Goal: Task Accomplishment & Management: Manage account settings

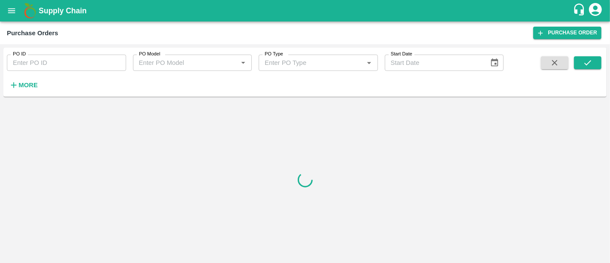
click at [60, 12] on b "Supply Chain" at bounding box center [63, 10] width 48 height 9
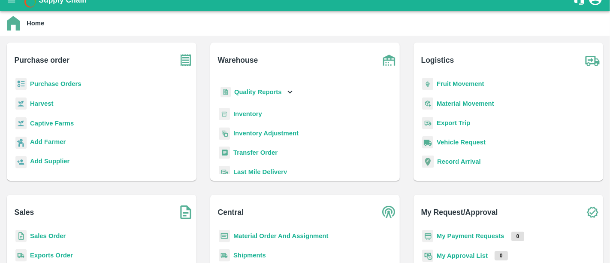
scroll to position [21, 0]
click at [239, 149] on b "Transfer Order" at bounding box center [255, 152] width 44 height 7
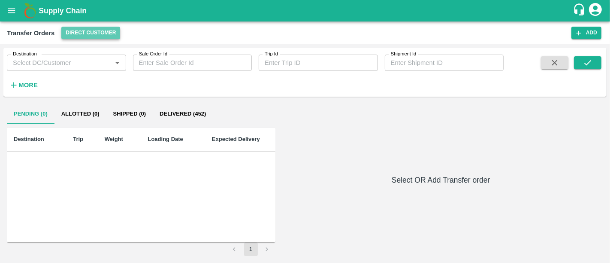
click at [89, 35] on button "Direct Customer" at bounding box center [90, 33] width 59 height 12
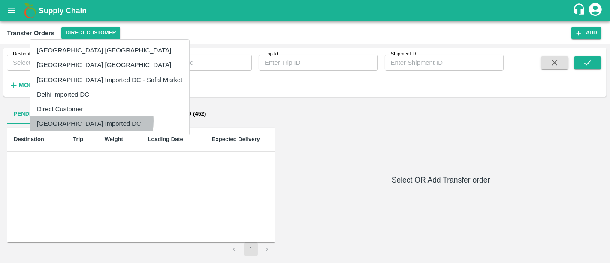
click at [76, 121] on li "[GEOGRAPHIC_DATA] Imported DC" at bounding box center [109, 123] width 159 height 15
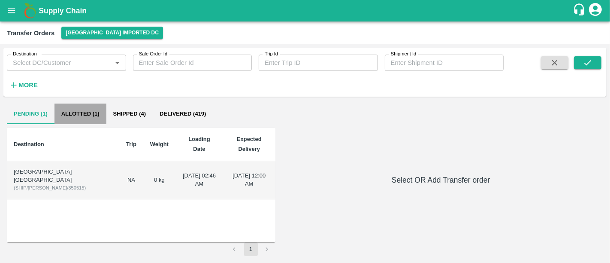
click at [96, 118] on button "Allotted (1)" at bounding box center [80, 113] width 52 height 21
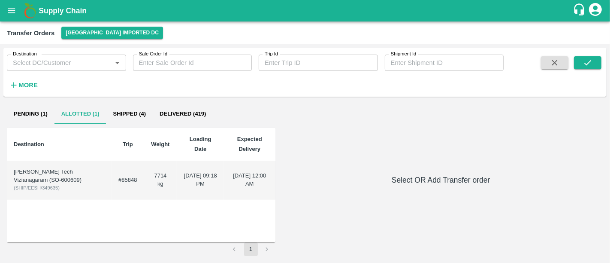
click at [56, 173] on div "Eesha Agro Tech Vizianagaram (SO-600609)" at bounding box center [59, 176] width 91 height 16
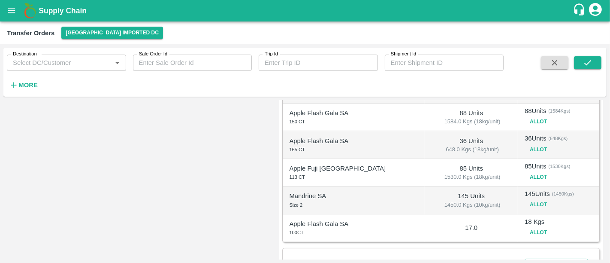
scroll to position [179, 0]
drag, startPoint x: 504, startPoint y: 217, endPoint x: 529, endPoint y: 220, distance: 25.9
click at [529, 220] on td "18 Kgs Allot" at bounding box center [559, 227] width 82 height 27
click at [529, 220] on p "18 Kgs" at bounding box center [559, 221] width 68 height 9
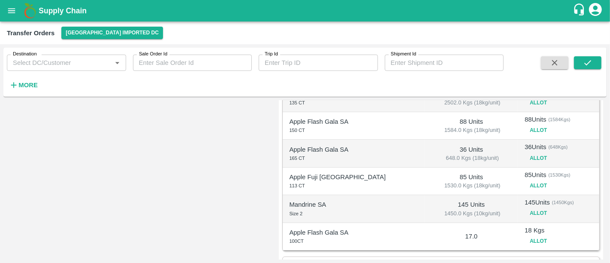
scroll to position [170, 0]
drag, startPoint x: 289, startPoint y: 239, endPoint x: 306, endPoint y: 239, distance: 16.7
click at [306, 239] on div "Apple Flash Gala SA 100CT" at bounding box center [354, 236] width 129 height 18
drag, startPoint x: 507, startPoint y: 229, endPoint x: 534, endPoint y: 228, distance: 27.5
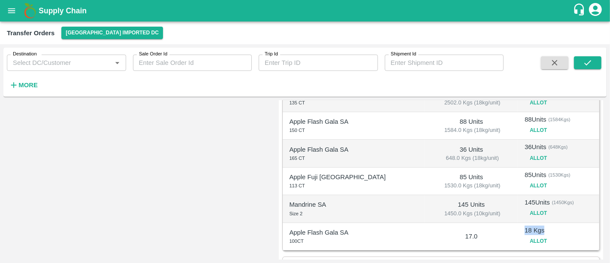
click at [534, 228] on p "18 Kgs" at bounding box center [559, 229] width 68 height 9
drag, startPoint x: 534, startPoint y: 228, endPoint x: 504, endPoint y: 223, distance: 30.4
click at [518, 223] on td "18 Kgs Allot" at bounding box center [559, 236] width 82 height 27
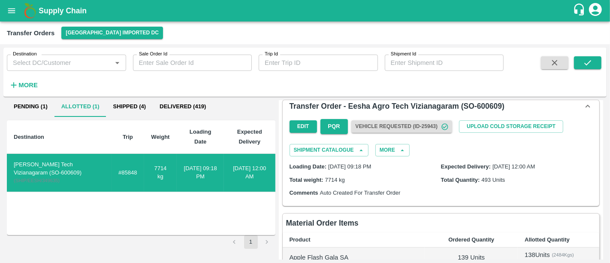
scroll to position [0, 0]
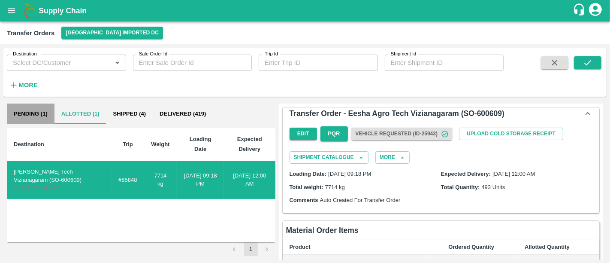
click at [46, 107] on button "Pending (1)" at bounding box center [31, 113] width 48 height 21
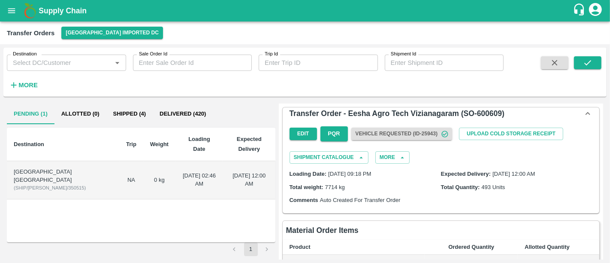
click at [79, 9] on b "Supply Chain" at bounding box center [63, 10] width 48 height 9
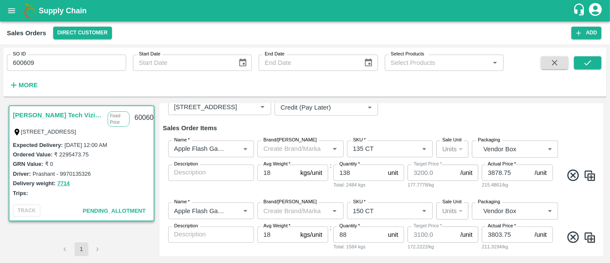
scroll to position [81, 0]
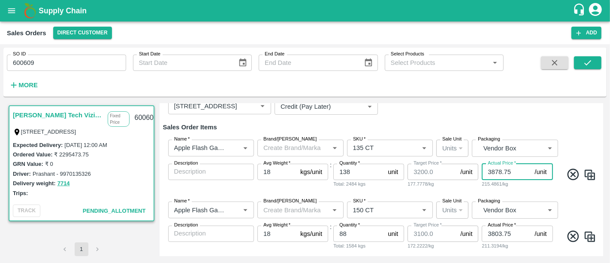
click at [505, 172] on input "3878.75" at bounding box center [506, 171] width 49 height 16
paste input "965.09"
type input "3965.09"
click at [497, 123] on h6 "Sales Order Items" at bounding box center [381, 126] width 437 height 11
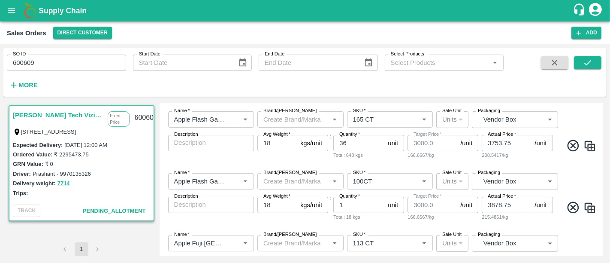
scroll to position [242, 0]
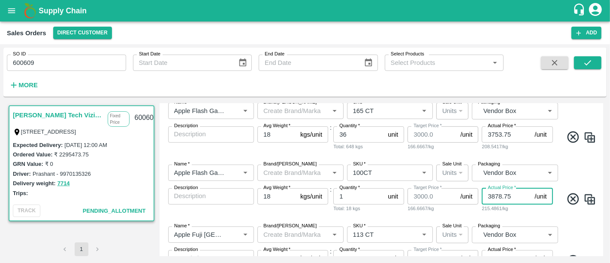
click at [491, 196] on input "3878.75" at bounding box center [506, 196] width 49 height 16
paste input "965.09"
type input "3965.09"
click at [502, 213] on div "Name   * Name   * Brand/Marka Brand/Marka SKU   * SKU   * Sale Unit Units 2 Sal…" at bounding box center [381, 188] width 437 height 62
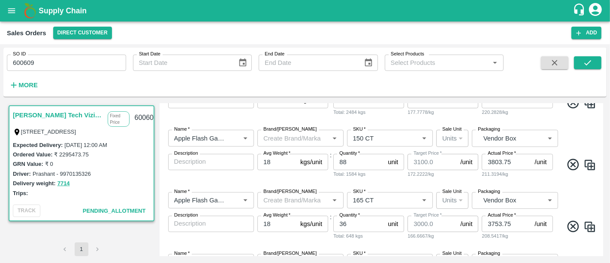
scroll to position [152, 0]
click at [491, 159] on input "3803.75" at bounding box center [506, 162] width 49 height 16
paste input "90.09"
type input "3890.09"
click at [492, 174] on div "216.1161/kg" at bounding box center [517, 174] width 71 height 8
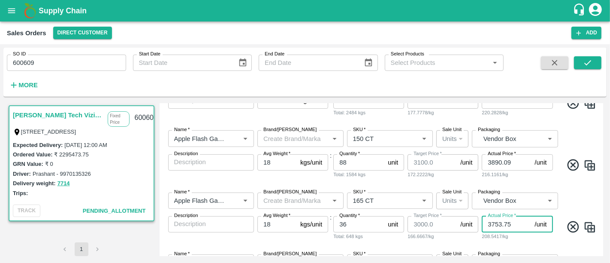
click at [497, 224] on input "3753.75" at bounding box center [506, 224] width 49 height 16
paste input "840.09"
type input "3840.09"
click at [503, 238] on div "213.3383/kg" at bounding box center [517, 236] width 71 height 8
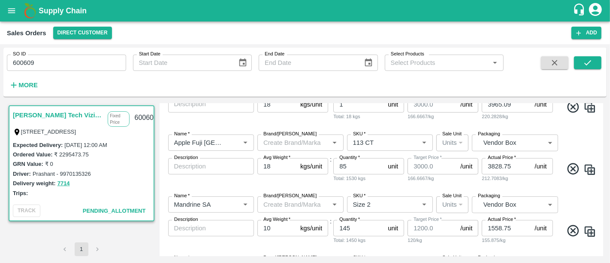
scroll to position [336, 0]
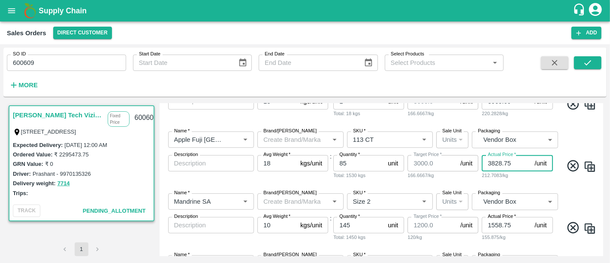
click at [490, 164] on input "3828.75" at bounding box center [506, 163] width 49 height 16
paste input "915.09"
type input "3915.09"
click at [486, 180] on div "Name   * Name   * Brand/Marka Brand/Marka SKU   * SKU   * Sale Unit Units 2 Sal…" at bounding box center [381, 155] width 437 height 62
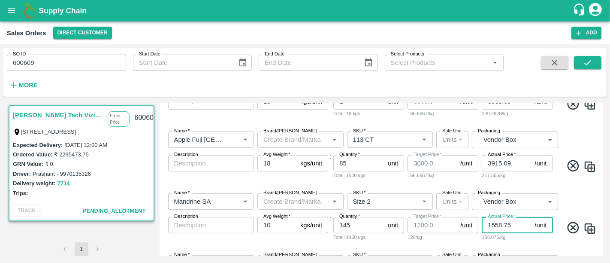
click at [495, 232] on input "1558.75" at bounding box center [506, 225] width 49 height 16
paste input "645.09"
type input "1645.09"
click at [496, 236] on div "164.509/kg" at bounding box center [517, 237] width 71 height 8
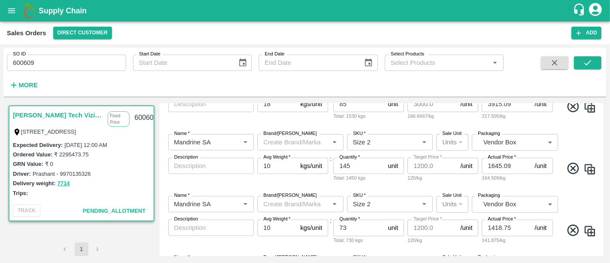
scroll to position [433, 0]
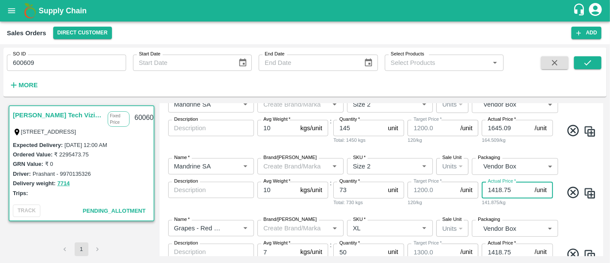
drag, startPoint x: 511, startPoint y: 188, endPoint x: 480, endPoint y: 195, distance: 31.7
click at [480, 195] on div "Name   * Name   * Brand/Marka Brand/Marka SKU   * SKU   * Sale Unit Units 2 Sal…" at bounding box center [381, 182] width 437 height 62
type input "1200"
click at [480, 206] on div "Name   * Name   * Brand/Marka Brand/Marka SKU   * SKU   * Sale Unit Units 2 Sal…" at bounding box center [381, 182] width 437 height 62
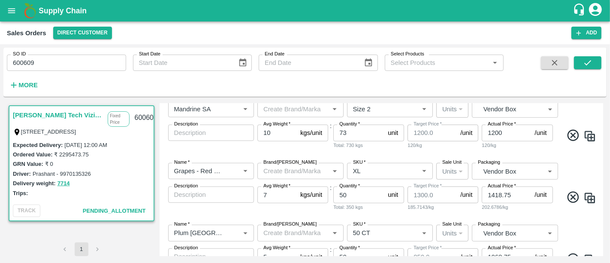
scroll to position [491, 0]
drag, startPoint x: 511, startPoint y: 195, endPoint x: 487, endPoint y: 194, distance: 23.6
click at [487, 194] on input "1418.75" at bounding box center [506, 193] width 49 height 16
type input "1300"
click at [486, 205] on div "185.7143/kg" at bounding box center [517, 206] width 71 height 8
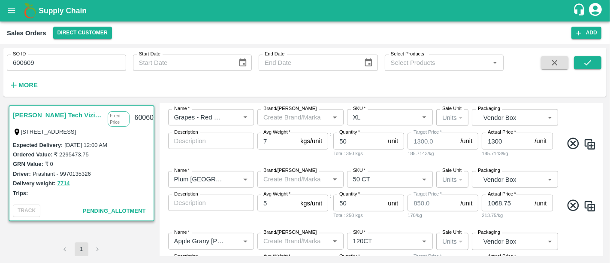
scroll to position [553, 0]
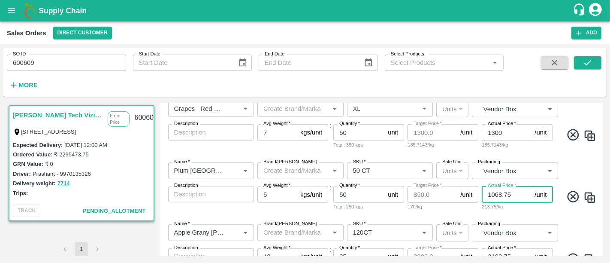
drag, startPoint x: 511, startPoint y: 198, endPoint x: 479, endPoint y: 196, distance: 32.6
click at [479, 196] on div "Name   * Name   * Brand/Marka Brand/Marka SKU   * SKU   * Sale Unit Units 2 Sal…" at bounding box center [381, 186] width 437 height 62
type input "850"
click at [483, 208] on div "170/kg" at bounding box center [517, 206] width 71 height 8
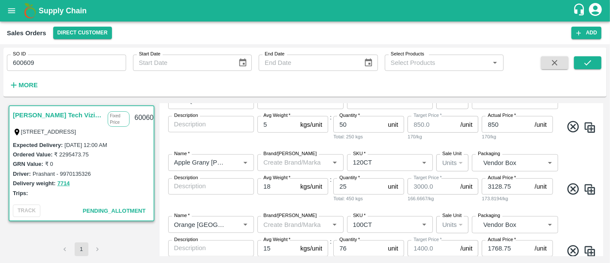
scroll to position [623, 0]
drag, startPoint x: 514, startPoint y: 185, endPoint x: 465, endPoint y: 182, distance: 49.0
click at [465, 182] on div "Name   * Name   * Brand/Marka Brand/Marka SKU   * SKU   * Sale Unit Units 2 Sal…" at bounding box center [381, 178] width 437 height 62
type input "3000"
click at [474, 198] on div "166.6667/kg" at bounding box center [443, 198] width 71 height 8
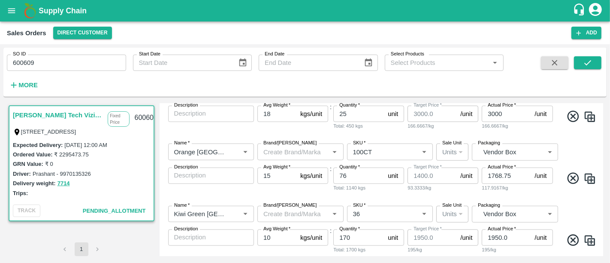
scroll to position [695, 0]
drag, startPoint x: 519, startPoint y: 175, endPoint x: 465, endPoint y: 171, distance: 54.7
click at [465, 171] on div "Name   * Name   * Brand/Marka Brand/Marka SKU   * SKU   * Sale Unit Units 2 Sal…" at bounding box center [381, 167] width 437 height 62
type input "1400"
click at [468, 187] on div "93.3333/kg" at bounding box center [443, 187] width 71 height 8
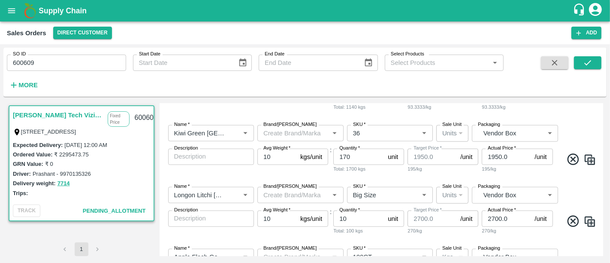
scroll to position [845, 0]
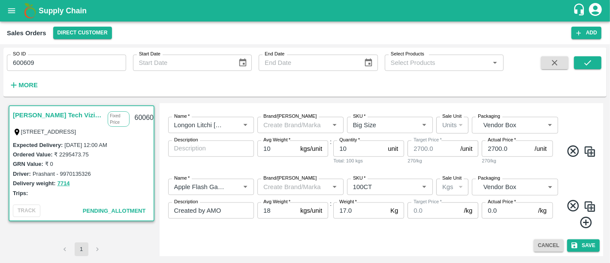
click at [497, 204] on label "Actual Price   *" at bounding box center [502, 201] width 28 height 7
click at [497, 204] on input "0.0" at bounding box center [508, 210] width 53 height 16
click at [498, 208] on input "0.0" at bounding box center [508, 210] width 53 height 16
drag, startPoint x: 498, startPoint y: 208, endPoint x: 487, endPoint y: 210, distance: 11.8
click at [487, 210] on input "0.0" at bounding box center [508, 210] width 53 height 16
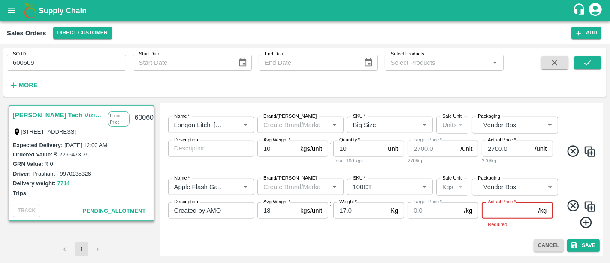
paste input "220.28"
type input "220.28"
click at [425, 229] on div "Name   * Name   * Brand/Marka Brand/Marka SKU   * SKU   * Sale Unit Kgs 1 Sale …" at bounding box center [381, 204] width 437 height 64
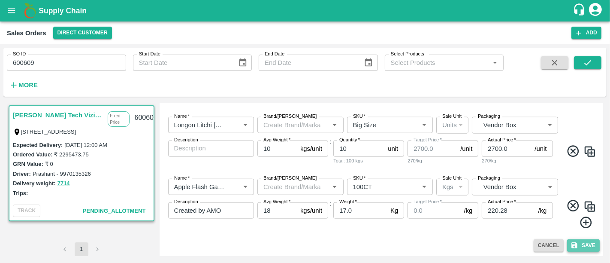
click at [591, 241] on button "Save" at bounding box center [583, 245] width 33 height 12
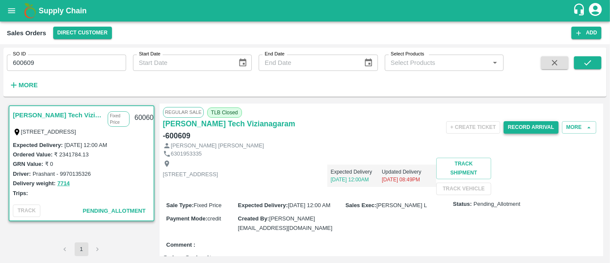
click at [522, 124] on button "Record Arrival" at bounding box center [531, 127] width 55 height 12
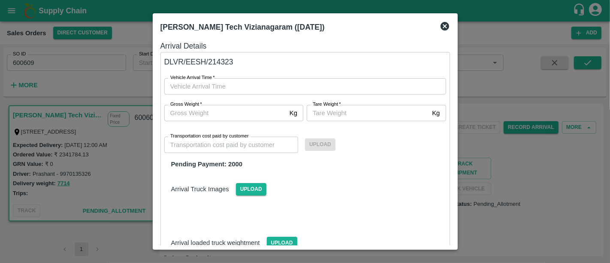
type input "DD/MM/YYYY hh:mm aa"
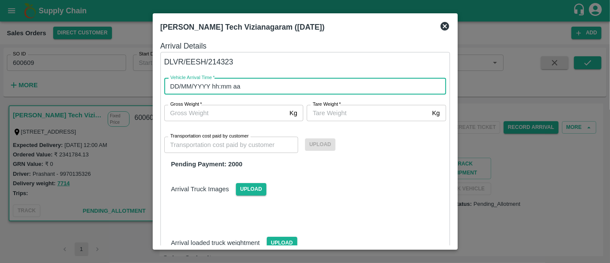
click at [387, 90] on input "DD/MM/YYYY hh:mm aa" at bounding box center [302, 86] width 276 height 16
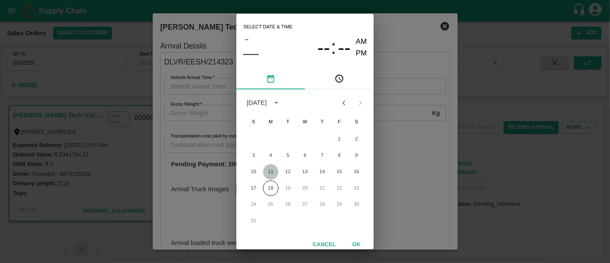
click at [269, 168] on button "11" at bounding box center [270, 171] width 15 height 15
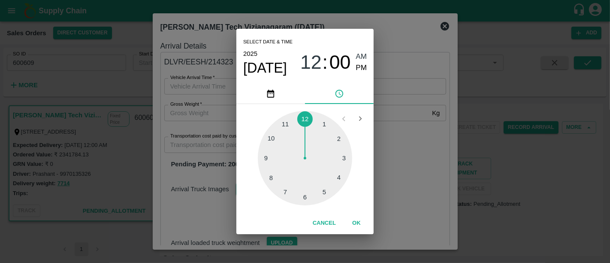
type input "11/08/2025 12:00 AM"
click at [358, 216] on button "OK" at bounding box center [356, 222] width 27 height 15
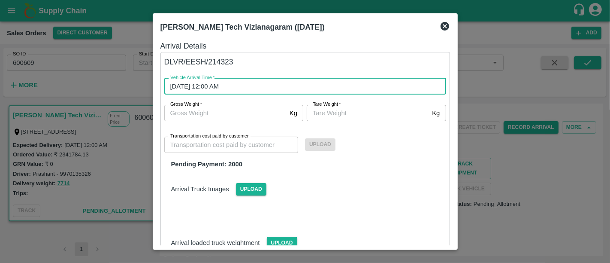
scroll to position [69, 0]
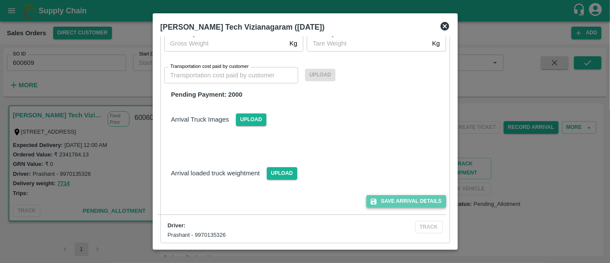
click at [392, 200] on button "Save Arrival Details" at bounding box center [405, 201] width 79 height 12
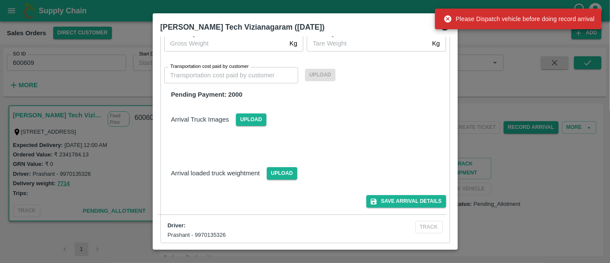
click at [501, 206] on div at bounding box center [305, 131] width 610 height 263
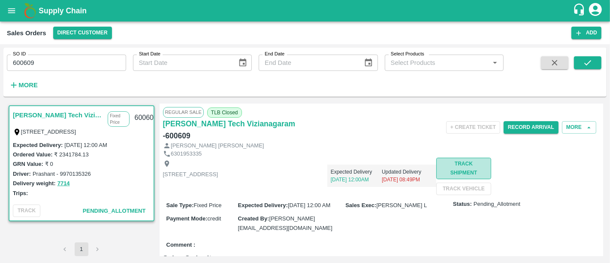
click at [436, 179] on button "Track Shipment" at bounding box center [463, 167] width 54 height 21
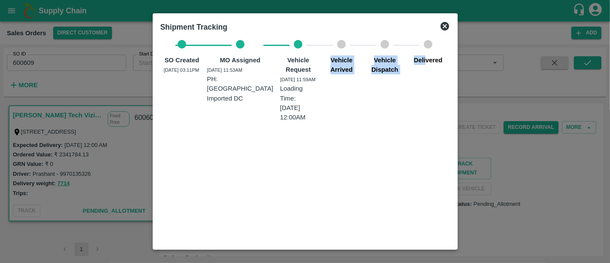
drag, startPoint x: 316, startPoint y: 58, endPoint x: 424, endPoint y: 58, distance: 107.7
click at [424, 58] on div "SO Created 28 Jul, 03:11PM MO Assigned 29 Jul, 11:53AM PH: Mumbai Imported DC V…" at bounding box center [305, 81] width 290 height 82
click at [424, 58] on b "Delivered" at bounding box center [428, 60] width 29 height 7
click at [447, 26] on icon at bounding box center [445, 26] width 9 height 9
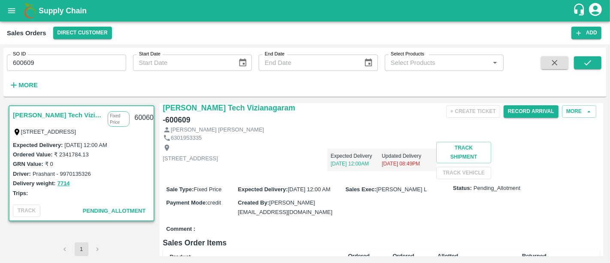
scroll to position [0, 0]
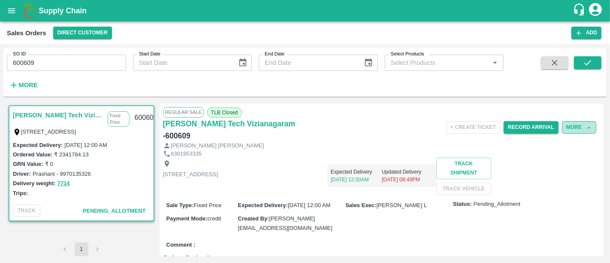
click at [571, 133] on button "More" at bounding box center [579, 127] width 34 height 12
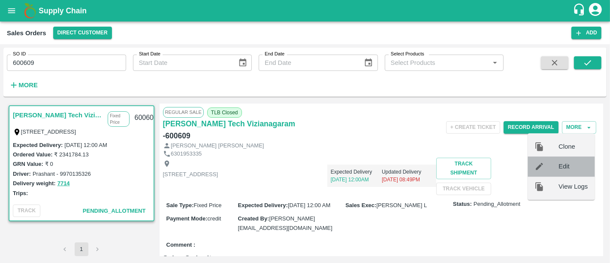
click at [561, 165] on span "Edit" at bounding box center [573, 166] width 29 height 9
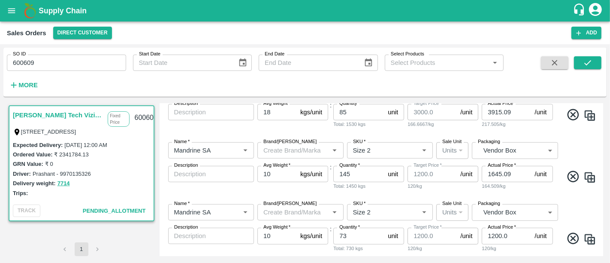
scroll to position [436, 0]
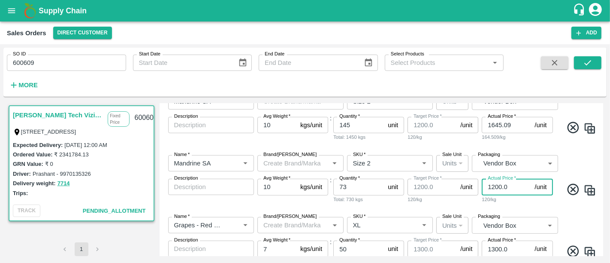
click at [493, 189] on input "1200.0" at bounding box center [506, 186] width 49 height 16
type input "1400.0"
click at [488, 206] on div "Name   * Name   * Brand/Marka Brand/Marka SKU   * SKU   * Sale Unit Units 2 Sal…" at bounding box center [381, 179] width 437 height 62
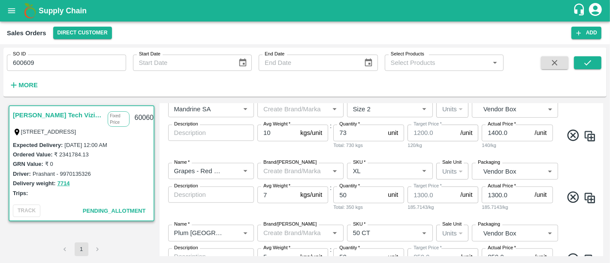
scroll to position [498, 0]
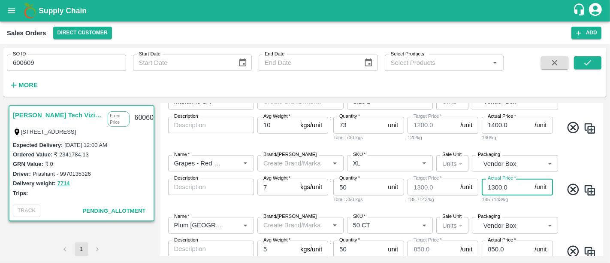
click at [493, 188] on input "1300.0" at bounding box center [506, 186] width 49 height 16
type input "1500.0"
click at [488, 199] on div "214.2857/kg" at bounding box center [517, 199] width 71 height 8
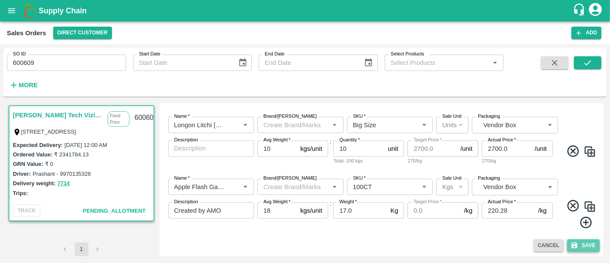
click at [571, 245] on icon "submit" at bounding box center [574, 245] width 6 height 6
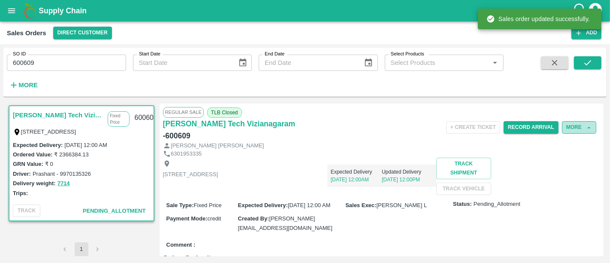
click at [583, 125] on button "More" at bounding box center [579, 127] width 34 height 12
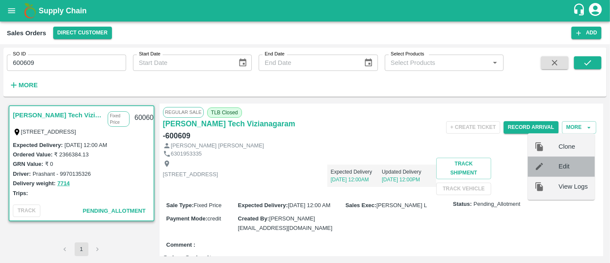
click at [574, 161] on div "Edit" at bounding box center [561, 167] width 67 height 20
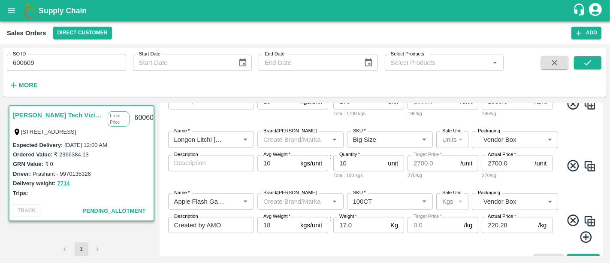
scroll to position [830, 0]
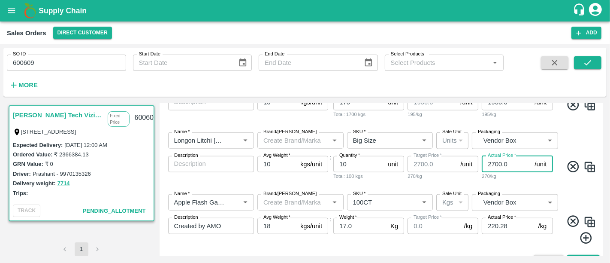
click at [489, 163] on input "2700.0" at bounding box center [506, 164] width 49 height 16
drag, startPoint x: 493, startPoint y: 163, endPoint x: 479, endPoint y: 165, distance: 14.3
click at [479, 165] on div "Name   * Name   * Brand/Marka Brand/Marka SKU   * SKU   * Sale Unit Units 2 Sal…" at bounding box center [381, 156] width 437 height 62
click at [474, 190] on div "Name   * Name   * Brand/Marka Brand/Marka SKU   * SKU   * Sale Unit Kgs 1 Sale …" at bounding box center [381, 219] width 437 height 64
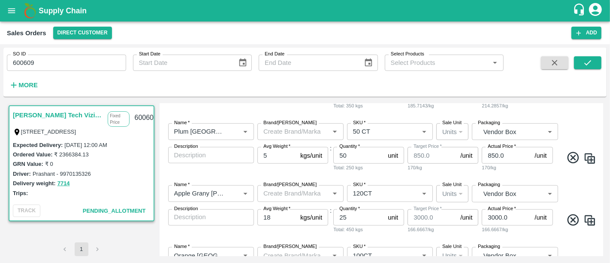
scroll to position [583, 0]
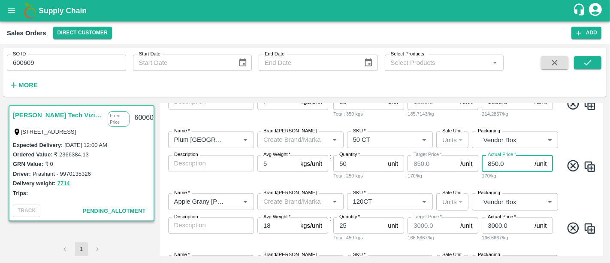
drag, startPoint x: 490, startPoint y: 163, endPoint x: 483, endPoint y: 163, distance: 6.4
click at [483, 163] on input "850.0" at bounding box center [506, 163] width 49 height 16
type input "1050.0"
click at [486, 182] on div "Name   * Name   * Brand/Marka Brand/Marka SKU   * SKU   * Sale Unit Units 2 Sal…" at bounding box center [381, 155] width 437 height 62
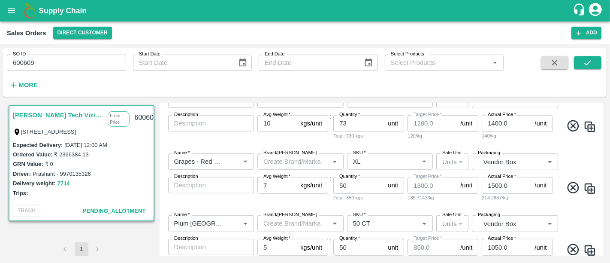
scroll to position [499, 0]
click at [493, 185] on input "1500.0" at bounding box center [506, 185] width 49 height 16
type input "1800.0"
click at [491, 207] on div "Name   * Name   * Brand/Marka Brand/Marka SKU   * SKU   * Sale Unit Units 2 Sal…" at bounding box center [381, 178] width 437 height 62
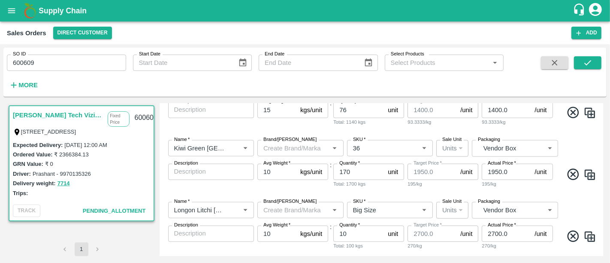
scroll to position [845, 0]
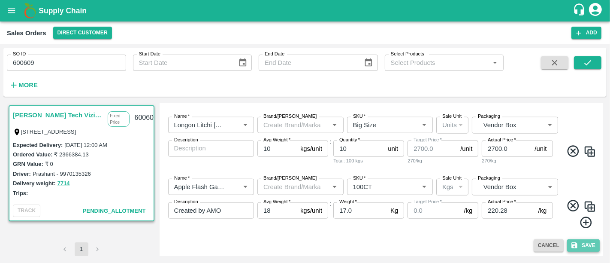
click at [589, 247] on button "Save" at bounding box center [583, 245] width 33 height 12
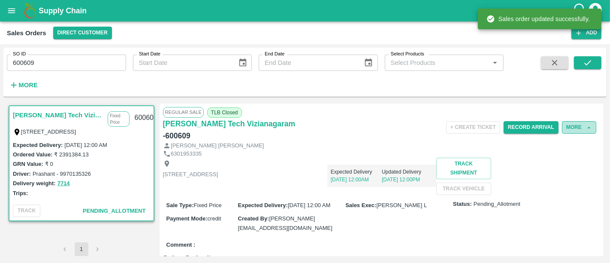
click at [587, 125] on icon "button" at bounding box center [589, 128] width 8 height 8
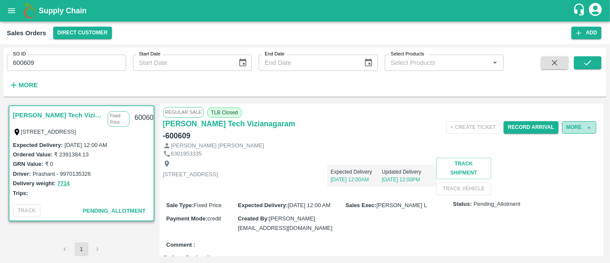
click at [580, 127] on button "More" at bounding box center [579, 127] width 34 height 12
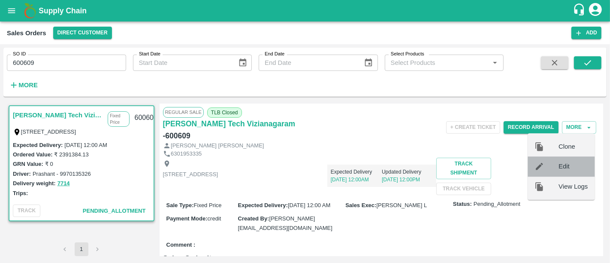
click at [569, 163] on span "Edit" at bounding box center [573, 166] width 29 height 9
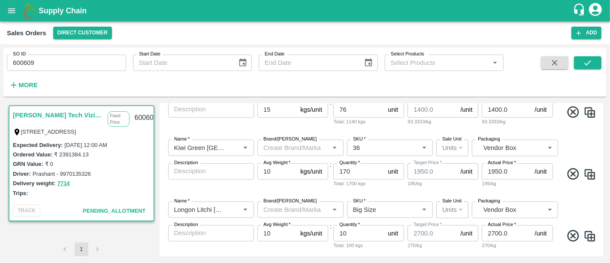
scroll to position [761, 0]
drag, startPoint x: 494, startPoint y: 173, endPoint x: 483, endPoint y: 173, distance: 11.2
click at [483, 173] on input "1950.0" at bounding box center [506, 171] width 49 height 16
type input "2050.0"
click at [486, 192] on div "Name   * Name   * Brand/Marka Brand/Marka SKU   * SKU   * Sale Unit Units 2 Sal…" at bounding box center [381, 164] width 437 height 62
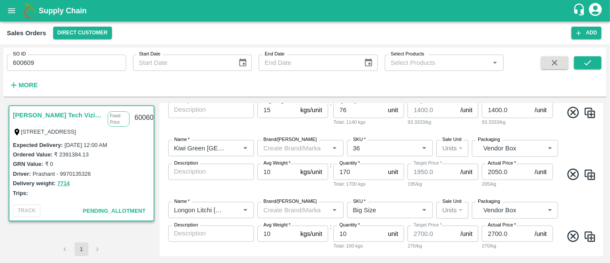
scroll to position [845, 0]
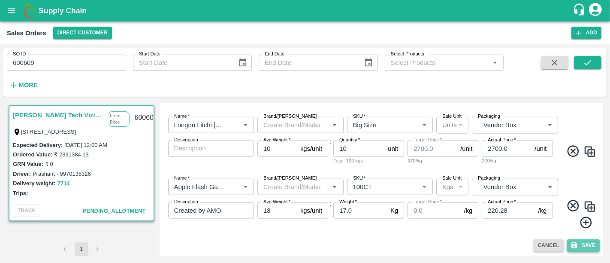
click at [575, 246] on icon "submit" at bounding box center [574, 245] width 6 height 6
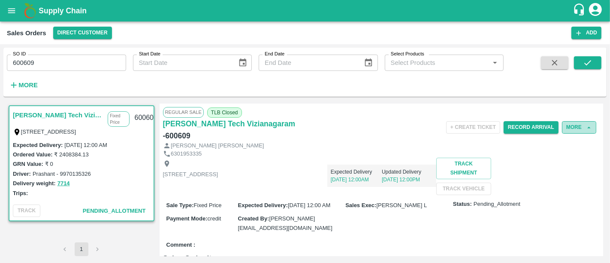
click at [581, 130] on button "More" at bounding box center [579, 127] width 34 height 12
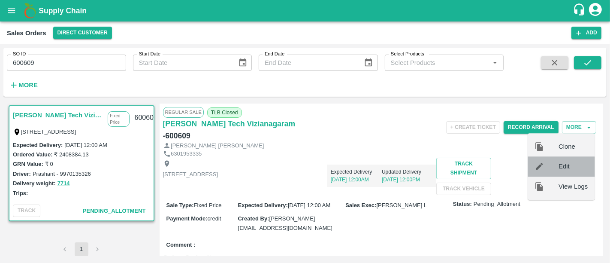
click at [556, 172] on div "Edit" at bounding box center [561, 167] width 67 height 20
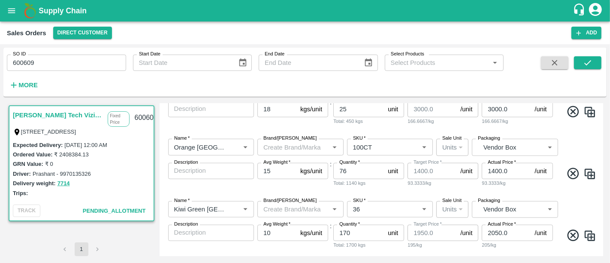
scroll to position [700, 0]
click at [495, 231] on input "2050.0" at bounding box center [506, 232] width 49 height 16
type input "2250.0"
click at [509, 195] on div "Name   * Name   * Brand/Marka Brand/Marka SKU   * SKU   * Sale Unit Units 2 Sal…" at bounding box center [381, 225] width 437 height 62
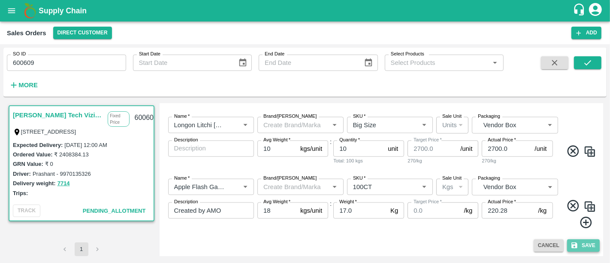
click at [595, 250] on button "Save" at bounding box center [583, 245] width 33 height 12
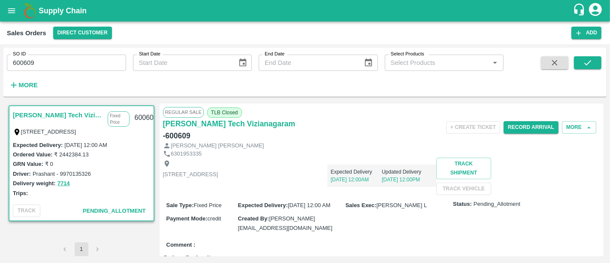
click at [588, 120] on div "+ Create Ticket Record Arrival More" at bounding box center [453, 127] width 291 height 19
click at [585, 124] on icon "button" at bounding box center [589, 128] width 8 height 8
click at [578, 130] on button "More" at bounding box center [579, 127] width 34 height 12
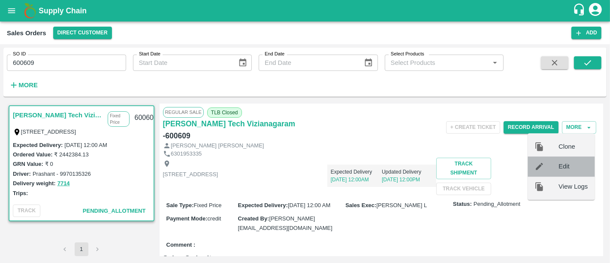
click at [568, 160] on div "Edit" at bounding box center [561, 167] width 67 height 20
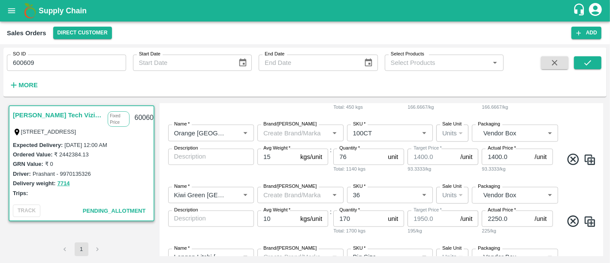
scroll to position [711, 0]
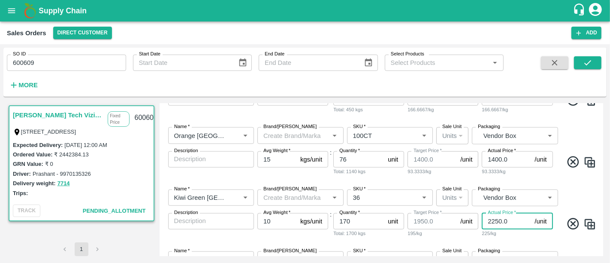
click at [495, 223] on input "2250.0" at bounding box center [506, 221] width 49 height 16
type input "2300.0"
click at [496, 233] on div "230/kg" at bounding box center [517, 233] width 71 height 8
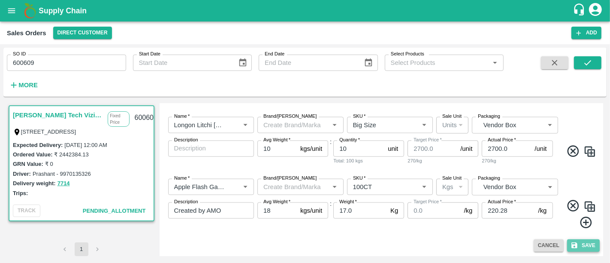
click at [575, 245] on icon "submit" at bounding box center [574, 245] width 6 height 6
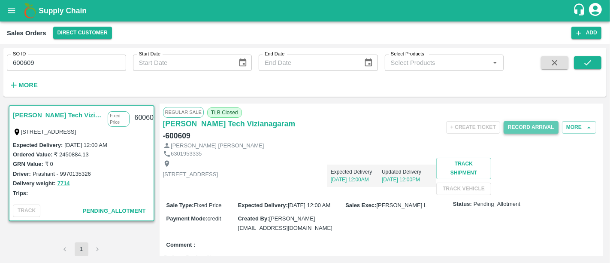
click at [528, 127] on button "Record Arrival" at bounding box center [531, 127] width 55 height 12
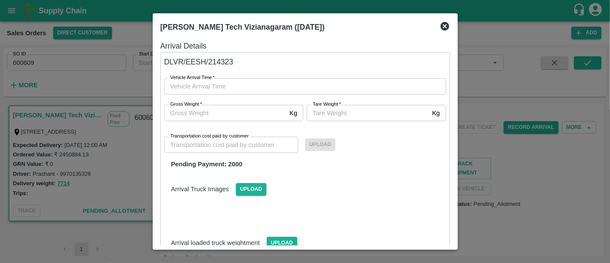
type input "DD/MM/YYYY hh:mm aa"
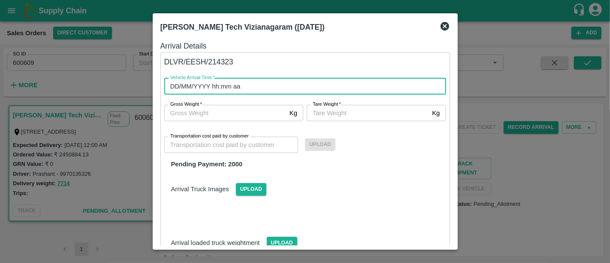
click at [276, 84] on input "DD/MM/YYYY hh:mm aa" at bounding box center [302, 86] width 276 height 16
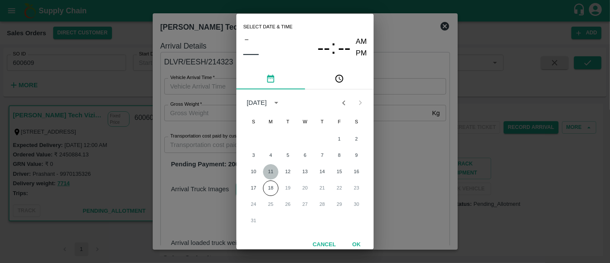
click at [273, 169] on button "11" at bounding box center [270, 171] width 15 height 15
type input "11/08/2025 12:00 AM"
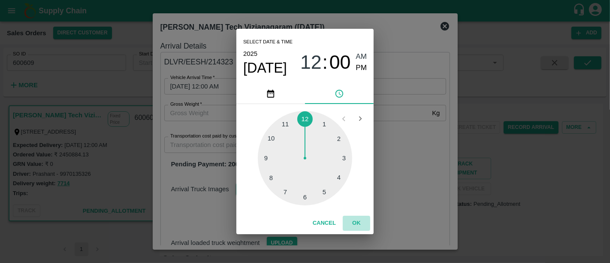
click at [352, 220] on button "OK" at bounding box center [356, 222] width 27 height 15
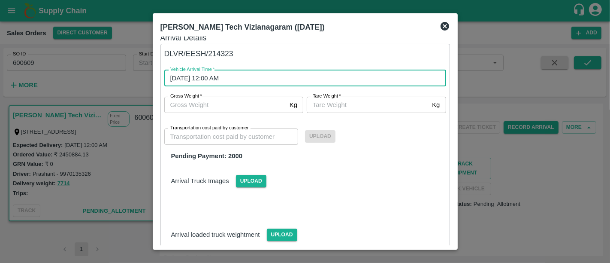
scroll to position [9, 0]
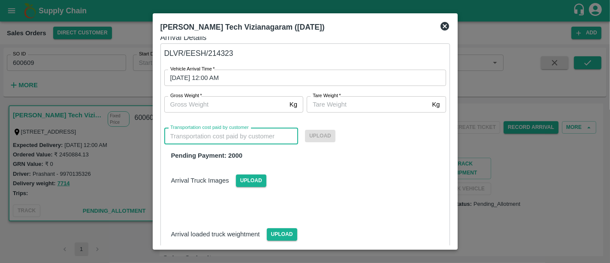
click at [238, 139] on input "Transportation cost paid by customer" at bounding box center [231, 136] width 134 height 16
type input "0"
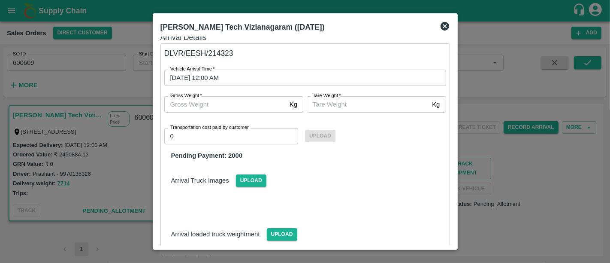
click at [376, 180] on div "Arrival Truck Images Upload" at bounding box center [305, 173] width 296 height 26
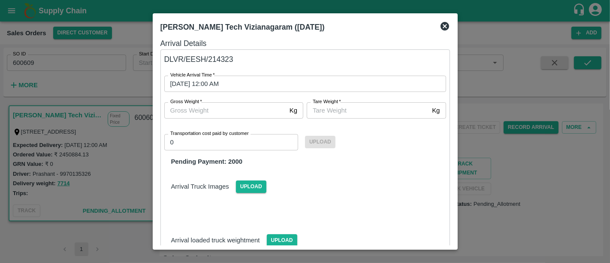
scroll to position [69, 0]
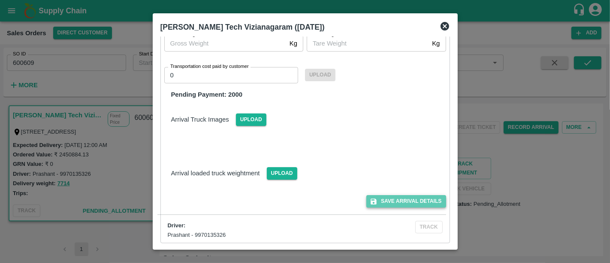
click at [386, 195] on button "Save Arrival Details" at bounding box center [405, 201] width 79 height 12
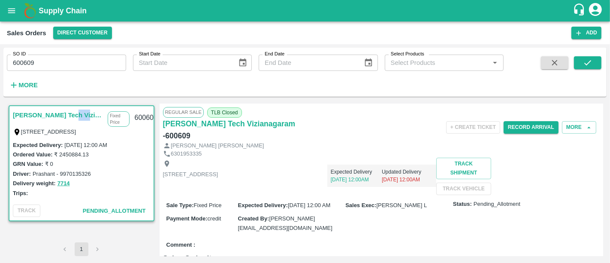
drag, startPoint x: 80, startPoint y: 121, endPoint x: 70, endPoint y: 113, distance: 12.5
click at [70, 113] on div "Eesha Agro Tech Vizianagaram Fixed Price" at bounding box center [71, 117] width 117 height 17
click at [70, 113] on link "[PERSON_NAME] Tech Vizianagaram" at bounding box center [58, 114] width 91 height 11
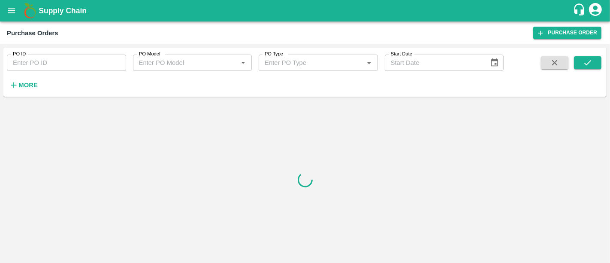
click at [64, 8] on b "Supply Chain" at bounding box center [63, 10] width 48 height 9
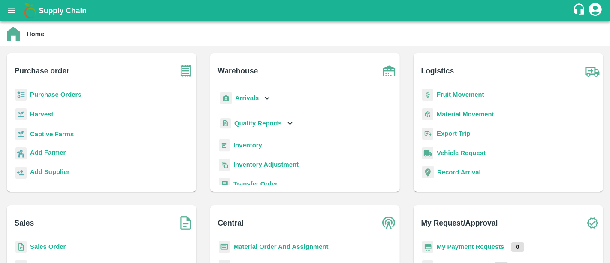
click at [53, 248] on b "Sales Order" at bounding box center [48, 246] width 36 height 7
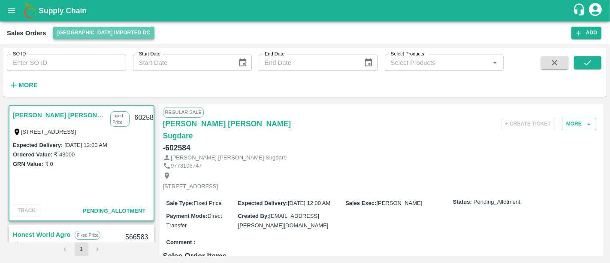
click at [113, 28] on button "[GEOGRAPHIC_DATA] Imported DC" at bounding box center [104, 33] width 102 height 12
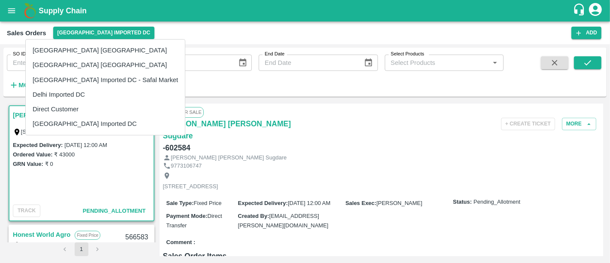
click at [91, 106] on li "Direct Customer" at bounding box center [105, 109] width 159 height 15
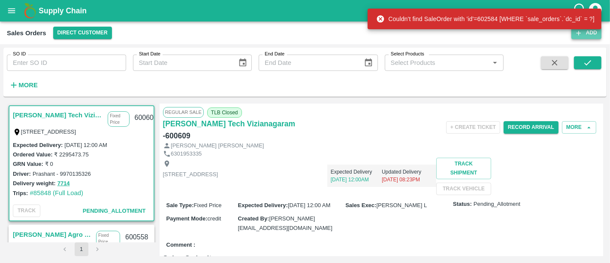
click at [583, 33] on button "Add" at bounding box center [586, 33] width 30 height 12
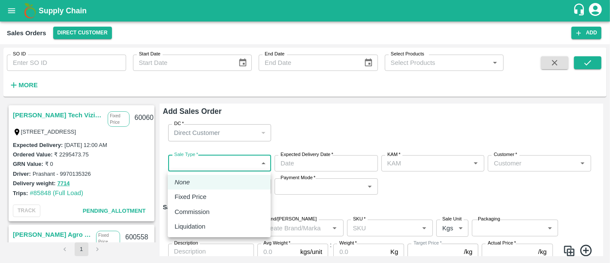
click at [232, 170] on body "Supply Chain Sales Orders Direct Customer Add SO ID SO ID Start Date Start Date…" at bounding box center [305, 131] width 610 height 263
click at [230, 191] on li "Fixed Price" at bounding box center [219, 196] width 103 height 15
type input "1"
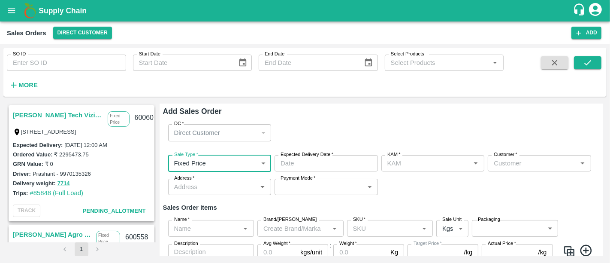
type input "DD/MM/YYYY hh:mm aa"
click at [322, 162] on input "DD/MM/YYYY hh:mm aa" at bounding box center [323, 163] width 97 height 16
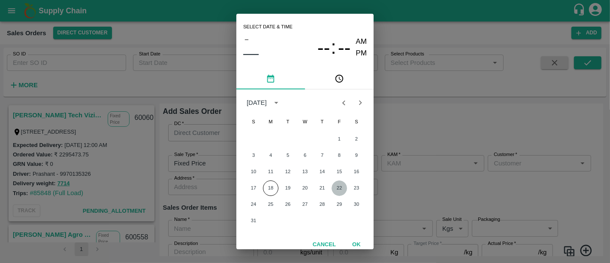
click at [335, 188] on button "22" at bounding box center [339, 187] width 15 height 15
type input "[DATE] 12:00 AM"
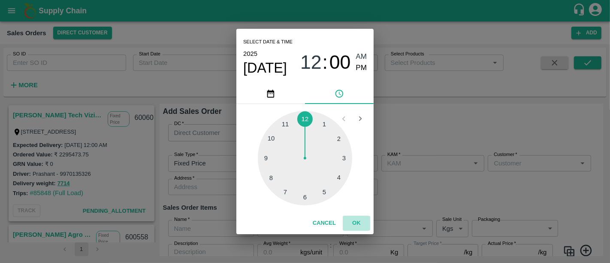
click at [353, 225] on button "OK" at bounding box center [356, 222] width 27 height 15
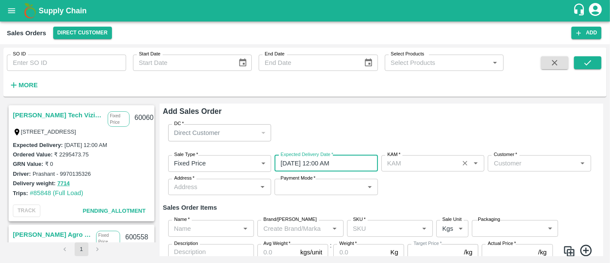
click at [412, 169] on div "KAM   *" at bounding box center [432, 163] width 103 height 16
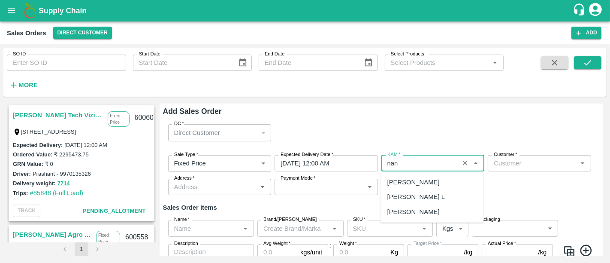
click at [412, 196] on div "[PERSON_NAME] L" at bounding box center [415, 196] width 57 height 9
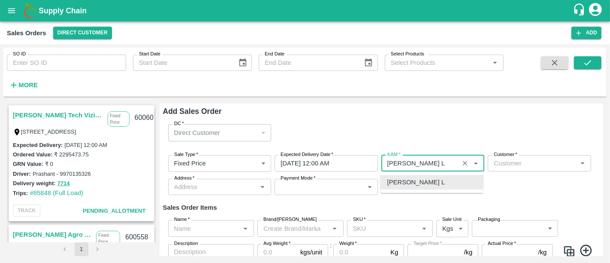
click at [417, 181] on div "[PERSON_NAME] L" at bounding box center [415, 181] width 57 height 9
type input "[PERSON_NAME] L"
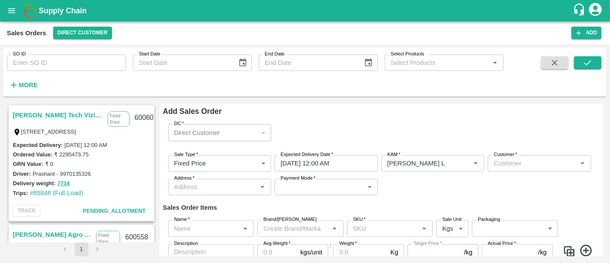
click at [486, 190] on div "Sale Type   * Fixed Price 1 Sale Type Expected Delivery Date   * 22/08/2025 12:…" at bounding box center [381, 175] width 437 height 54
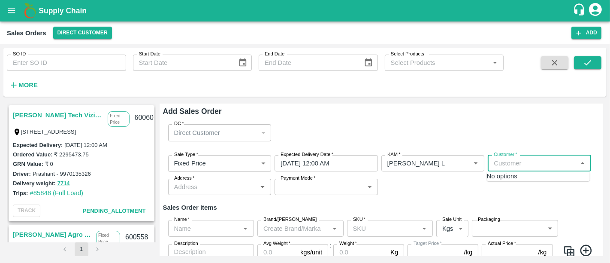
click at [535, 161] on input "Customer   *" at bounding box center [532, 162] width 84 height 11
click at [510, 196] on p "Wholesale" at bounding box center [505, 200] width 22 height 8
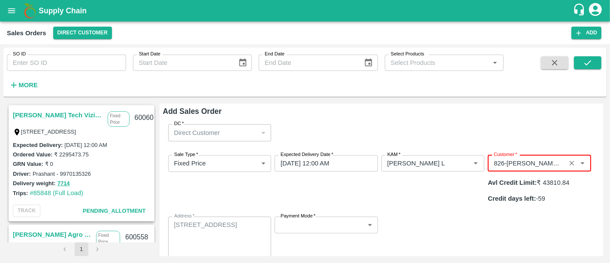
type input "826-[PERSON_NAME] Tech Vizianagaram"
click at [375, 216] on div "Payment Mode   * ​ Payment Mode" at bounding box center [326, 238] width 103 height 44
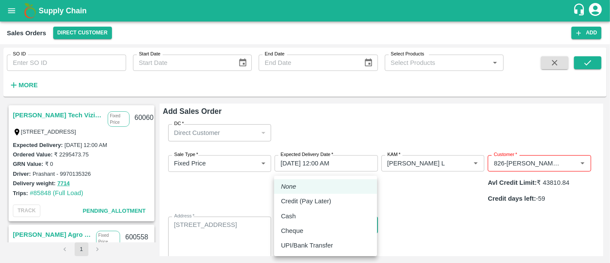
click at [365, 205] on body "Supply Chain Sales Orders Direct Customer Add SO ID SO ID Start Date Start Date…" at bounding box center [305, 131] width 610 height 263
click at [354, 199] on div "Credit (Pay Later)" at bounding box center [325, 200] width 89 height 9
type input "credit"
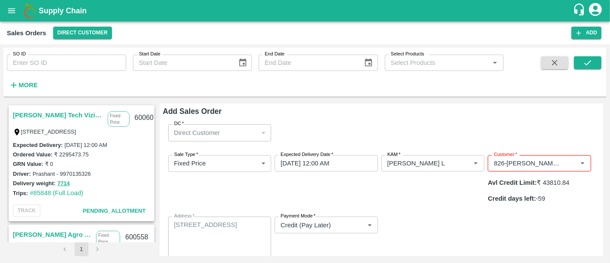
click at [437, 220] on div "Sale Type   * Fixed Price 1 Sale Type Expected Delivery Date   * 22/08/2025 12:…" at bounding box center [381, 207] width 437 height 119
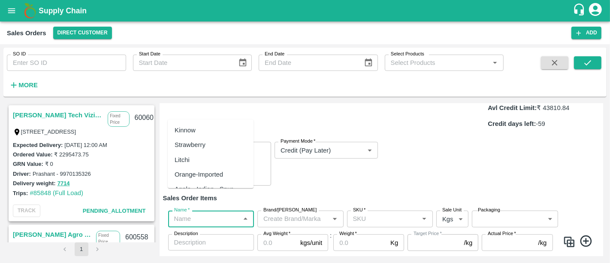
click at [184, 213] on input "Name   *" at bounding box center [204, 218] width 67 height 11
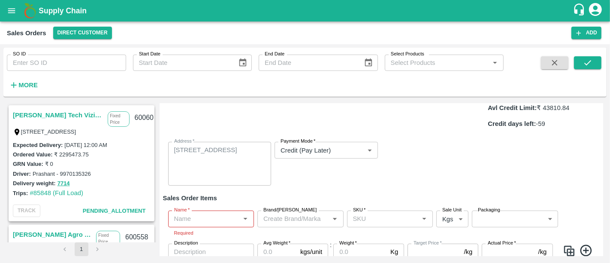
click at [242, 192] on h6 "Sales Order Items" at bounding box center [381, 197] width 437 height 11
click at [210, 210] on div "Name   *" at bounding box center [211, 218] width 86 height 16
click at [302, 160] on div "Payment Mode   * Credit (Pay Later) credit Payment Mode" at bounding box center [326, 164] width 103 height 44
click at [216, 210] on div "Name   *" at bounding box center [211, 218] width 86 height 16
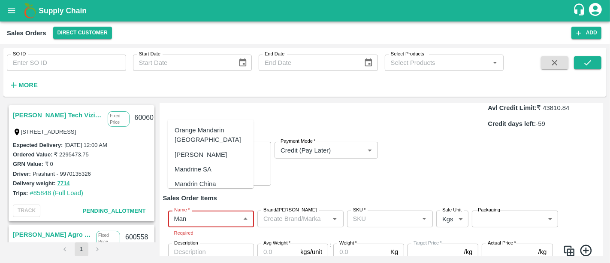
click at [215, 163] on div "Mandrine SA" at bounding box center [211, 169] width 86 height 15
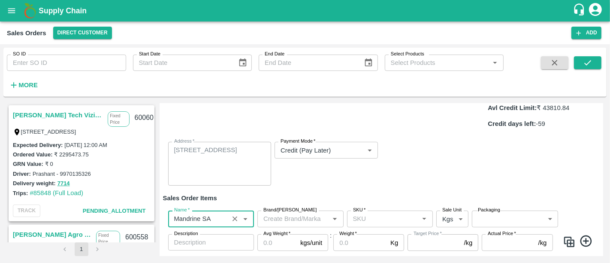
click at [369, 210] on div "SKU   *" at bounding box center [390, 218] width 86 height 16
type input "Mandrine SA"
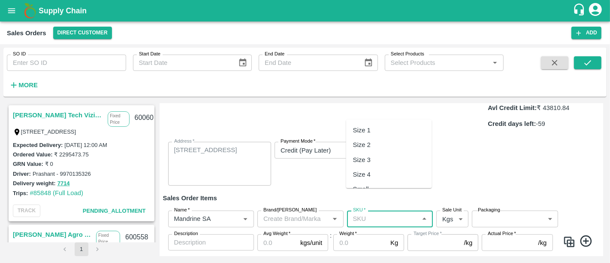
click at [382, 147] on div "Size 2" at bounding box center [389, 144] width 86 height 15
type input "Size 2"
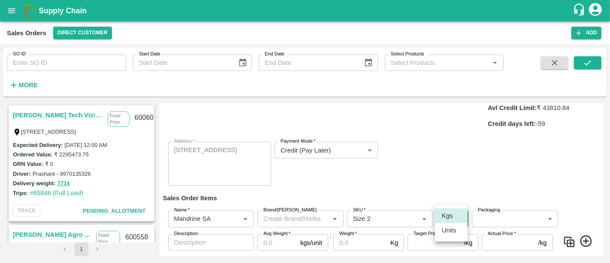
click at [461, 192] on body "Supply Chain Sales Orders Direct Customer Add SO ID SO ID Start Date Start Date…" at bounding box center [305, 131] width 610 height 263
click at [450, 235] on p "Units" at bounding box center [449, 229] width 15 height 9
type input "2"
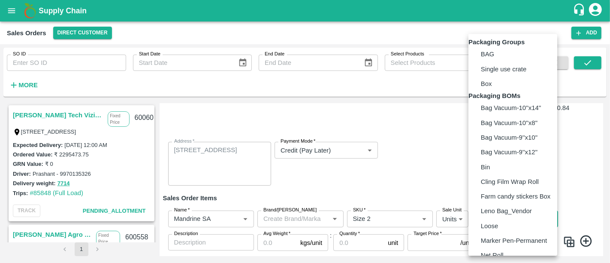
click at [489, 199] on body "Supply Chain Sales Orders Direct Customer Add SO ID SO ID Start Date Start Date…" at bounding box center [305, 131] width 610 height 263
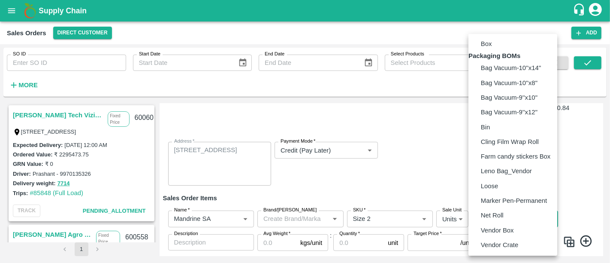
scroll to position [61, 0]
click at [492, 228] on p "Vendor Box" at bounding box center [497, 229] width 33 height 9
type input "BOM/276"
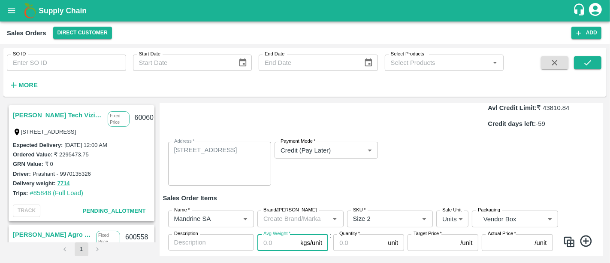
click at [278, 234] on input "Avg Weight   *" at bounding box center [276, 242] width 39 height 16
type input "10"
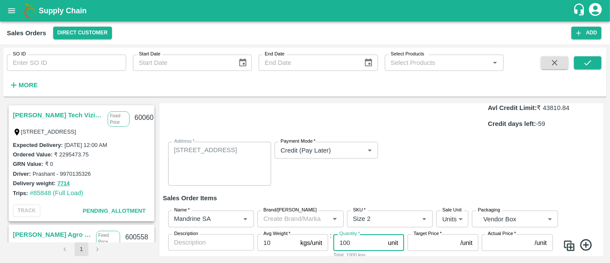
type input "100"
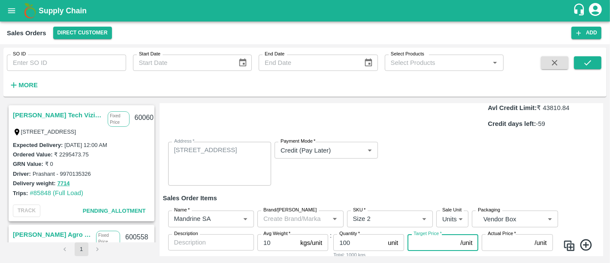
click at [414, 234] on input "Target Price   *" at bounding box center [432, 242] width 49 height 16
click at [399, 162] on div "Sale Type   * Fixed Price 1 Sale Type Expected Delivery Date   * 22/08/2025 12:…" at bounding box center [381, 132] width 437 height 119
click at [421, 234] on div "Target Price   * /unit Target Price Required" at bounding box center [443, 247] width 71 height 26
click at [421, 234] on input "Target Price   *" at bounding box center [432, 242] width 49 height 16
click at [583, 239] on icon at bounding box center [586, 246] width 14 height 14
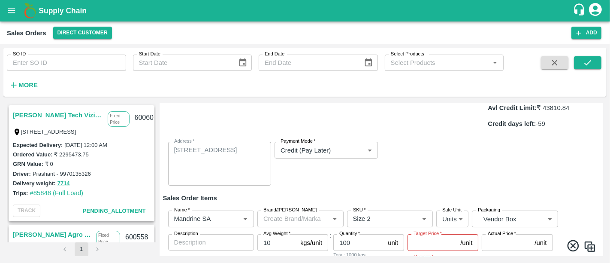
scroll to position [148, 0]
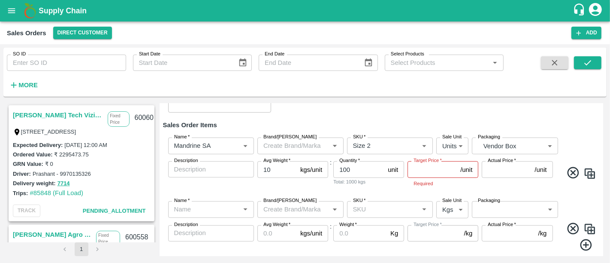
click at [588, 167] on img at bounding box center [589, 173] width 13 height 13
type input "Mandrine SA"
type input "Size 2"
type input "2"
type input "BOM/276"
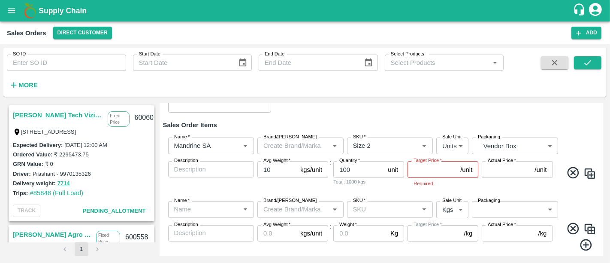
type input "10"
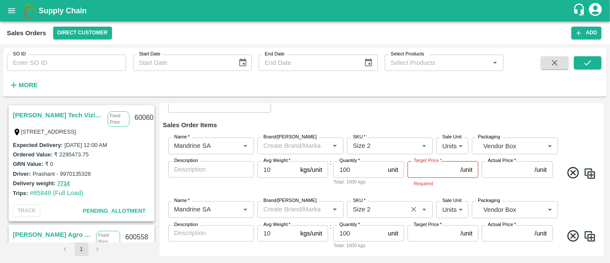
scroll to position [160, 0]
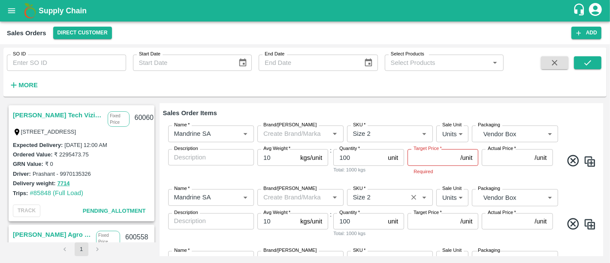
click at [404, 189] on div "SKU   *" at bounding box center [390, 197] width 86 height 16
click at [397, 217] on div "Size 3" at bounding box center [389, 222] width 86 height 15
type input "Size 3"
drag, startPoint x: 362, startPoint y: 200, endPoint x: 318, endPoint y: 194, distance: 43.7
click at [318, 194] on div "Name   * Name   * Brand/Marka Brand/Marka SKU   * SKU   * Sale Unit Units 2 Sal…" at bounding box center [381, 213] width 437 height 62
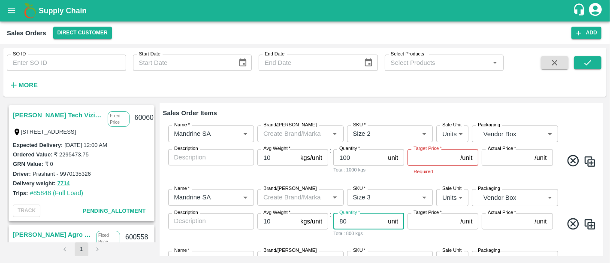
type input "80"
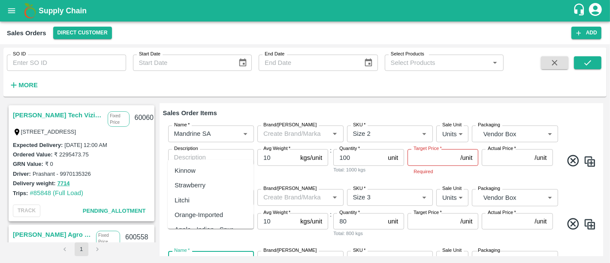
click at [220, 253] on input "Name   *" at bounding box center [204, 258] width 67 height 11
click at [213, 221] on div "Grapes - Red Globe" at bounding box center [211, 228] width 86 height 15
click at [365, 251] on div "SKU   *" at bounding box center [390, 259] width 86 height 16
type input "Grapes - Red Globe"
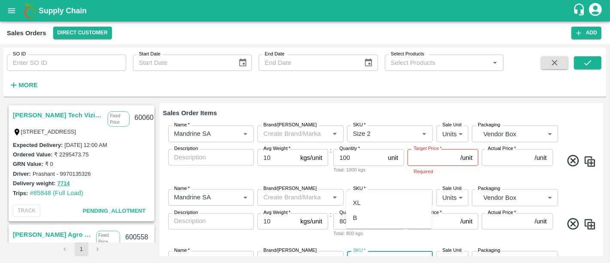
click at [371, 200] on div "XL" at bounding box center [389, 202] width 86 height 15
type input "XL"
click at [415, 220] on div "Name   * Name   * Brand/Marka Brand/Marka SKU   * SKU   * Sale Unit Units 2 Sal…" at bounding box center [381, 213] width 437 height 62
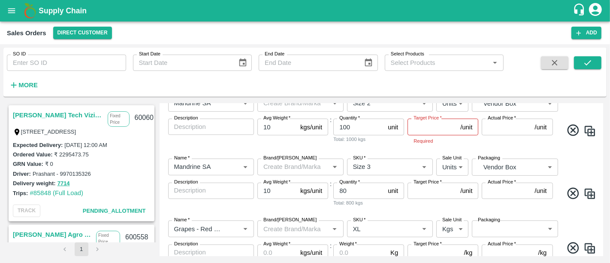
scroll to position [190, 0]
click at [451, 206] on body "Supply Chain Sales Orders Direct Customer Add SO ID SO ID Start Date Start Date…" at bounding box center [305, 131] width 610 height 263
click at [450, 240] on p "Units" at bounding box center [449, 239] width 15 height 9
type input "2"
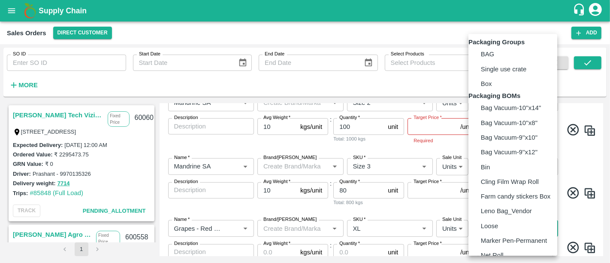
click at [492, 210] on body "Supply Chain Sales Orders Direct Customer Add SO ID SO ID Start Date Start Date…" at bounding box center [305, 131] width 610 height 263
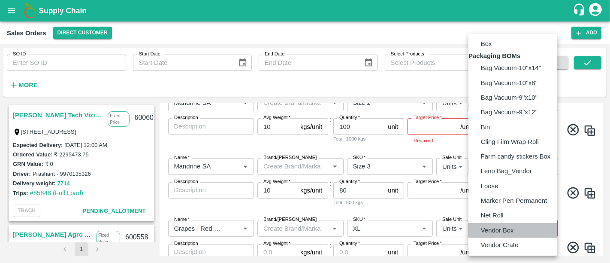
click at [494, 226] on p "Vendor Box" at bounding box center [497, 229] width 33 height 9
type input "BOM/276"
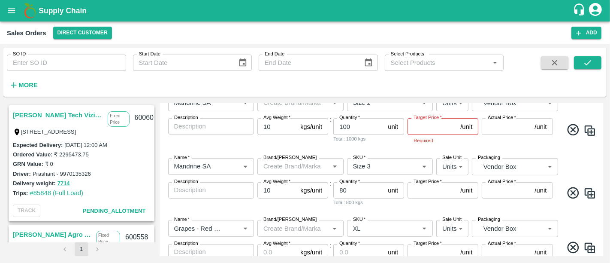
click at [446, 186] on div "Name   * Name   * Brand/Marka Brand/Marka SKU   * SKU   * Sale Unit Units 2 Sal…" at bounding box center [381, 182] width 437 height 62
click at [266, 244] on input "Avg Weight   *" at bounding box center [276, 252] width 39 height 16
type input "10"
type input "50"
click at [582, 257] on icon at bounding box center [586, 264] width 14 height 14
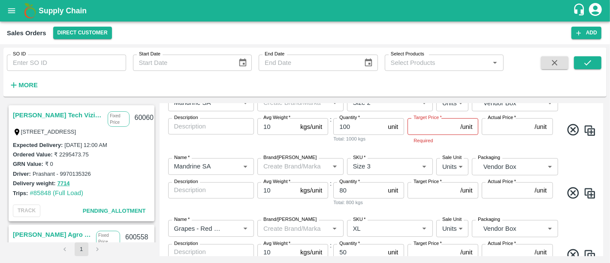
scroll to position [271, 0]
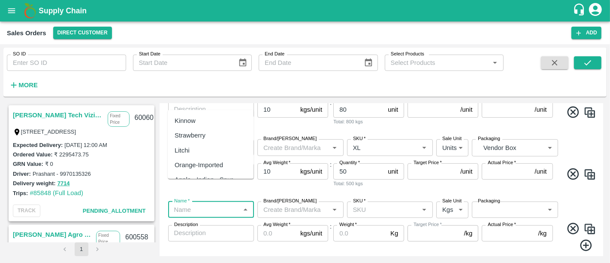
click at [189, 204] on input "Name   *" at bounding box center [204, 209] width 67 height 11
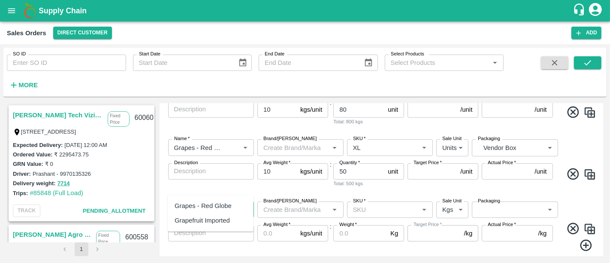
click at [202, 203] on div "Grapes - Red Globe" at bounding box center [203, 205] width 57 height 9
type input "Grapes - Red Globe"
click at [378, 204] on input "SKU   *" at bounding box center [383, 209] width 67 height 11
click at [377, 209] on div "XL" at bounding box center [389, 205] width 86 height 15
type input "XL"
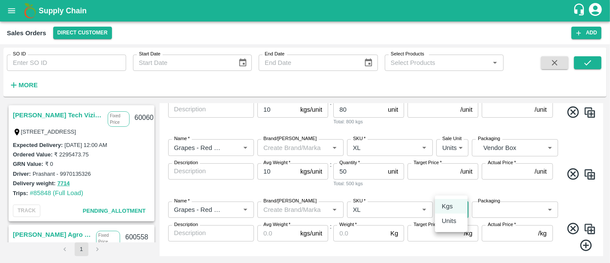
click at [455, 184] on body "Supply Chain Sales Orders Direct Customer Add SO ID SO ID Start Date Start Date…" at bounding box center [305, 131] width 610 height 263
click at [463, 217] on li "Units" at bounding box center [451, 220] width 33 height 15
type input "2"
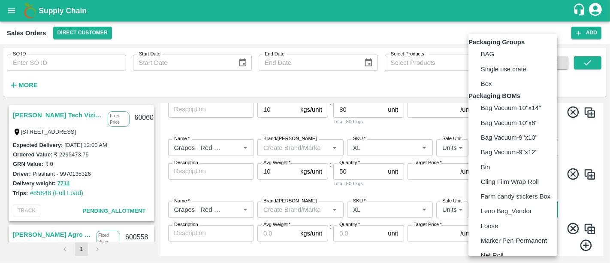
click at [500, 181] on body "Supply Chain Sales Orders Direct Customer Add SO ID SO ID Start Date Start Date…" at bounding box center [305, 131] width 610 height 263
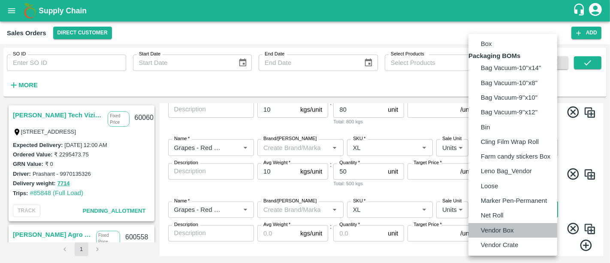
click at [499, 234] on p "Vendor Box" at bounding box center [497, 229] width 33 height 9
type input "BOM/276"
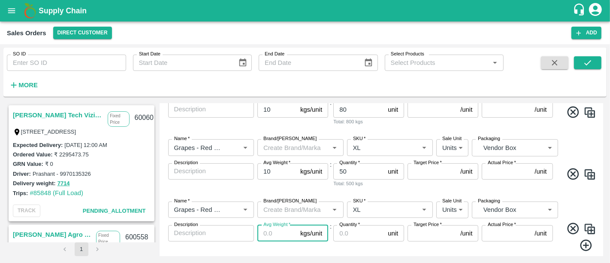
click at [260, 225] on input "Avg Weight   *" at bounding box center [276, 233] width 39 height 16
type input "1"
type input "7"
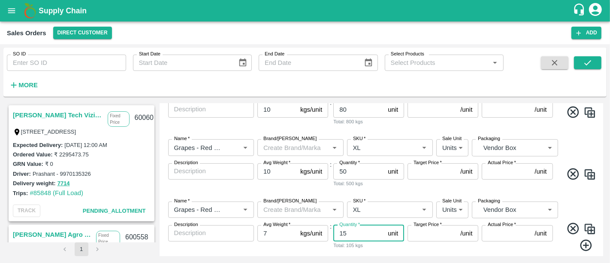
type input "15"
click at [589, 222] on img at bounding box center [589, 228] width 13 height 13
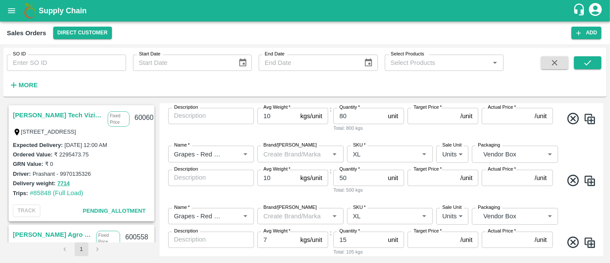
scroll to position [333, 0]
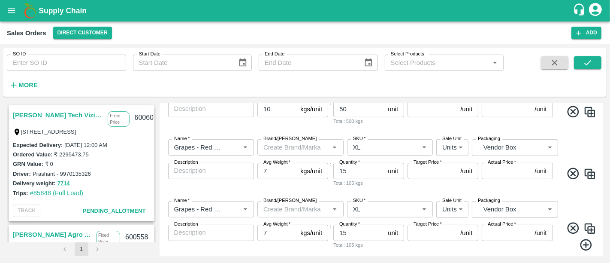
click at [581, 239] on icon at bounding box center [586, 245] width 12 height 12
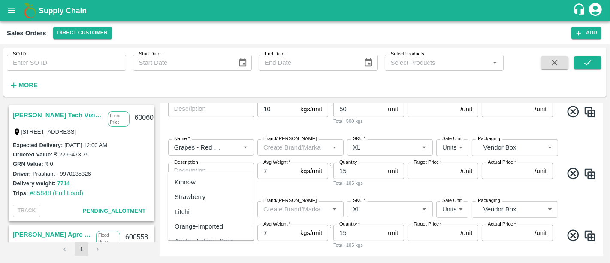
click at [215, 226] on div "Plum [GEOGRAPHIC_DATA]" at bounding box center [211, 238] width 86 height 24
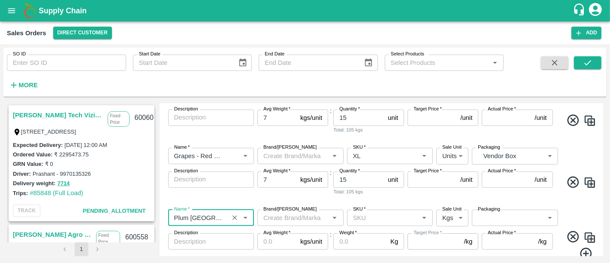
click at [382, 209] on div "SKU   *" at bounding box center [390, 217] width 86 height 16
type input "Plum [GEOGRAPHIC_DATA]"
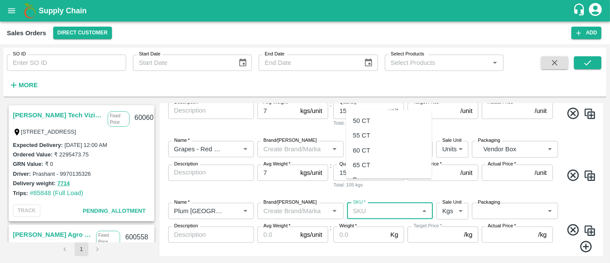
scroll to position [395, 0]
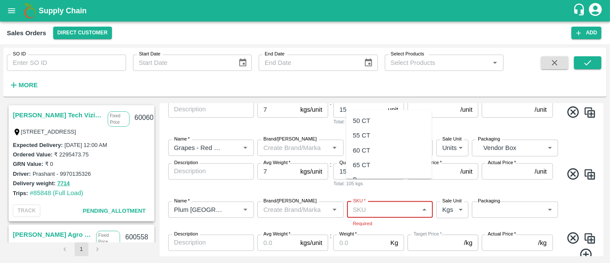
click at [385, 204] on input "SKU   *" at bounding box center [383, 209] width 67 height 11
click at [371, 204] on input "SKU   *" at bounding box center [383, 209] width 67 height 11
click at [374, 119] on div "50 CT" at bounding box center [389, 120] width 86 height 15
type input "50 CT"
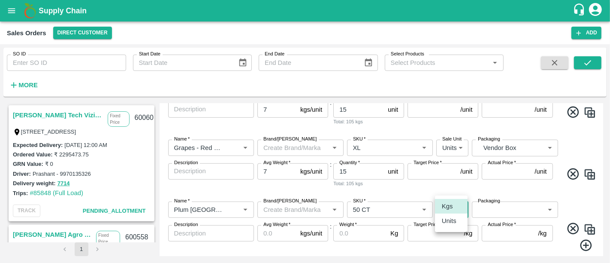
click at [444, 189] on body "Supply Chain Sales Orders Direct Customer Add SO ID SO ID Start Date Start Date…" at bounding box center [305, 131] width 610 height 263
click at [446, 219] on p "Units" at bounding box center [449, 220] width 15 height 9
type input "2"
click at [490, 197] on label "Packaging" at bounding box center [489, 200] width 22 height 7
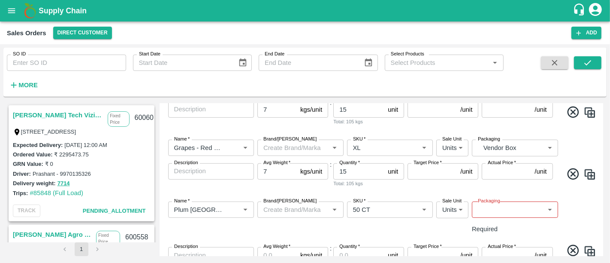
drag, startPoint x: 490, startPoint y: 181, endPoint x: 490, endPoint y: 188, distance: 7.3
click at [490, 201] on div "Packaging ​ Packaging Required" at bounding box center [515, 220] width 86 height 39
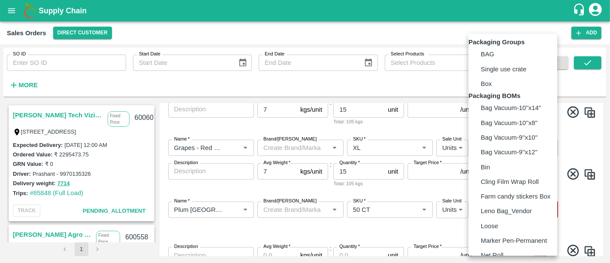
click at [490, 188] on body "Supply Chain Sales Orders Direct Customer Add SO ID SO ID Start Date Start Date…" at bounding box center [305, 131] width 610 height 263
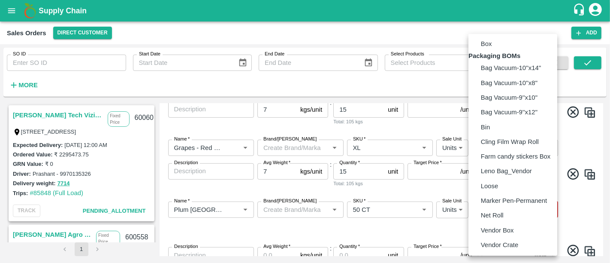
click at [488, 227] on p "Vendor Box" at bounding box center [497, 229] width 33 height 9
type input "BOM/276"
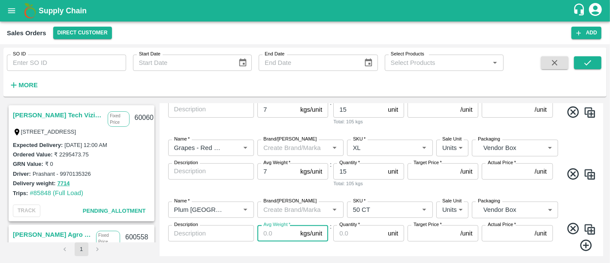
click at [271, 225] on input "Avg Weight   *" at bounding box center [276, 233] width 39 height 16
type input "8"
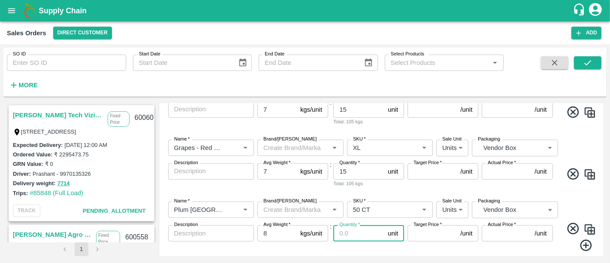
click at [348, 225] on input "Quantity   *" at bounding box center [358, 233] width 51 height 16
type input "75"
click at [498, 225] on div "Actual Price   * /unit Actual Price" at bounding box center [517, 238] width 71 height 27
click at [585, 238] on icon at bounding box center [586, 245] width 14 height 14
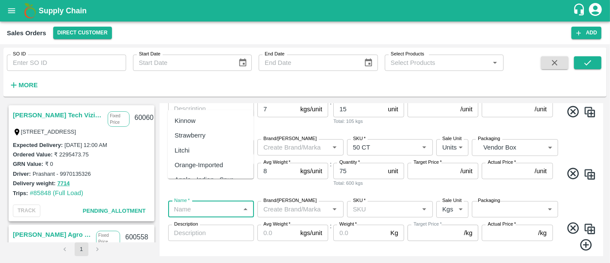
click at [199, 203] on input "Name   *" at bounding box center [204, 208] width 67 height 11
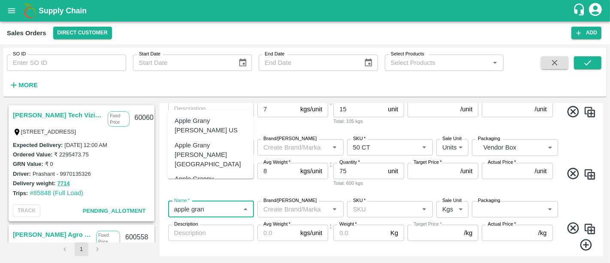
scroll to position [1, 0]
click at [214, 144] on div "Apple Grany [PERSON_NAME] [GEOGRAPHIC_DATA]" at bounding box center [211, 153] width 72 height 29
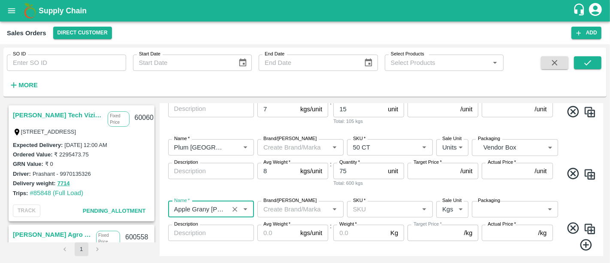
type input "Apple Grany [PERSON_NAME] [GEOGRAPHIC_DATA]"
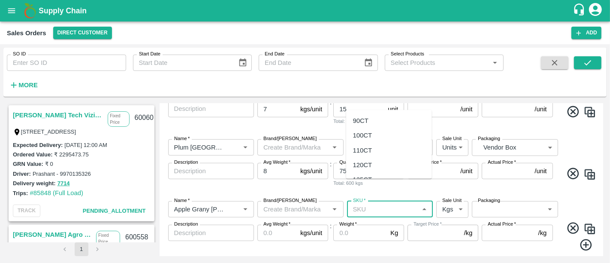
click at [383, 203] on input "SKU   *" at bounding box center [383, 208] width 67 height 11
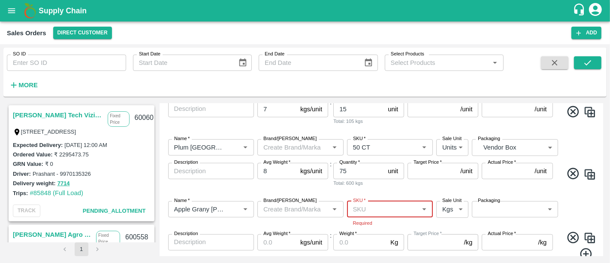
click at [407, 201] on div "SKU   *" at bounding box center [390, 209] width 86 height 16
click at [381, 128] on div "120CT" at bounding box center [389, 125] width 86 height 15
type input "120CT"
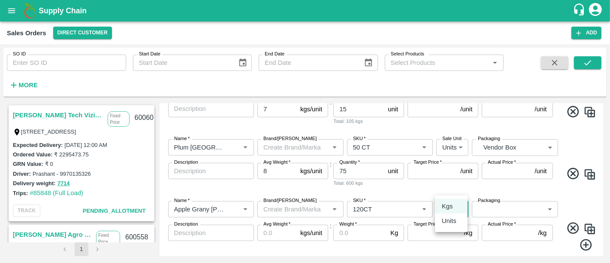
click at [451, 188] on body "Supply Chain Sales Orders Direct Customer Add SO ID SO ID Start Date Start Date…" at bounding box center [305, 131] width 610 height 263
click at [454, 219] on p "Units" at bounding box center [449, 220] width 15 height 9
type input "2"
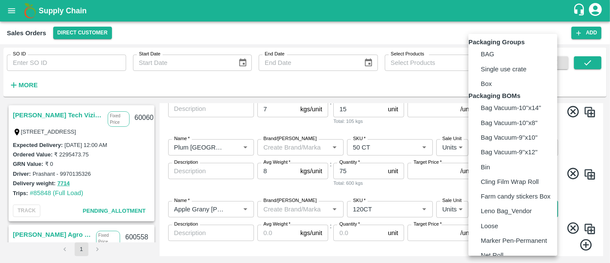
click at [480, 190] on body "Supply Chain Sales Orders Direct Customer Add SO ID SO ID Start Date Start Date…" at bounding box center [305, 131] width 610 height 263
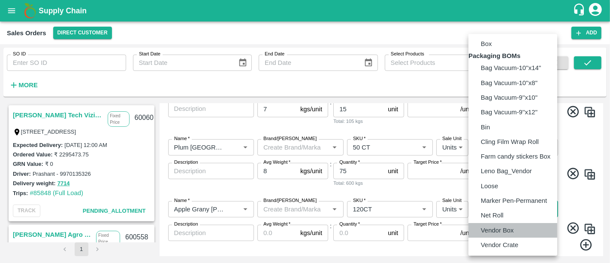
click at [491, 227] on p "Vendor Box" at bounding box center [497, 229] width 33 height 9
type input "BOM/276"
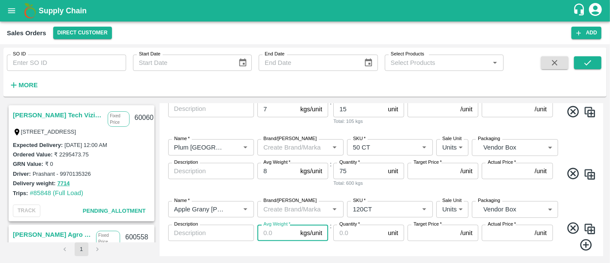
click at [278, 224] on input "Avg Weight   *" at bounding box center [276, 232] width 39 height 16
type input "18"
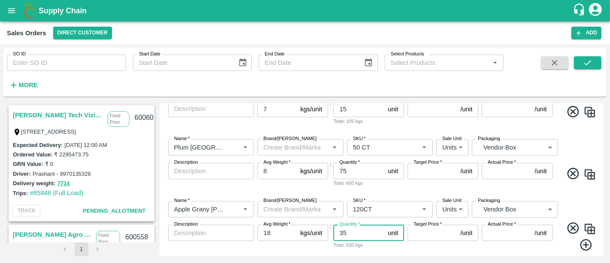
type input "35"
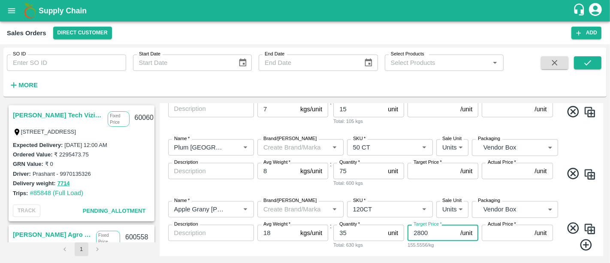
type input "2800"
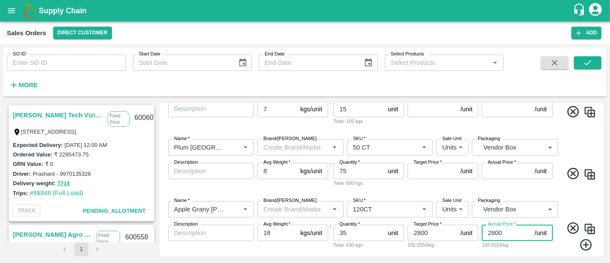
type input "2800"
click at [581, 238] on icon at bounding box center [586, 245] width 14 height 14
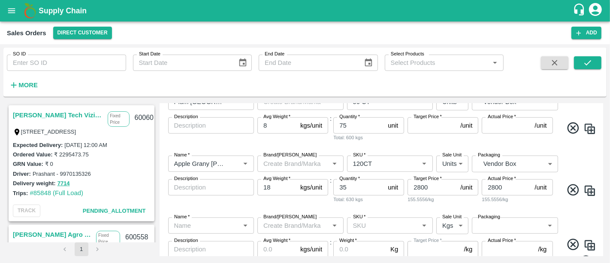
scroll to position [518, 0]
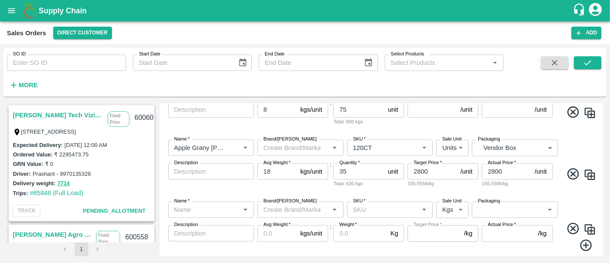
click at [220, 201] on div "Name   *" at bounding box center [211, 209] width 86 height 16
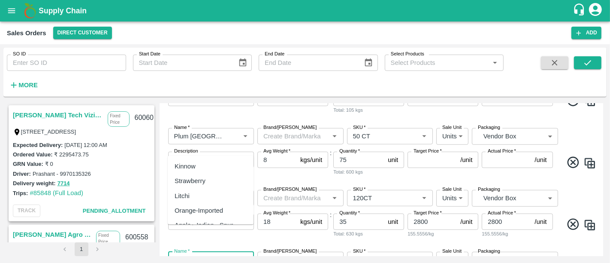
scroll to position [468, 0]
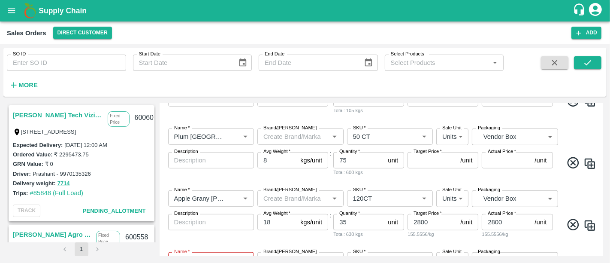
click at [273, 222] on div "Name   * Name   * Brand/Marka Brand/Marka SKU   * SKU   * Sale Unit Units 2 Sal…" at bounding box center [381, 214] width 437 height 62
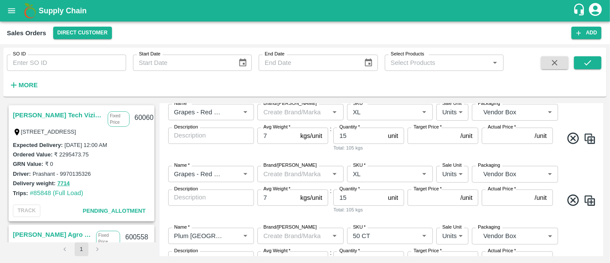
scroll to position [365, 0]
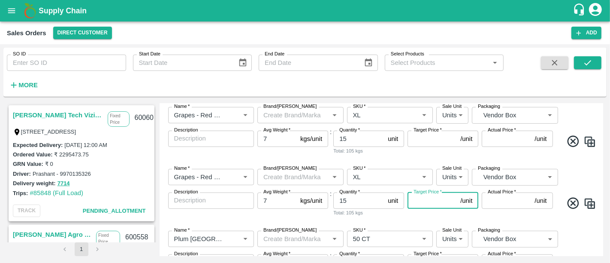
click at [415, 192] on input "Target Price   *" at bounding box center [432, 200] width 49 height 16
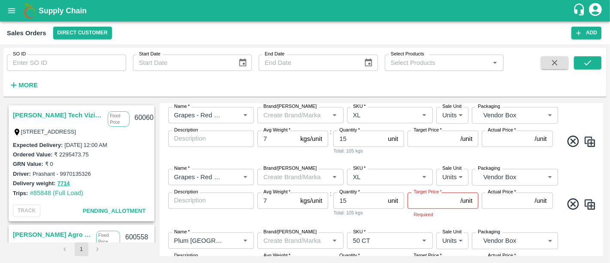
click at [420, 193] on div "Target Price   * /unit Target Price Required" at bounding box center [443, 205] width 71 height 26
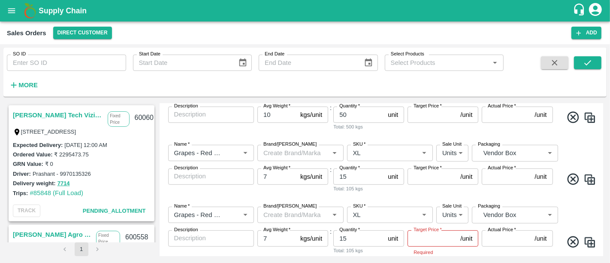
scroll to position [331, 0]
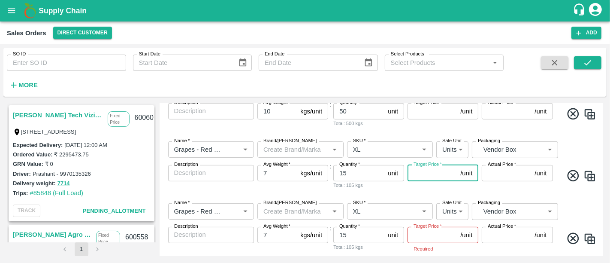
click at [420, 165] on input "Target Price   *" at bounding box center [432, 173] width 49 height 16
type input "1350"
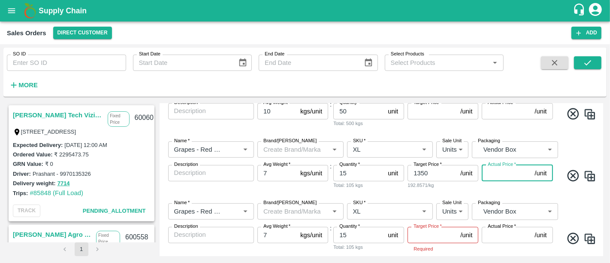
click at [502, 165] on input "Actual Price   *" at bounding box center [506, 173] width 49 height 16
type input "1350"
click at [434, 226] on input "Target Price   *" at bounding box center [432, 234] width 49 height 16
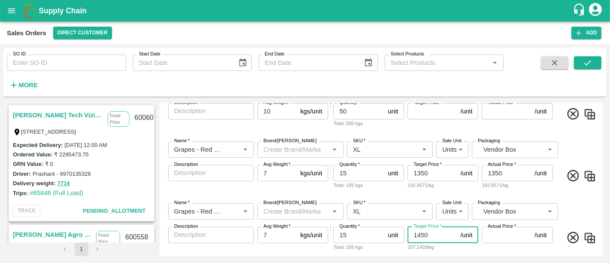
type input "1450"
click at [498, 226] on input "Actual Price   *" at bounding box center [506, 234] width 49 height 16
type input "1450"
click at [500, 243] on div "207.1429/kg" at bounding box center [517, 247] width 71 height 8
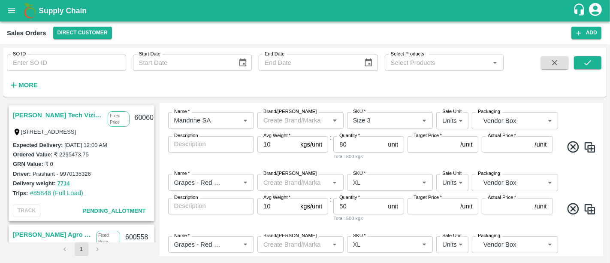
scroll to position [236, 0]
click at [432, 198] on input "Target Price   *" at bounding box center [432, 206] width 49 height 16
type input "825"
click at [501, 198] on input "Actual Price   *" at bounding box center [506, 206] width 49 height 16
type input "825"
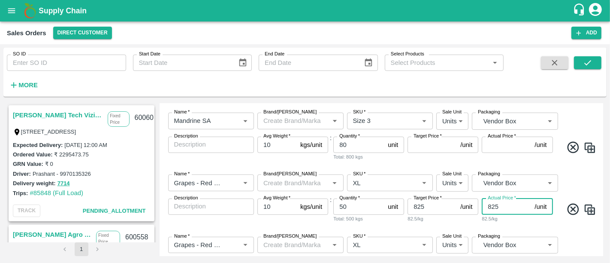
click at [440, 203] on div "Name   * Name   * Brand/Marka Brand/Marka SKU   * SKU   * Sale Unit Units 2 Sal…" at bounding box center [381, 198] width 437 height 62
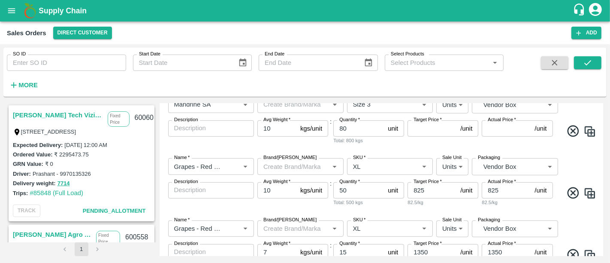
scroll to position [253, 0]
drag, startPoint x: 273, startPoint y: 167, endPoint x: 252, endPoint y: 169, distance: 21.1
click at [252, 169] on div "Name   * Name   * Brand/Marka Brand/Marka SKU   * SKU   * Sale Unit Units 2 Sal…" at bounding box center [381, 181] width 437 height 62
type input "5"
click at [260, 189] on div "Name   * Name   * Brand/Marka Brand/Marka SKU   * SKU   * Sale Unit Units 2 Sal…" at bounding box center [381, 181] width 437 height 62
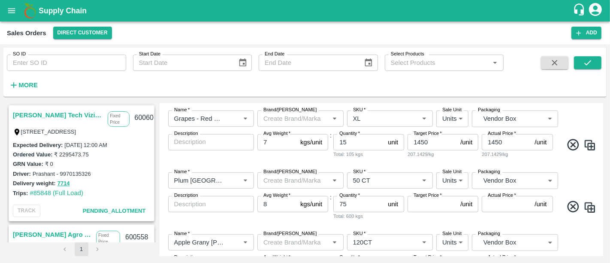
scroll to position [425, 0]
click at [423, 195] on input "Target Price   *" at bounding box center [432, 203] width 49 height 16
type input "750"
click at [409, 200] on div "Name   * Name   * Brand/Marka Brand/Marka SKU   * SKU   * Sale Unit Units 2 Sal…" at bounding box center [381, 195] width 437 height 62
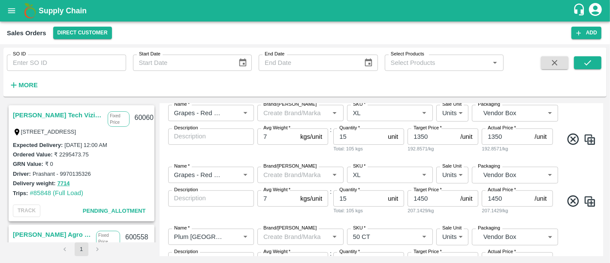
scroll to position [368, 0]
click at [587, 195] on img at bounding box center [589, 201] width 13 height 13
type input "Grapes - Red Globe"
type input "XL"
type input "7"
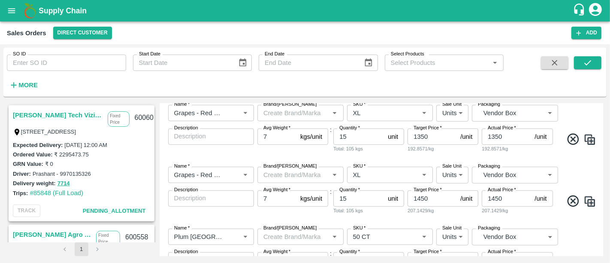
type input "1450"
type input "15"
type input "Plum [GEOGRAPHIC_DATA]"
type input "50 CT"
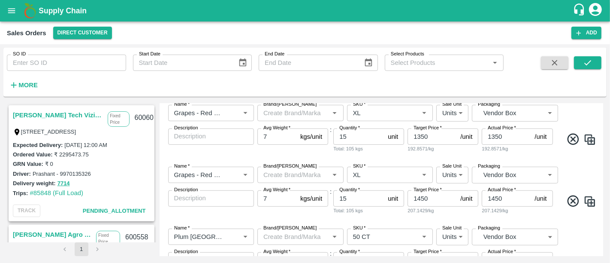
type input "8"
type input "750"
type input "75"
type input "Apple Grany [PERSON_NAME] [GEOGRAPHIC_DATA]"
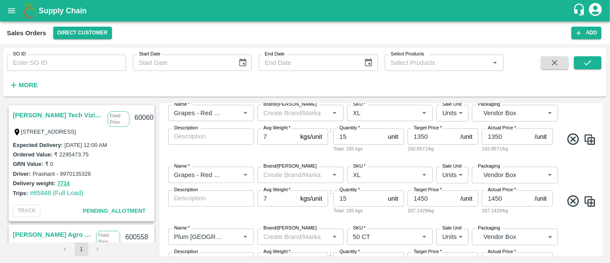
type input "120CT"
type input "2"
type input "BOM/276"
type input "18"
type input "2800"
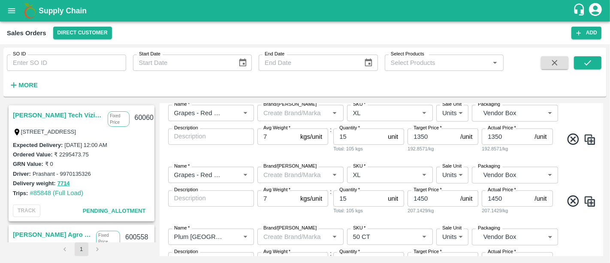
type input "2800"
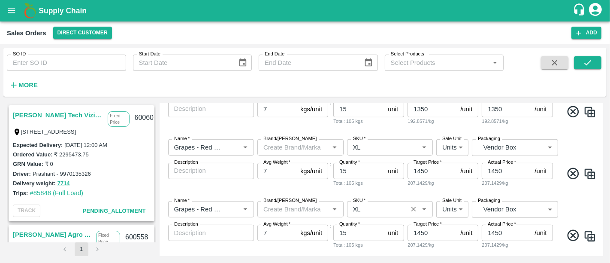
scroll to position [436, 0]
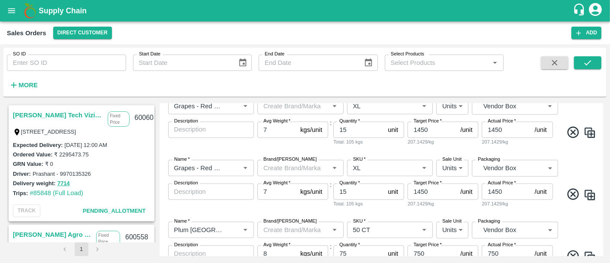
click at [362, 183] on input "15" at bounding box center [358, 191] width 51 height 16
type input "10"
drag, startPoint x: 440, startPoint y: 165, endPoint x: 404, endPoint y: 167, distance: 35.6
click at [404, 167] on div "Name   * Name   * Brand/Marka Brand/Marka SKU   * SKU   * Sale Unit Units 2 Sal…" at bounding box center [381, 184] width 437 height 62
click at [352, 183] on input "10" at bounding box center [358, 191] width 51 height 16
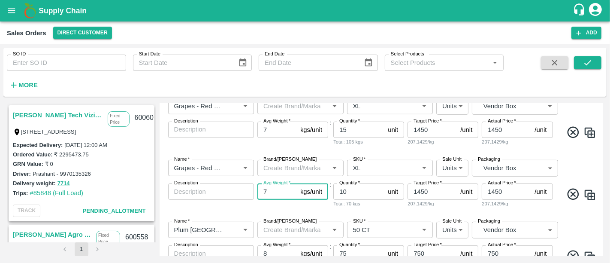
drag, startPoint x: 274, startPoint y: 173, endPoint x: 251, endPoint y: 170, distance: 22.9
click at [251, 170] on div "Name   * Name   * Brand/Marka Brand/Marka SKU   * SKU   * Sale Unit Units 2 Sal…" at bounding box center [381, 184] width 437 height 62
type input "5"
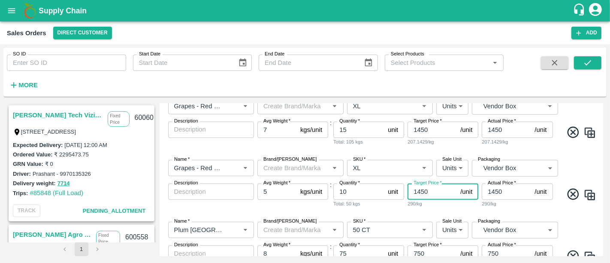
click at [427, 183] on input "1450" at bounding box center [432, 191] width 49 height 16
drag, startPoint x: 427, startPoint y: 169, endPoint x: 417, endPoint y: 169, distance: 9.4
click at [417, 183] on input "1450" at bounding box center [432, 191] width 49 height 16
type input "1000"
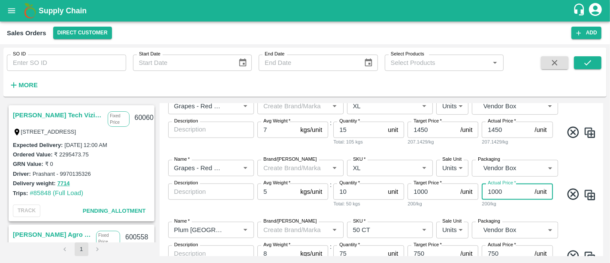
type input "1000"
click at [468, 188] on div "Name   * Name   * Brand/Marka Brand/Marka SKU   * SKU   * Sale Unit Units 2 Sal…" at bounding box center [381, 184] width 437 height 62
click at [591, 188] on img at bounding box center [589, 194] width 13 height 13
type input "Grapes - Red Globe"
type input "XL"
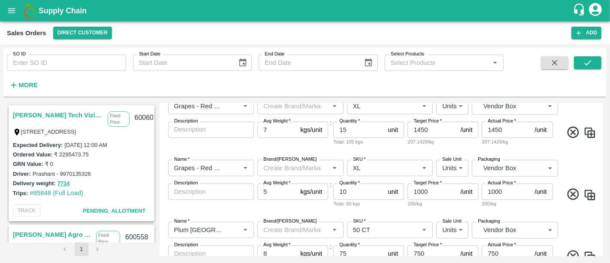
type input "5"
type input "1000"
type input "10"
type input "Plum [GEOGRAPHIC_DATA]"
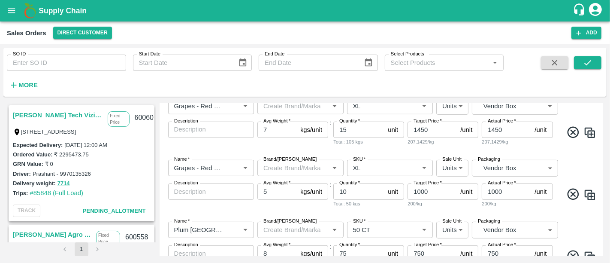
type input "50 CT"
type input "8"
type input "750"
type input "Apple Grany [PERSON_NAME] [GEOGRAPHIC_DATA]"
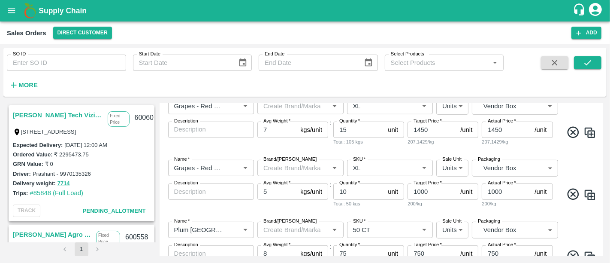
type input "120CT"
type input "2"
type input "BOM/276"
type input "18"
type input "2800"
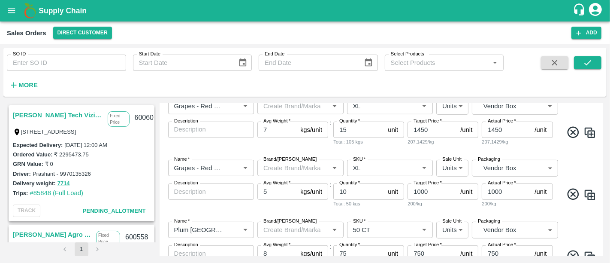
type input "2800"
type input "75"
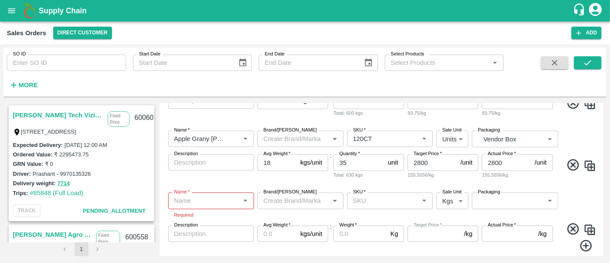
scroll to position [652, 0]
click at [215, 194] on input "Name   *" at bounding box center [204, 199] width 67 height 11
click at [215, 189] on div "Longon Litchi [GEOGRAPHIC_DATA]" at bounding box center [211, 201] width 86 height 24
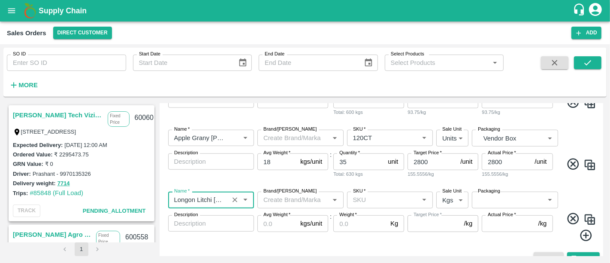
scroll to position [642, 0]
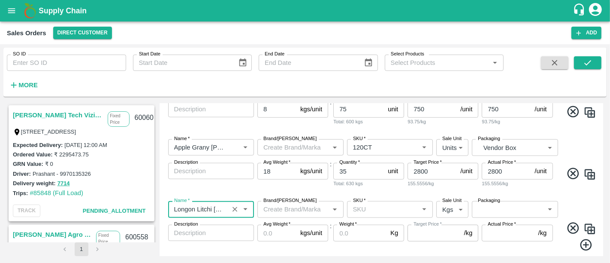
type input "Longon Litchi [GEOGRAPHIC_DATA]"
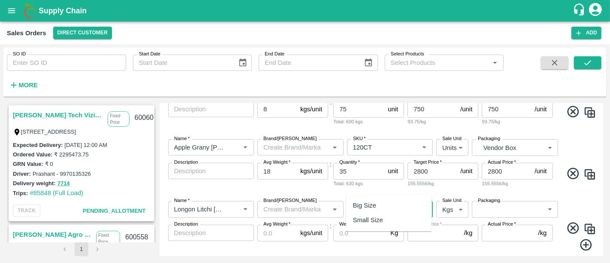
click at [389, 203] on input "SKU   *" at bounding box center [383, 208] width 67 height 11
click at [388, 207] on div "Big Size" at bounding box center [389, 205] width 86 height 15
type input "Big Size"
click at [448, 189] on body "Supply Chain Sales Orders Direct Customer Add SO ID SO ID Start Date Start Date…" at bounding box center [305, 131] width 610 height 263
click at [448, 221] on p "Units" at bounding box center [449, 220] width 15 height 9
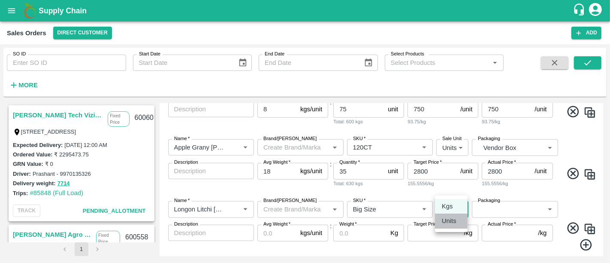
type input "2"
drag, startPoint x: 489, startPoint y: 195, endPoint x: 488, endPoint y: 189, distance: 5.7
click at [488, 201] on div "Packaging ​ Packaging" at bounding box center [515, 209] width 86 height 17
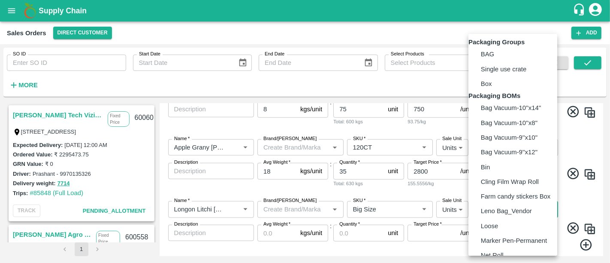
click at [488, 189] on body "Supply Chain Sales Orders Direct Customer Add SO ID SO ID Start Date Start Date…" at bounding box center [305, 131] width 610 height 263
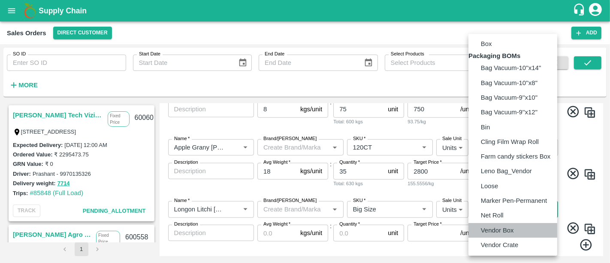
click at [495, 233] on p "Vendor Box" at bounding box center [497, 229] width 33 height 9
type input "BOM/276"
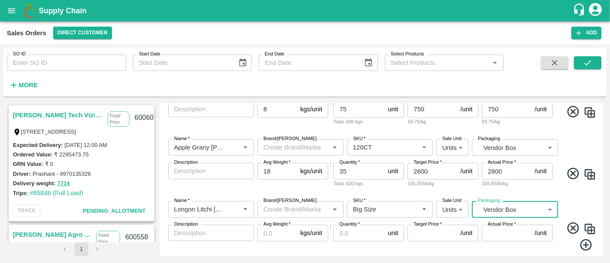
click at [269, 224] on input "Avg Weight   *" at bounding box center [276, 232] width 39 height 16
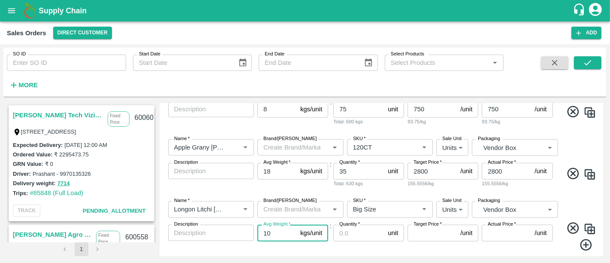
type input "10"
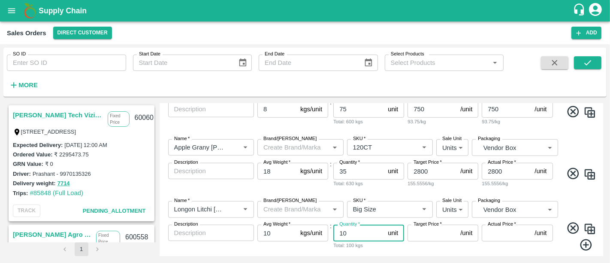
type input "10"
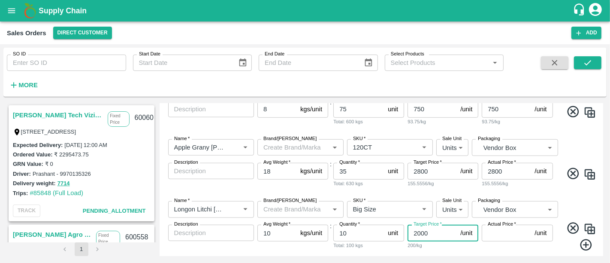
type input "2000"
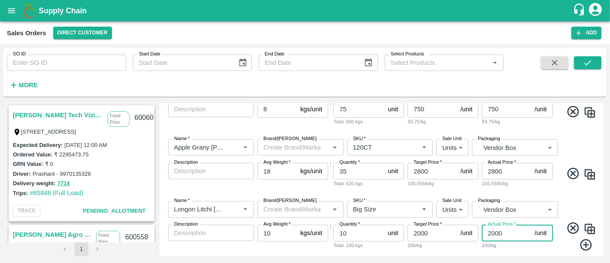
type input "2000"
click at [589, 239] on icon at bounding box center [586, 245] width 12 height 12
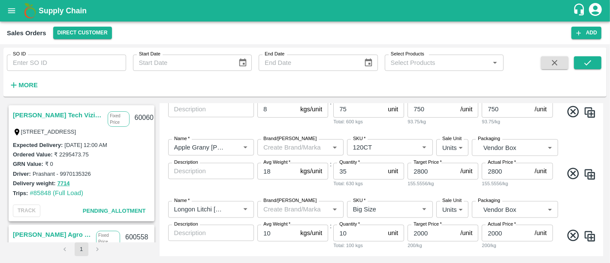
scroll to position [704, 0]
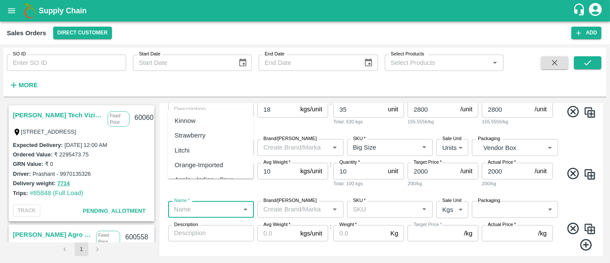
click at [180, 203] on input "Name   *" at bounding box center [204, 208] width 67 height 11
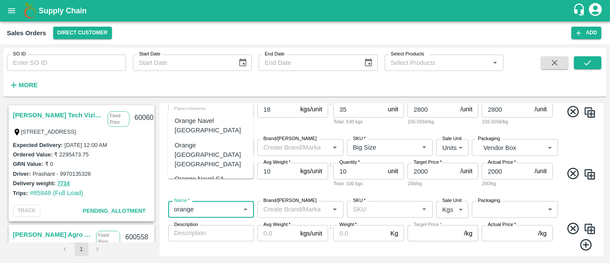
click at [202, 188] on div "Orange Valencia SA" at bounding box center [211, 197] width 72 height 19
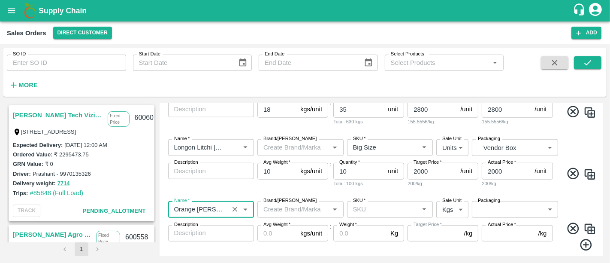
type input "Orange Valencia SA"
click at [386, 203] on input "SKU   *" at bounding box center [383, 208] width 67 height 11
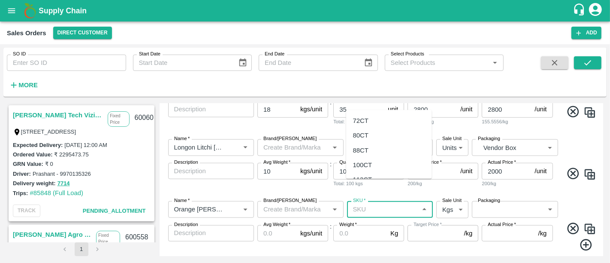
scroll to position [39, 0]
click at [387, 123] on div "100CT" at bounding box center [389, 125] width 86 height 15
type input "100CT"
click at [451, 197] on label "Sale Unit" at bounding box center [451, 200] width 19 height 7
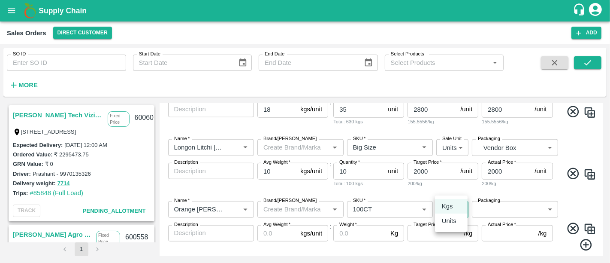
click at [452, 184] on body "Supply Chain Sales Orders Direct Customer Add SO ID SO ID Start Date Start Date…" at bounding box center [305, 131] width 610 height 263
click at [453, 215] on li "Units" at bounding box center [451, 220] width 33 height 15
type input "2"
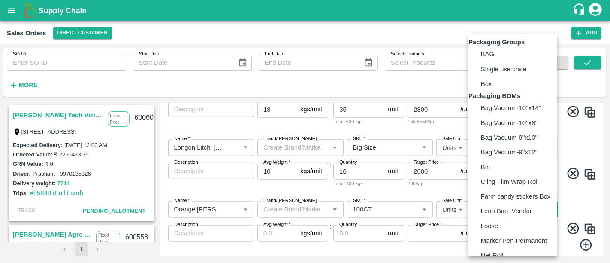
click at [491, 187] on body "Supply Chain Sales Orders Direct Customer Add SO ID SO ID Start Date Start Date…" at bounding box center [305, 131] width 610 height 263
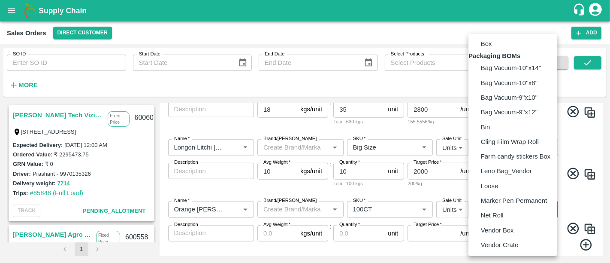
click at [495, 228] on p "Vendor Box" at bounding box center [497, 229] width 33 height 9
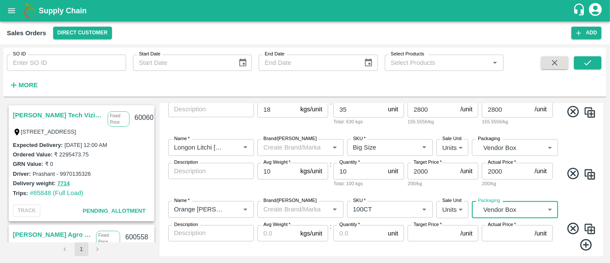
type input "BOM/276"
click at [495, 228] on div "Name   * Name   * Brand/Marka Brand/Marka SKU   * SKU   * Sale Unit Units 2 Sal…" at bounding box center [381, 226] width 437 height 64
click at [265, 225] on input "Avg Weight   *" at bounding box center [276, 233] width 39 height 16
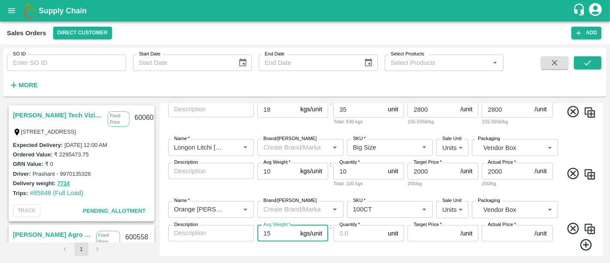
type input "15"
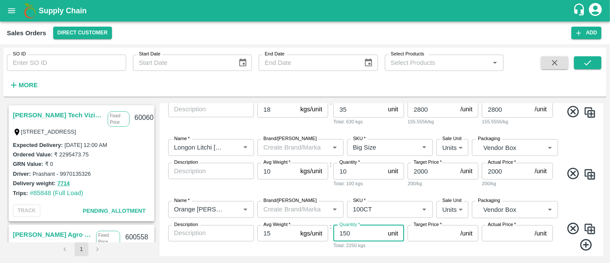
type input "150"
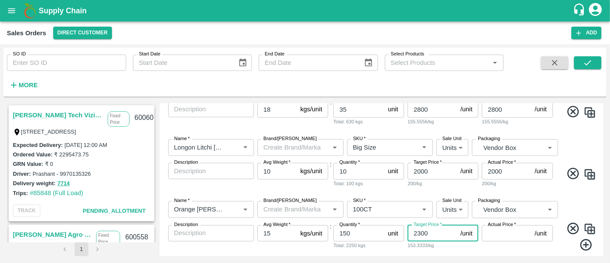
type input "2300"
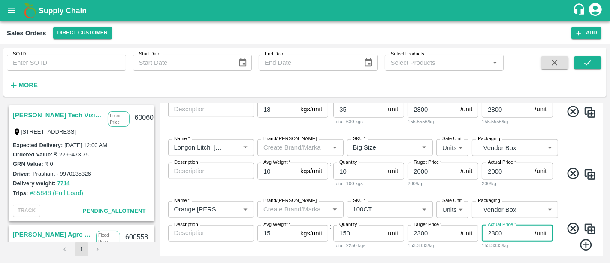
type input "2300"
click at [413, 261] on div "Cancel Save" at bounding box center [381, 267] width 437 height 12
click at [580, 239] on icon at bounding box center [586, 245] width 12 height 12
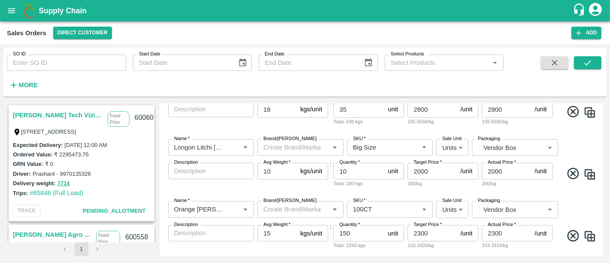
scroll to position [766, 0]
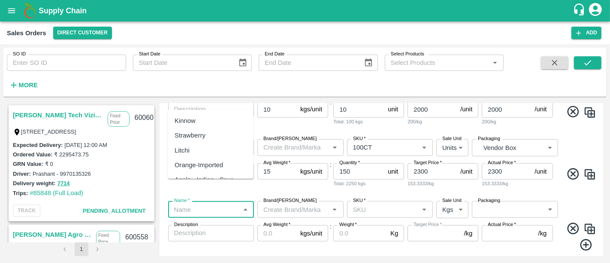
click at [229, 203] on input "Name   *" at bounding box center [204, 208] width 67 height 11
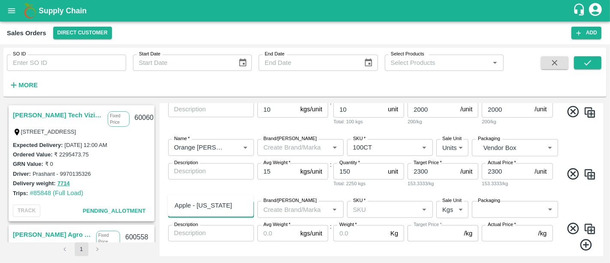
type input "w"
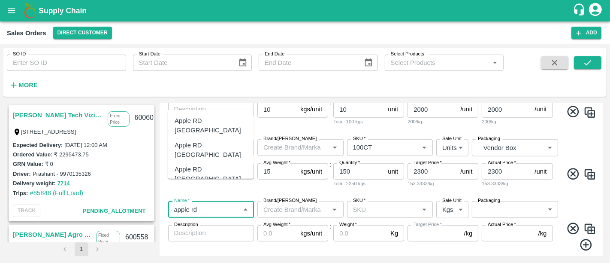
click at [225, 162] on div "Apple RD USA" at bounding box center [211, 174] width 86 height 24
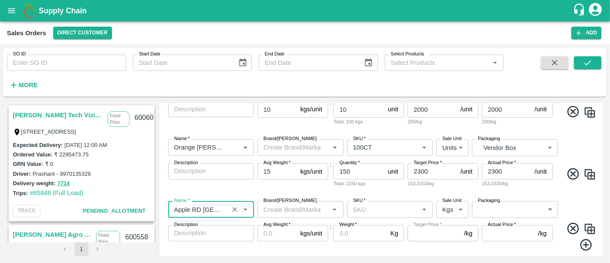
type input "Apple RD USA"
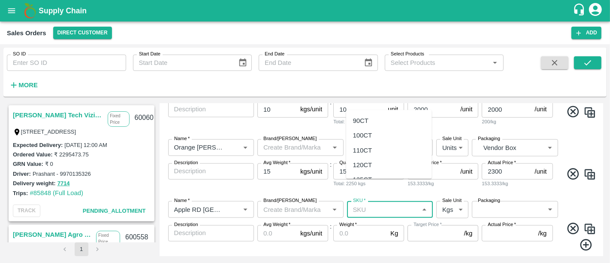
click at [364, 203] on input "SKU   *" at bounding box center [383, 208] width 67 height 11
click at [391, 146] on div "150CT" at bounding box center [389, 147] width 86 height 15
type input "150CT"
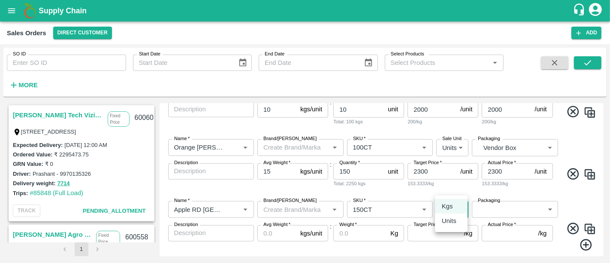
click at [450, 186] on body "Supply Chain Sales Orders Direct Customer Add SO ID SO ID Start Date Start Date…" at bounding box center [305, 131] width 610 height 263
click at [451, 226] on li "Units" at bounding box center [451, 220] width 33 height 15
type input "2"
click at [483, 193] on body "Supply Chain Sales Orders Direct Customer Add SO ID SO ID Start Date Start Date…" at bounding box center [305, 131] width 610 height 263
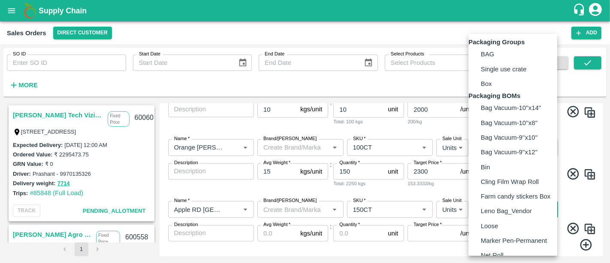
scroll to position [61, 0]
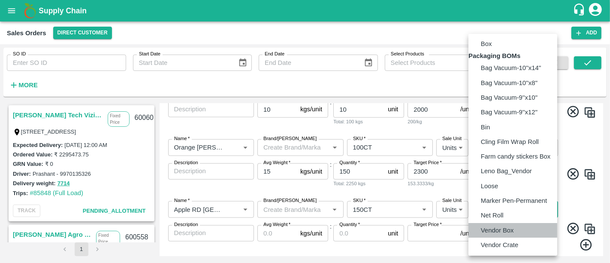
click at [491, 226] on p "Vendor Box" at bounding box center [497, 229] width 33 height 9
type input "BOM/276"
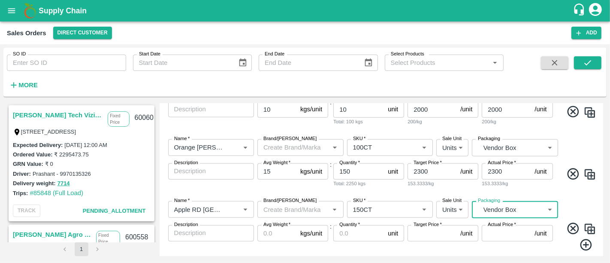
click at [272, 225] on input "Avg Weight   *" at bounding box center [276, 233] width 39 height 16
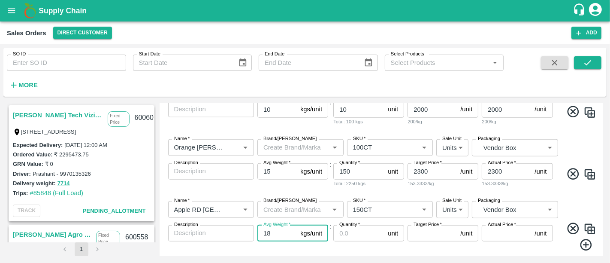
type input "18"
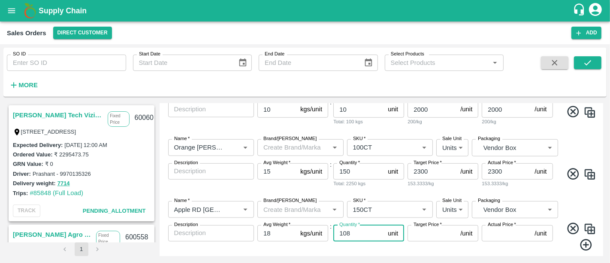
type input "108"
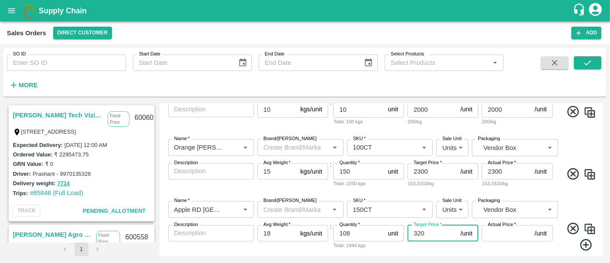
type input "3200"
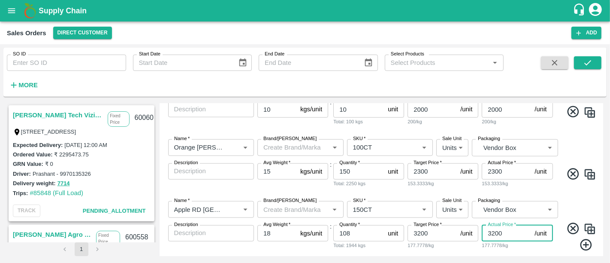
type input "3200"
click at [322, 261] on div "Cancel Save" at bounding box center [381, 267] width 437 height 12
click at [585, 238] on icon at bounding box center [586, 245] width 14 height 14
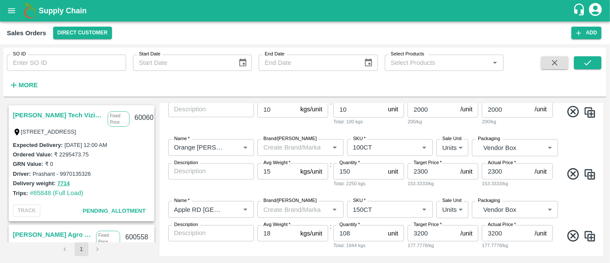
scroll to position [827, 0]
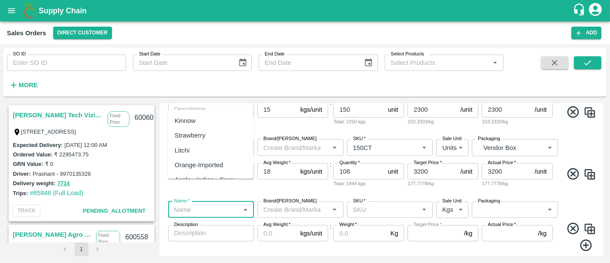
click at [221, 204] on input "Name   *" at bounding box center [204, 209] width 67 height 11
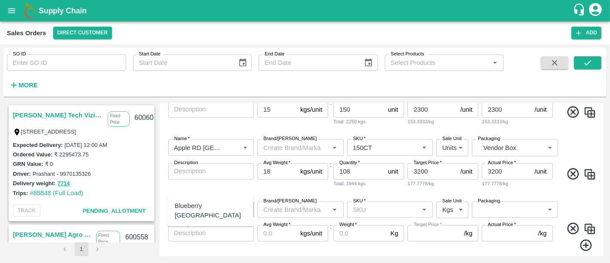
click at [221, 203] on div "Blueberry Peru" at bounding box center [211, 210] width 86 height 24
type input "Blueberry Peru"
click at [365, 204] on input "SKU   *" at bounding box center [383, 209] width 67 height 11
click at [390, 220] on div "Medium" at bounding box center [389, 220] width 86 height 15
type input "Medium"
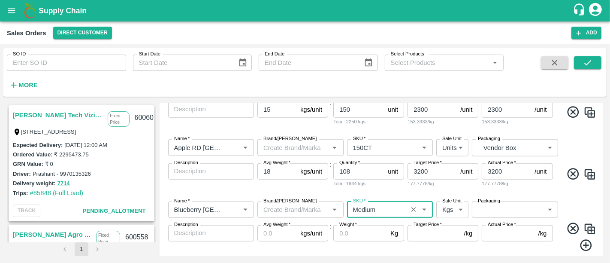
click at [452, 182] on body "Supply Chain Sales Orders Direct Customer Add SO ID SO ID Start Date Start Date…" at bounding box center [305, 131] width 610 height 263
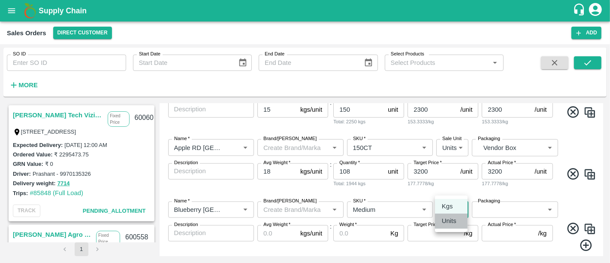
click at [458, 220] on div "Units" at bounding box center [451, 220] width 19 height 9
type input "2"
click at [491, 187] on body "Supply Chain Sales Orders Direct Customer Add SO ID SO ID Start Date Start Date…" at bounding box center [305, 131] width 610 height 263
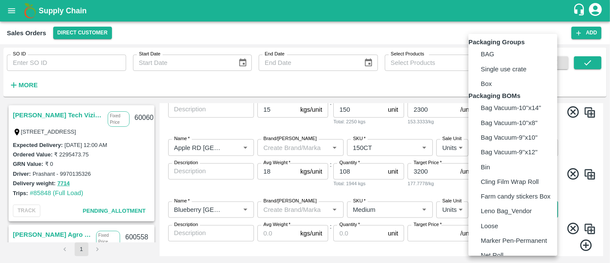
scroll to position [61, 0]
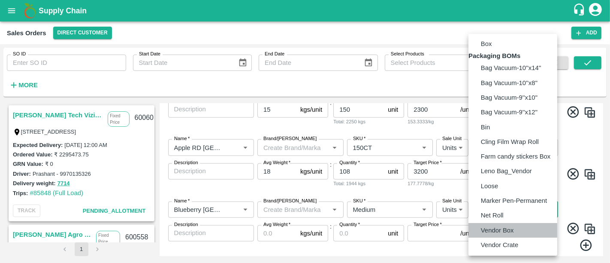
click at [501, 228] on p "Vendor Box" at bounding box center [497, 229] width 33 height 9
type input "BOM/276"
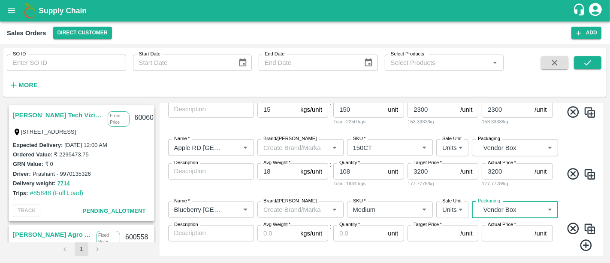
click at [272, 225] on input "Avg Weight   *" at bounding box center [276, 233] width 39 height 16
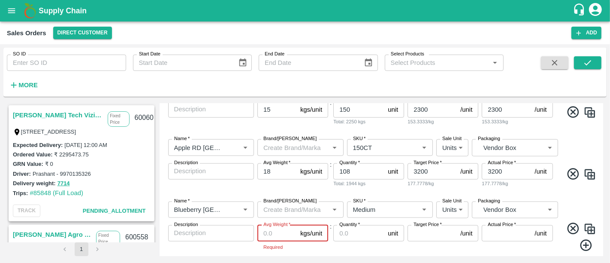
type input "2"
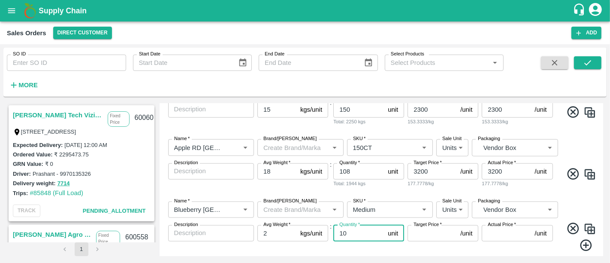
type input "10"
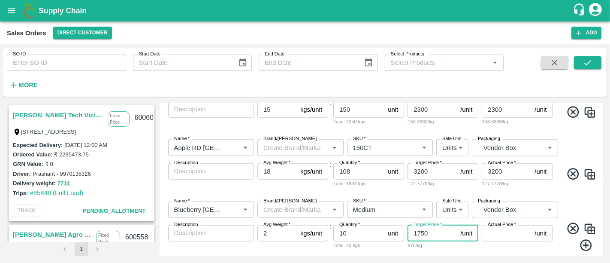
type input "1750"
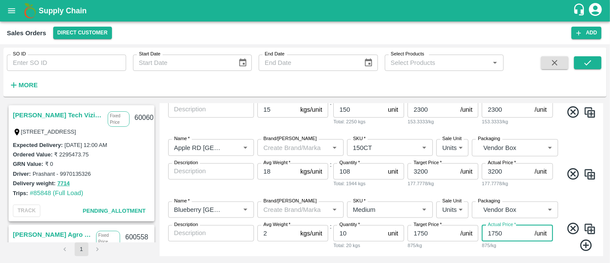
type input "1750"
click at [483, 261] on div "Cancel Save" at bounding box center [381, 267] width 437 height 12
click at [580, 238] on icon at bounding box center [586, 245] width 14 height 14
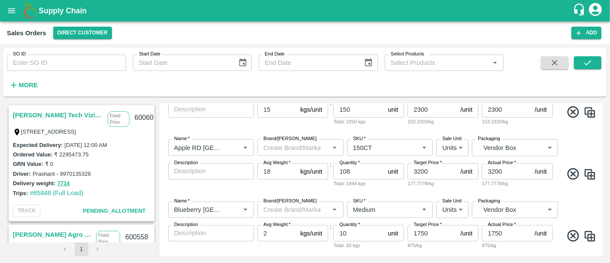
scroll to position [890, 0]
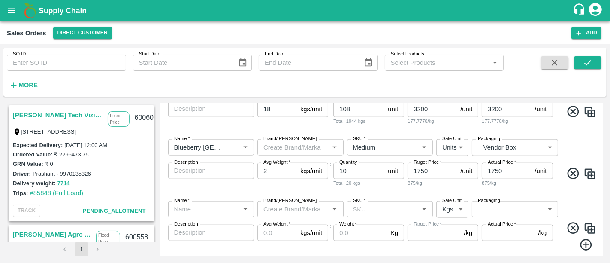
click at [212, 201] on div "Name   *" at bounding box center [211, 209] width 86 height 16
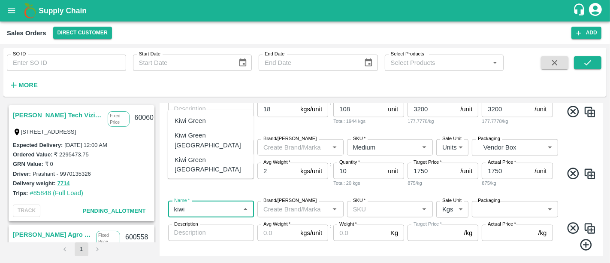
click at [212, 179] on div "Kiwi Green [GEOGRAPHIC_DATA]" at bounding box center [211, 188] width 72 height 19
type input "Kiwi Green [GEOGRAPHIC_DATA]"
click at [401, 203] on input "SKU   *" at bounding box center [383, 208] width 67 height 11
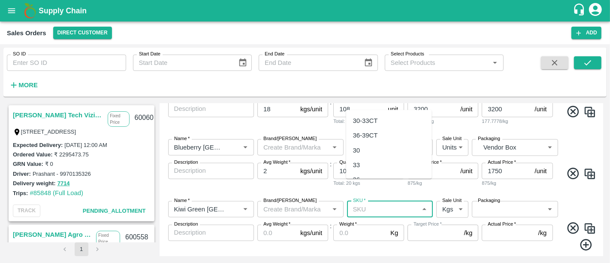
scroll to position [76, 0]
click at [387, 113] on div "39" at bounding box center [389, 118] width 86 height 15
type input "39"
click at [459, 185] on body "Supply Chain Sales Orders Direct Customer Add SO ID SO ID Start Date Start Date…" at bounding box center [305, 131] width 610 height 263
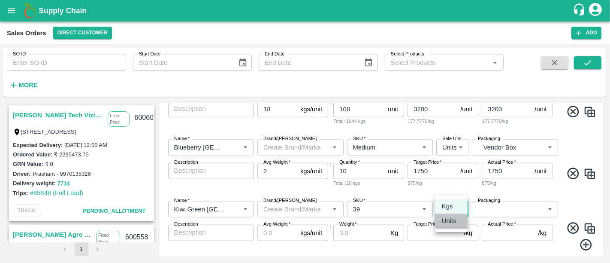
click at [455, 215] on li "Units" at bounding box center [451, 220] width 33 height 15
type input "2"
click at [504, 185] on div at bounding box center [305, 131] width 610 height 263
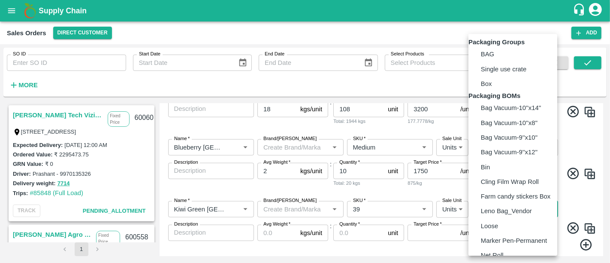
click at [504, 185] on body "Supply Chain Sales Orders Direct Customer Add SO ID SO ID Start Date Start Date…" at bounding box center [305, 131] width 610 height 263
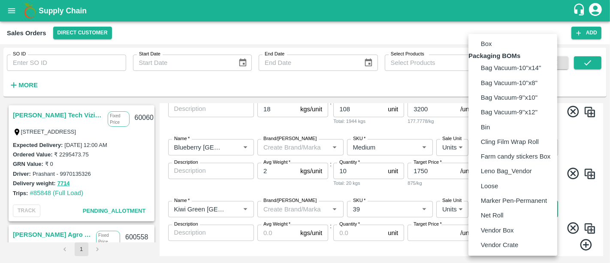
scroll to position [61, 0]
click at [500, 226] on p "Vendor Box" at bounding box center [497, 229] width 33 height 9
type input "BOM/276"
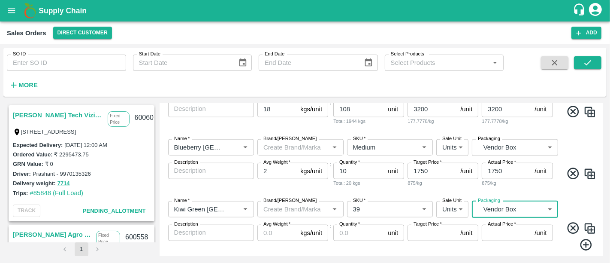
click at [277, 224] on input "Avg Weight   *" at bounding box center [276, 232] width 39 height 16
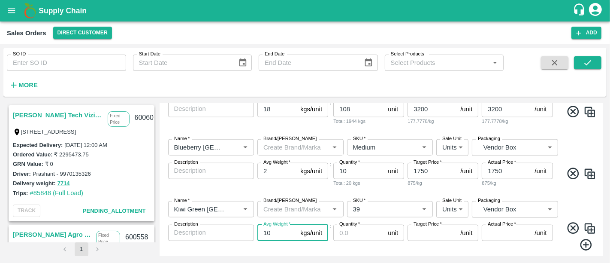
type input "10"
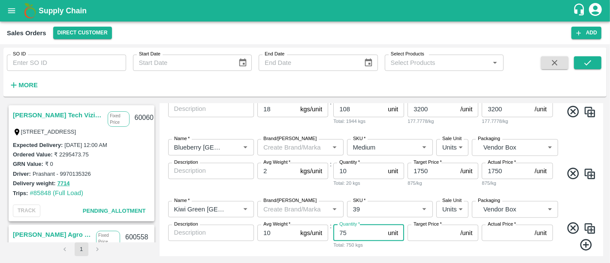
type input "75"
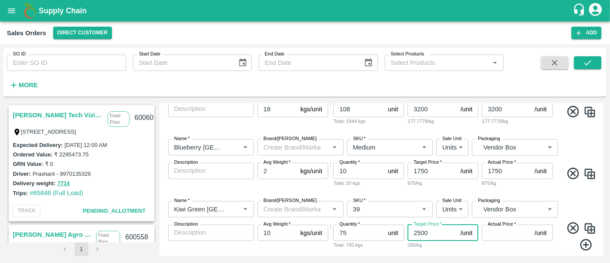
type input "2500"
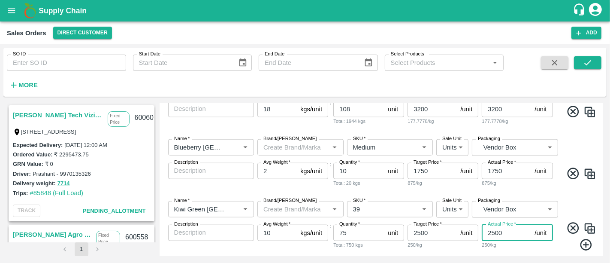
type input "2500"
click at [440, 226] on div "Target Price   * 2500 /unit Target Price 250/kg" at bounding box center [443, 237] width 71 height 27
click at [588, 238] on icon at bounding box center [586, 245] width 14 height 14
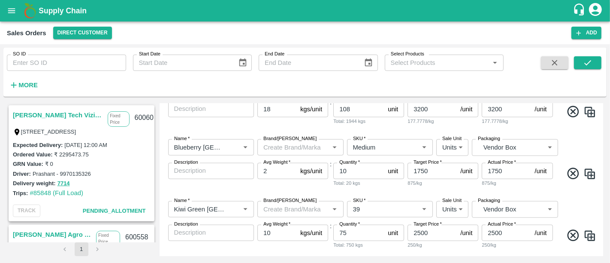
scroll to position [951, 0]
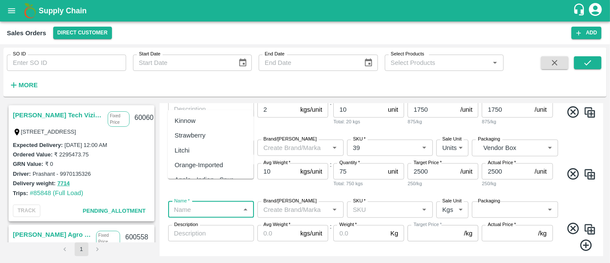
click at [207, 204] on input "Name   *" at bounding box center [204, 209] width 67 height 11
click at [206, 208] on div "Apple Flash Gala SA" at bounding box center [204, 205] width 59 height 9
click at [380, 201] on div "SKU   *" at bounding box center [390, 209] width 86 height 16
type input "Apple Flash Gala SA"
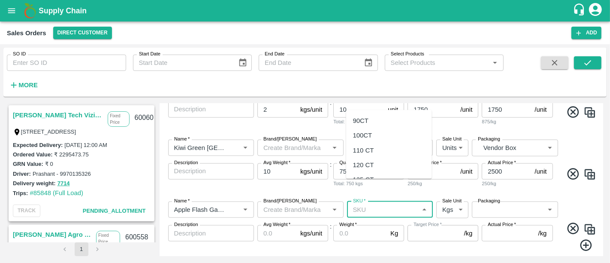
click at [380, 201] on div "SKU   *" at bounding box center [390, 209] width 86 height 16
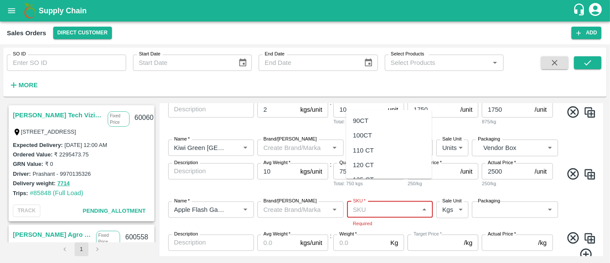
click at [380, 204] on input "SKU   *" at bounding box center [383, 209] width 67 height 11
click at [376, 156] on div "165 CT" at bounding box center [389, 160] width 86 height 15
type input "165 CT"
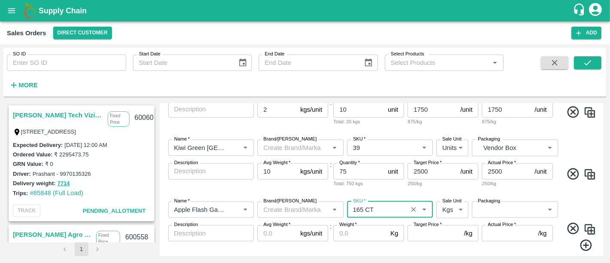
click at [465, 190] on body "Supply Chain Sales Orders Direct Customer Add SO ID SO ID Start Date Start Date…" at bounding box center [305, 131] width 610 height 263
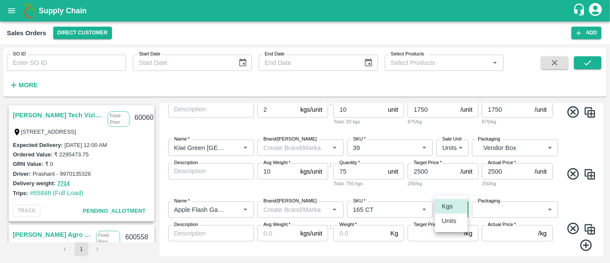
click at [457, 222] on div "Units" at bounding box center [451, 220] width 19 height 9
type input "2"
click at [489, 193] on body "Supply Chain Sales Orders Direct Customer Add SO ID SO ID Start Date Start Date…" at bounding box center [305, 131] width 610 height 263
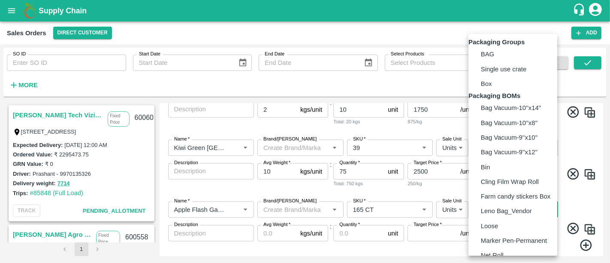
scroll to position [61, 0]
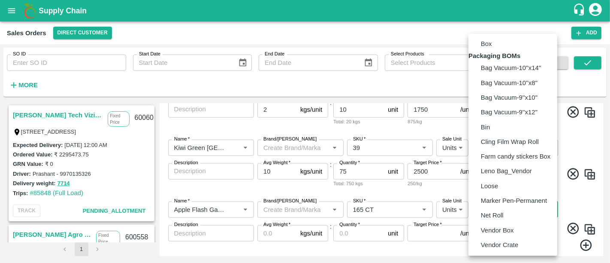
click at [490, 232] on p "Vendor Box" at bounding box center [497, 229] width 33 height 9
type input "BOM/276"
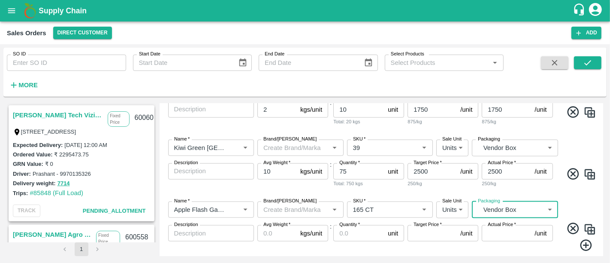
click at [275, 225] on input "Avg Weight   *" at bounding box center [276, 233] width 39 height 16
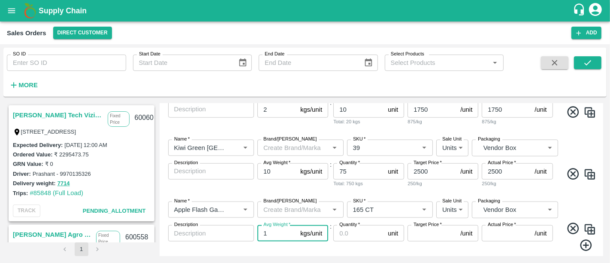
type input "18"
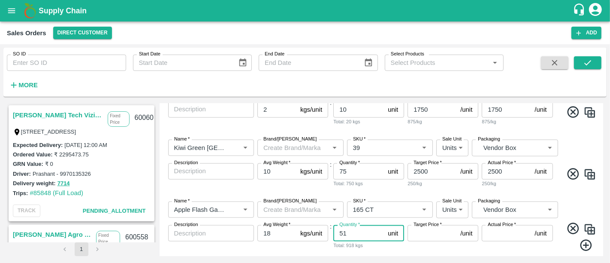
type input "51"
click at [415, 225] on input "Target Price   *" at bounding box center [432, 233] width 49 height 16
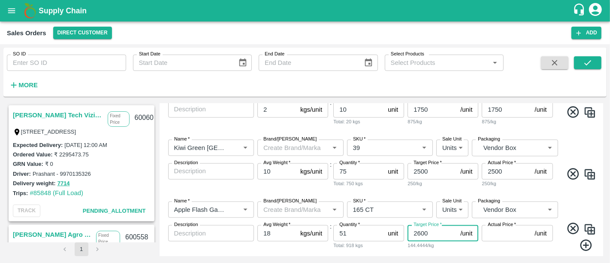
type input "2600"
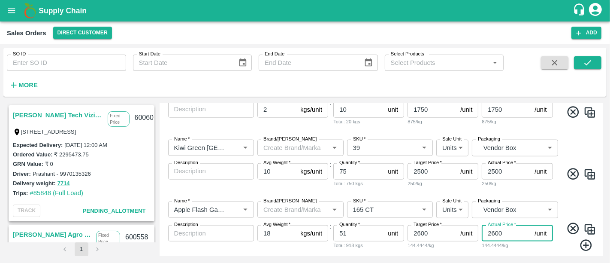
type input "2600"
click at [588, 223] on img at bounding box center [589, 229] width 13 height 13
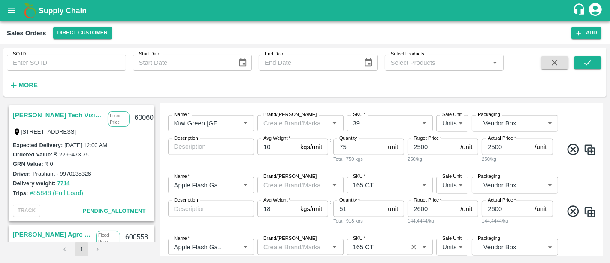
scroll to position [976, 0]
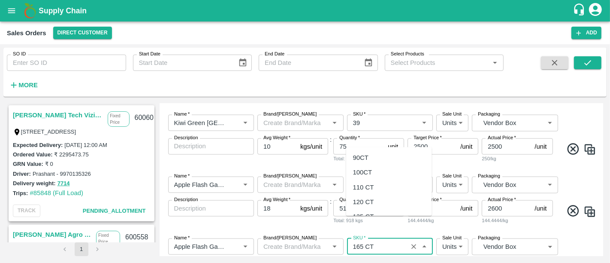
click at [387, 241] on input "SKU   *" at bounding box center [378, 246] width 56 height 11
click at [378, 204] on div "180 CT" at bounding box center [389, 206] width 86 height 15
type input "180 CT"
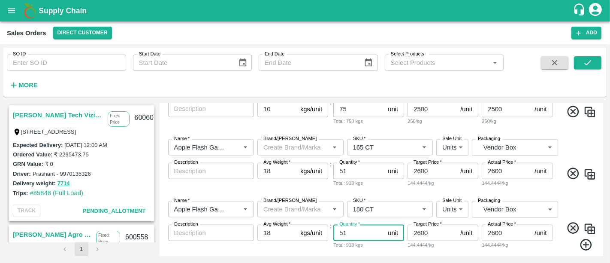
drag, startPoint x: 363, startPoint y: 208, endPoint x: 327, endPoint y: 212, distance: 36.6
click at [327, 212] on div "Name   * Name   * Brand/Marka Brand/Marka SKU   * SKU   * Sale Unit Units 2 Sal…" at bounding box center [381, 226] width 437 height 64
type input "275"
click at [423, 224] on input "2600" at bounding box center [432, 232] width 49 height 16
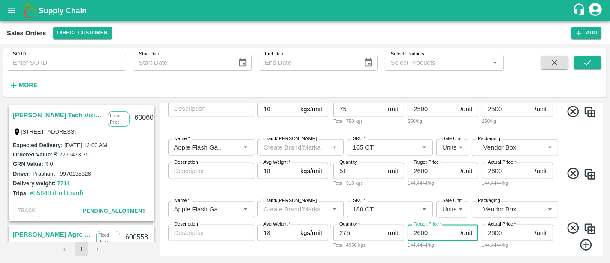
click at [421, 224] on input "2600" at bounding box center [432, 232] width 49 height 16
type input "2500"
click at [496, 224] on input "2600" at bounding box center [506, 232] width 49 height 16
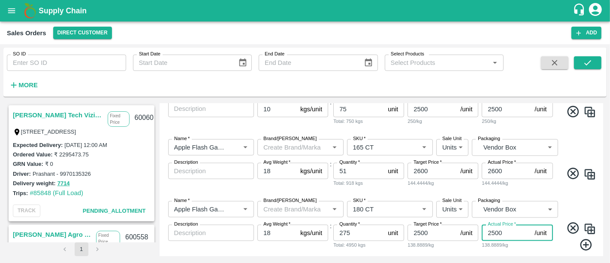
type input "2500"
click at [459, 253] on div "Add Sales Order DC   * Direct Customer 6 DC Sale Type   * Fixed Price 1 Sale Ty…" at bounding box center [382, 179] width 444 height 152
click at [572, 261] on button "Save" at bounding box center [583, 267] width 33 height 12
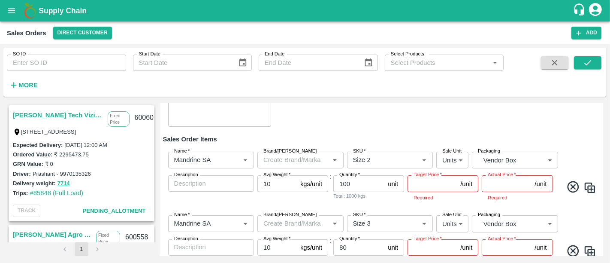
scroll to position [133, 0]
click at [205, 152] on div "Name   *" at bounding box center [211, 160] width 86 height 16
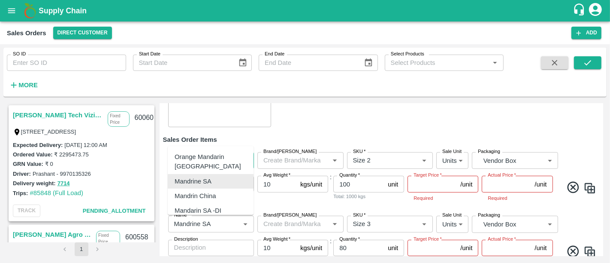
type input "M"
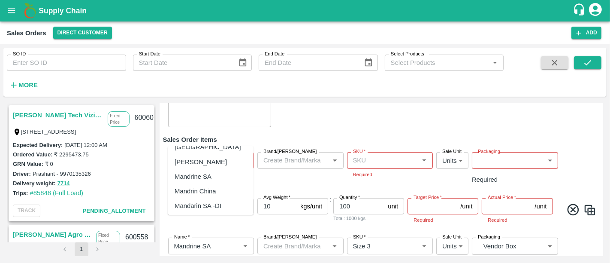
scroll to position [23, 0]
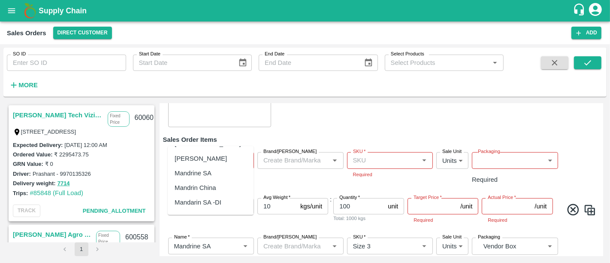
click at [213, 197] on div "Mandarin SA -DI" at bounding box center [198, 201] width 47 height 9
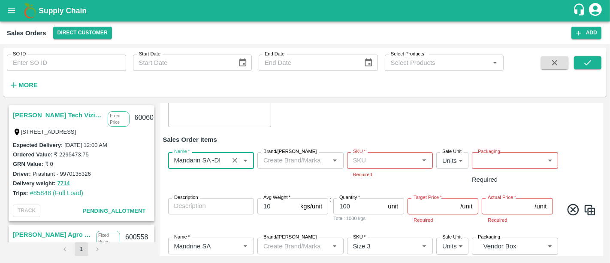
type input "Mandarin SA -DI"
click at [402, 154] on input "SKU   *" at bounding box center [383, 159] width 67 height 11
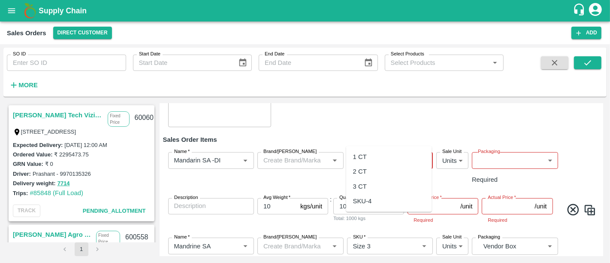
click at [385, 172] on div "2 CT" at bounding box center [389, 171] width 86 height 15
type input "2 CT"
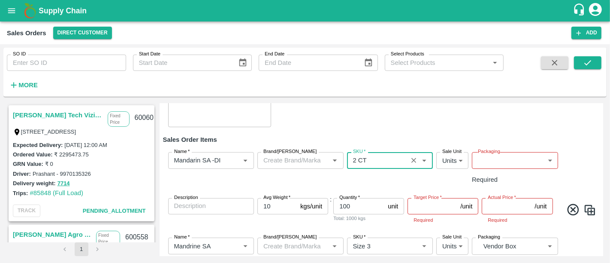
click at [494, 135] on body "Supply Chain Sales Orders Direct Customer Add SO ID SO ID Start Date Start Date…" at bounding box center [305, 131] width 610 height 263
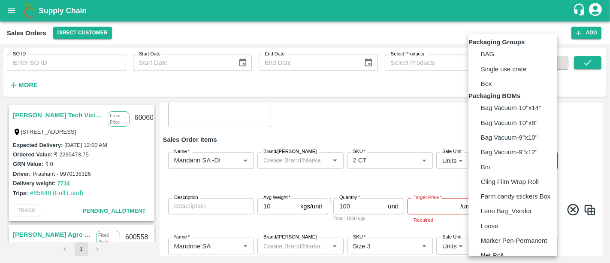
scroll to position [61, 0]
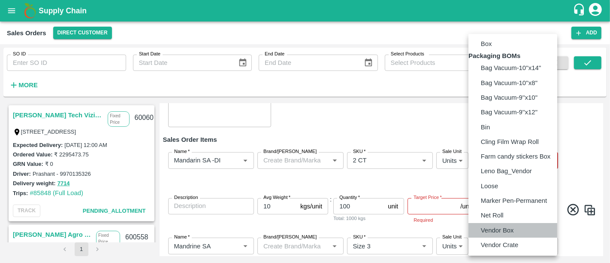
click at [495, 230] on p "Vendor Box" at bounding box center [497, 229] width 33 height 9
type input "BOM/276"
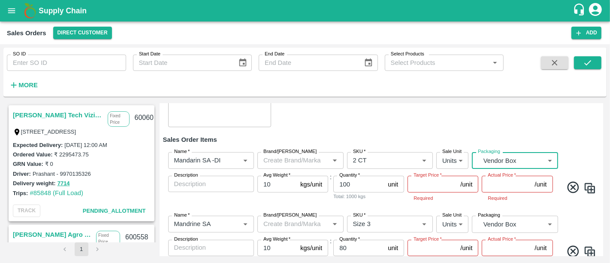
click at [415, 175] on input "Target Price   *" at bounding box center [432, 183] width 49 height 16
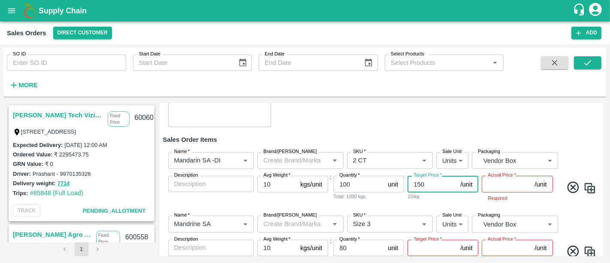
type input "1500"
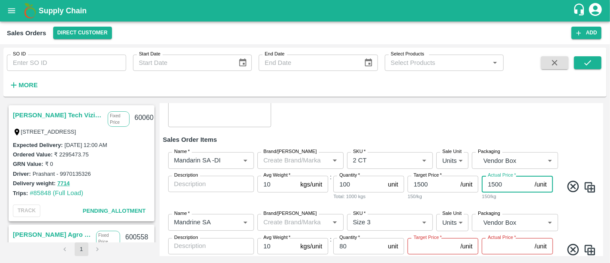
type input "1500"
click at [415, 238] on input "Target Price   *" at bounding box center [432, 246] width 49 height 16
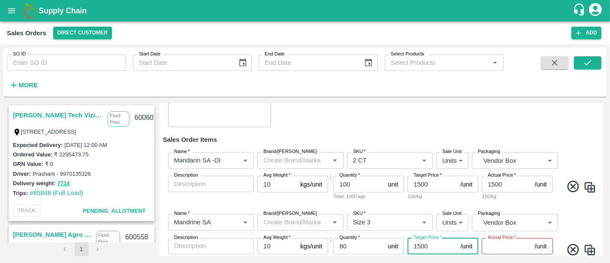
type input "1500"
click at [500, 238] on input "Actual Price   *" at bounding box center [506, 246] width 49 height 16
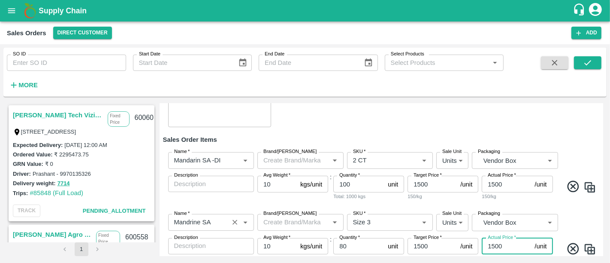
type input "1500"
click at [207, 216] on input "Name   *" at bounding box center [199, 221] width 56 height 11
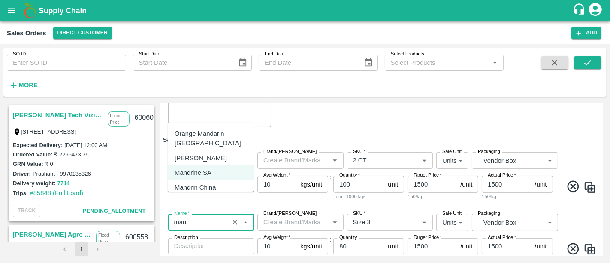
scroll to position [17, 0]
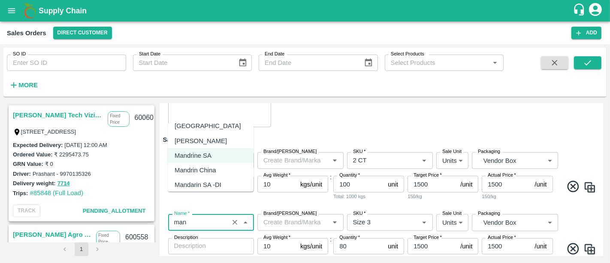
click at [207, 180] on div "Mandarin SA -DI" at bounding box center [198, 184] width 47 height 9
type input "Mandarin SA -DI"
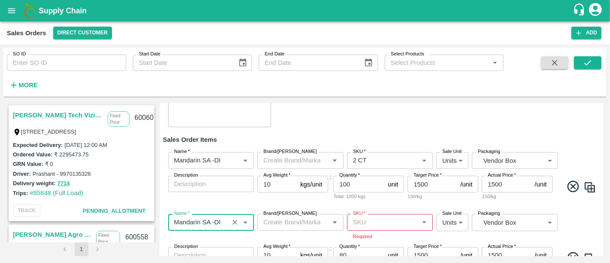
type input "Mandarin SA -DI"
click at [369, 216] on input "SKU   *" at bounding box center [383, 221] width 67 height 11
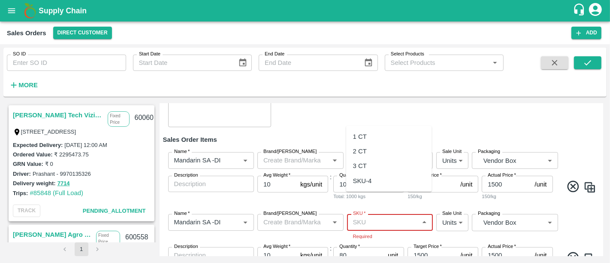
click at [370, 164] on div "3 CT" at bounding box center [389, 166] width 86 height 15
type input "3 CT"
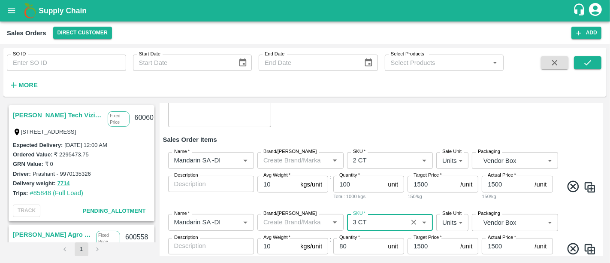
click at [421, 207] on div "Name   * Name   * Brand/Marka Brand/Marka SKU   * SKU   * Sale Unit Units 2 Sal…" at bounding box center [381, 238] width 437 height 62
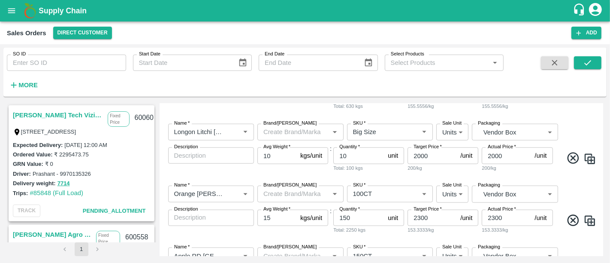
scroll to position [1011, 0]
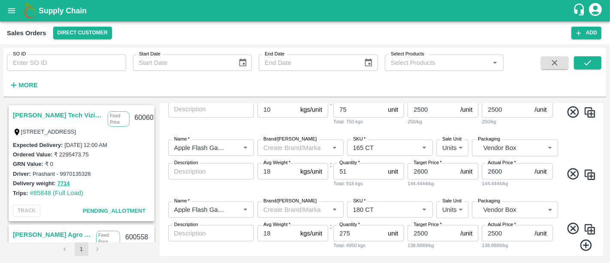
click at [581, 262] on button "Save" at bounding box center [583, 268] width 33 height 12
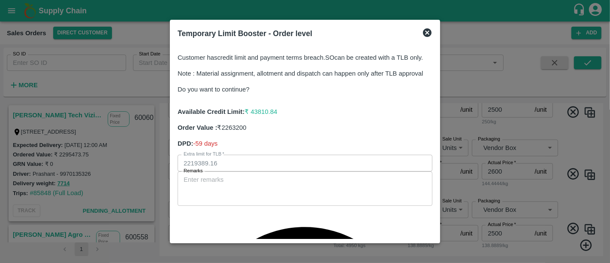
click at [422, 35] on icon at bounding box center [427, 32] width 10 height 10
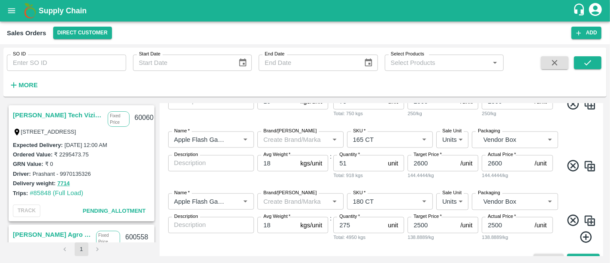
scroll to position [996, 0]
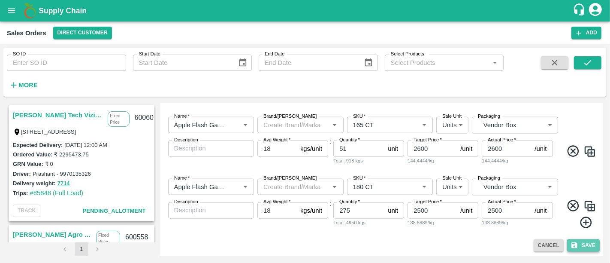
click at [572, 249] on button "Save" at bounding box center [583, 245] width 33 height 12
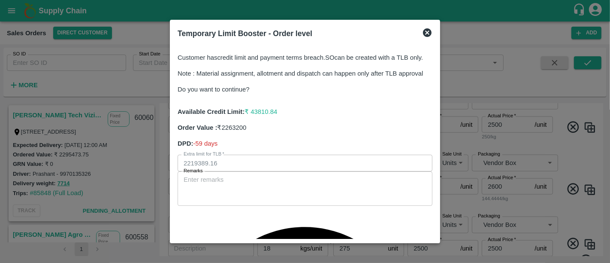
scroll to position [1011, 0]
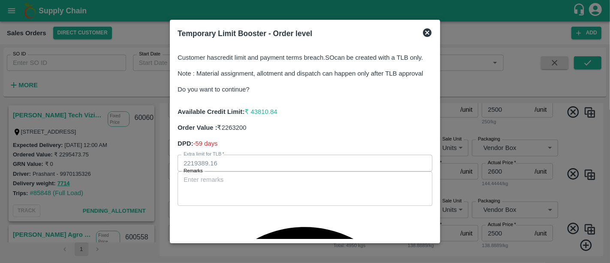
click at [423, 33] on icon at bounding box center [427, 32] width 9 height 9
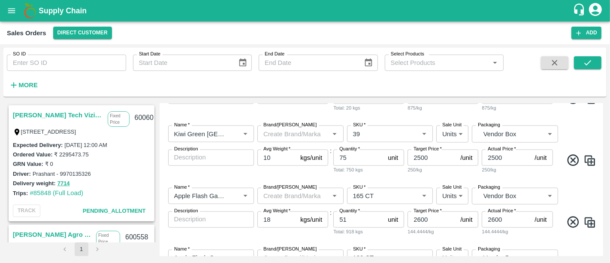
scroll to position [996, 0]
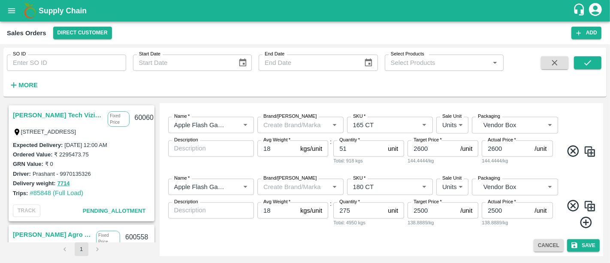
click at [441, 243] on div "Cancel Save" at bounding box center [381, 245] width 437 height 12
click at [571, 243] on icon "submit" at bounding box center [575, 245] width 8 height 8
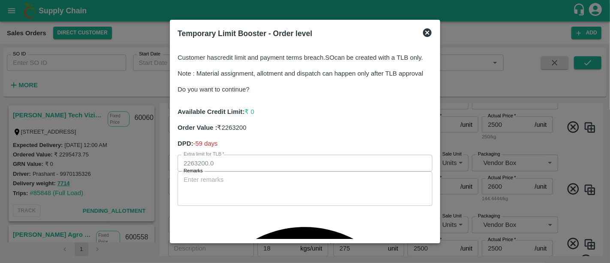
scroll to position [1011, 0]
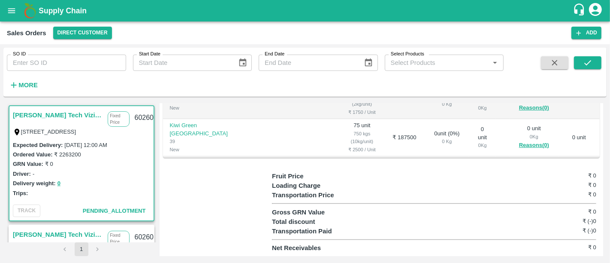
scroll to position [381, 0]
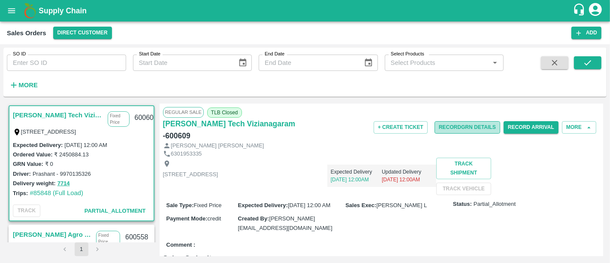
click at [454, 126] on button "Record GRN Details" at bounding box center [468, 127] width 66 height 12
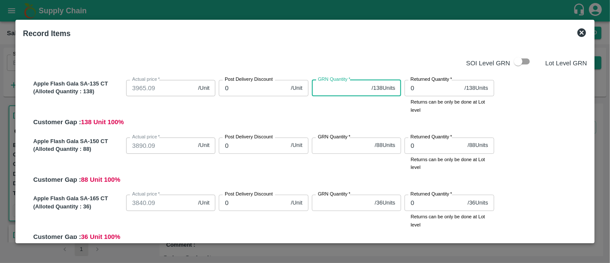
click at [329, 85] on input "GRN Quantity   *" at bounding box center [340, 88] width 57 height 16
type input "1"
type input "13"
type input "138"
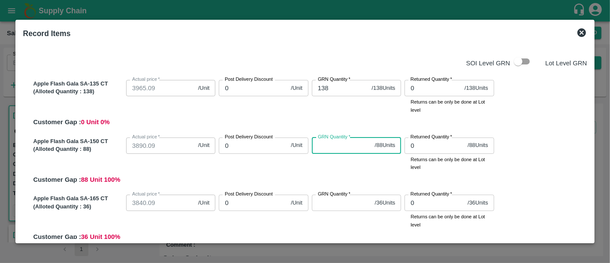
click at [331, 149] on input "GRN Quantity   *" at bounding box center [342, 145] width 60 height 16
type input "88"
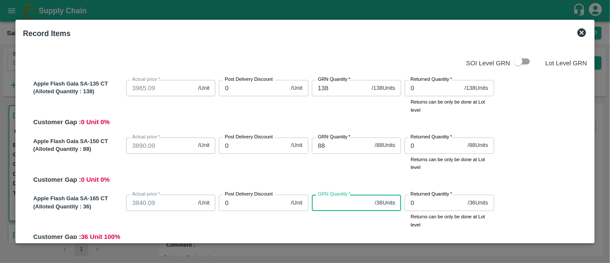
click at [326, 203] on input "GRN Quantity   *" at bounding box center [342, 202] width 60 height 16
type input "3"
type input "36"
click at [319, 173] on div "Apple Flash Gala SA-150 CT (Alloted Quantity : 88 ) Actual price   * 3890.09 /U…" at bounding box center [308, 159] width 557 height 51
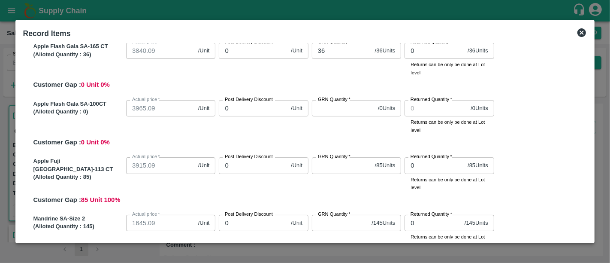
scroll to position [153, 0]
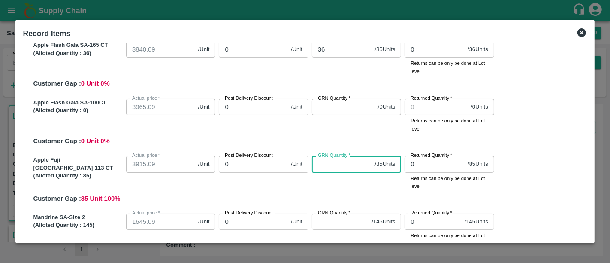
click at [320, 160] on input "GRN Quantity   *" at bounding box center [342, 164] width 60 height 16
type input "8"
type input "85"
click at [318, 175] on div "GRN Quantity   * 85 / 85 Units GRN Quantity" at bounding box center [354, 170] width 93 height 37
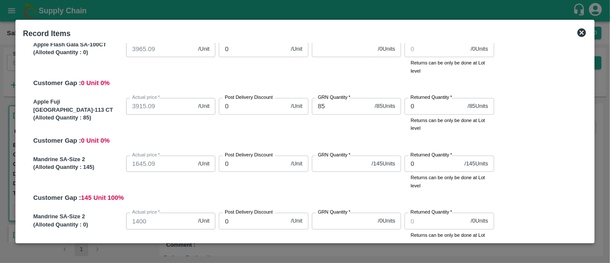
scroll to position [212, 0]
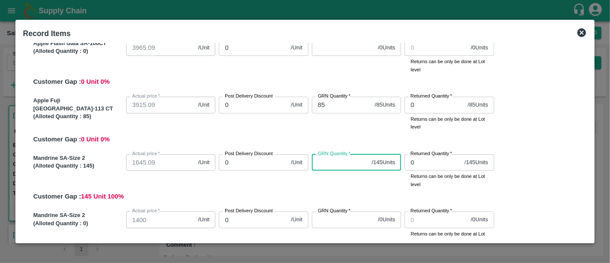
click at [323, 160] on input "GRN Quantity   *" at bounding box center [340, 162] width 57 height 16
type input "1"
type input "14"
type input "145"
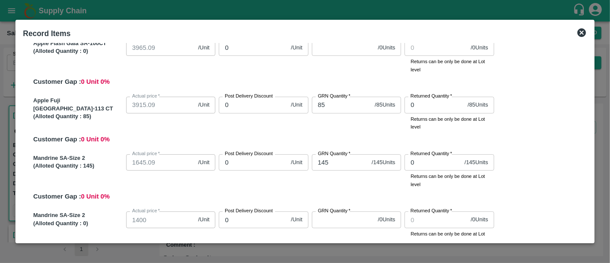
click at [326, 189] on div "Mandrine SA-Size 2 (Alloted Quantity : 145 ) Actual price   * 1645.09 /Unit Act…" at bounding box center [308, 176] width 557 height 51
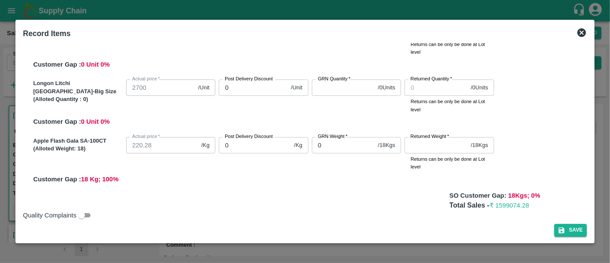
scroll to position [692, 0]
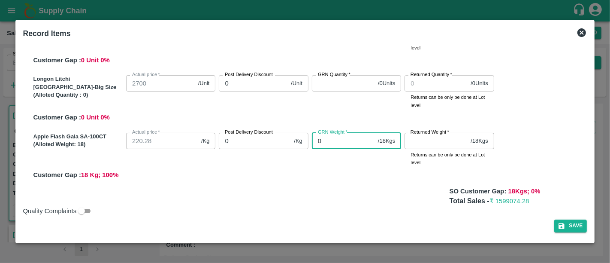
drag, startPoint x: 328, startPoint y: 142, endPoint x: 300, endPoint y: 142, distance: 27.9
click at [300, 142] on div "Apple Flash Gala SA-100CT (Alloted Weight: 18 ) Actual price   * 220.28 /Kg Act…" at bounding box center [308, 154] width 557 height 51
type input "18"
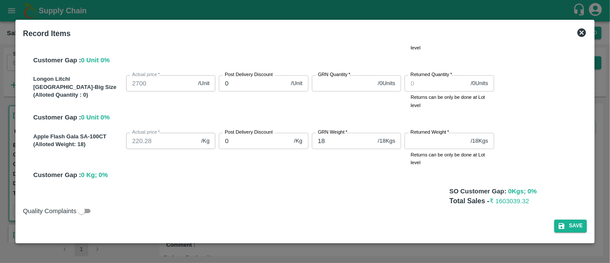
click at [331, 190] on div "SO Customer Gap: 0 Kgs; 0 %" at bounding box center [305, 190] width 564 height 9
click at [567, 229] on button "Save" at bounding box center [570, 225] width 33 height 12
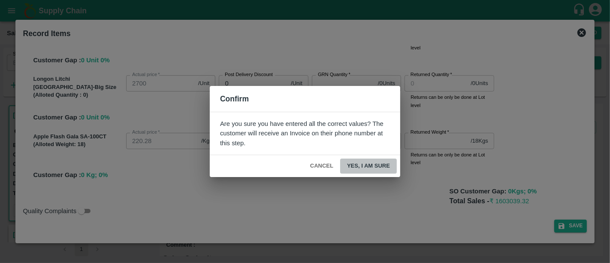
click at [365, 164] on button "Yes, I am sure" at bounding box center [368, 165] width 57 height 15
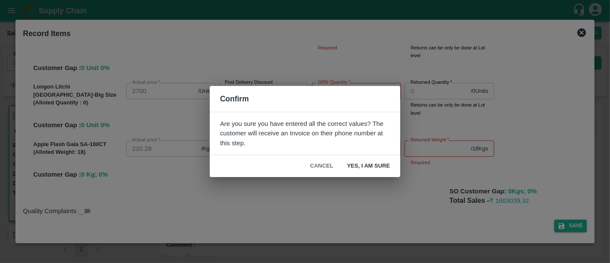
scroll to position [684, 0]
click at [332, 161] on button "Cancel" at bounding box center [322, 165] width 30 height 15
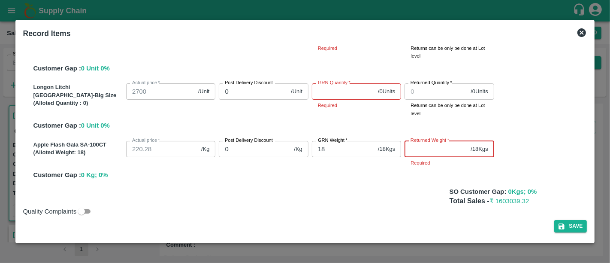
click at [416, 154] on input "Returned Weight   *" at bounding box center [436, 149] width 63 height 16
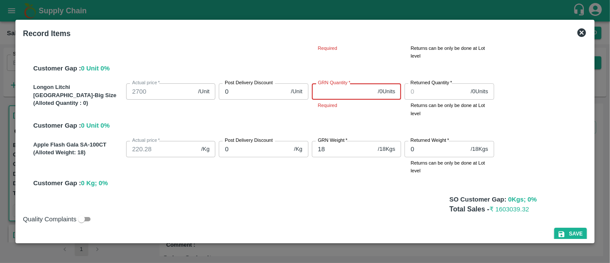
click at [329, 95] on input "GRN Quantity   *" at bounding box center [343, 91] width 63 height 16
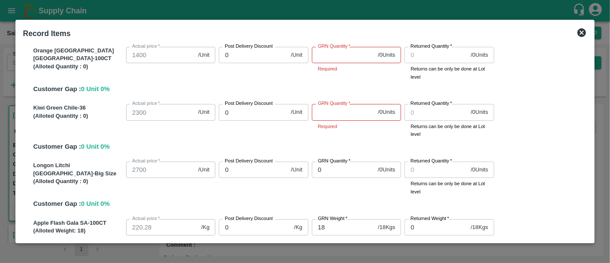
scroll to position [594, 0]
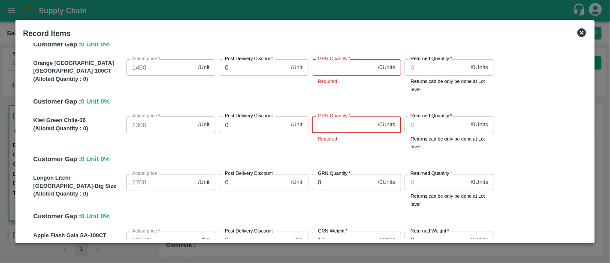
click at [324, 132] on input "GRN Quantity   *" at bounding box center [343, 124] width 63 height 16
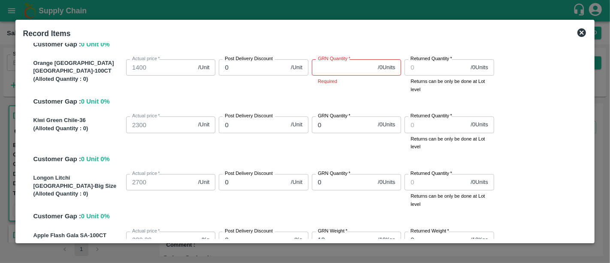
click at [320, 103] on div "Orange Valencia [GEOGRAPHIC_DATA]-100CT (Alloted Quantity : 0 ) Actual price   …" at bounding box center [308, 81] width 557 height 51
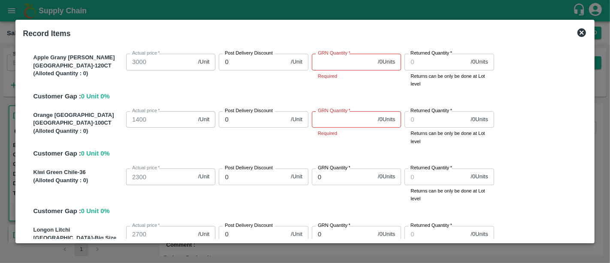
scroll to position [541, 0]
click at [322, 120] on input "GRN Quantity   *" at bounding box center [343, 120] width 63 height 16
click at [322, 97] on div "Apple Grany [PERSON_NAME] Turkey-120CT (Alloted Quantity : 0 ) Actual price   *…" at bounding box center [308, 76] width 557 height 51
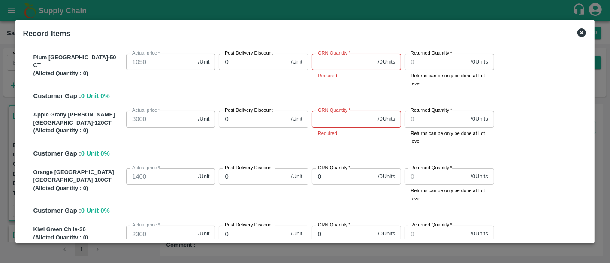
scroll to position [484, 0]
click at [323, 122] on input "GRN Quantity   *" at bounding box center [343, 120] width 63 height 16
click at [320, 136] on div "GRN Quantity   * 0 / 0 Units GRN Quantity" at bounding box center [354, 126] width 93 height 37
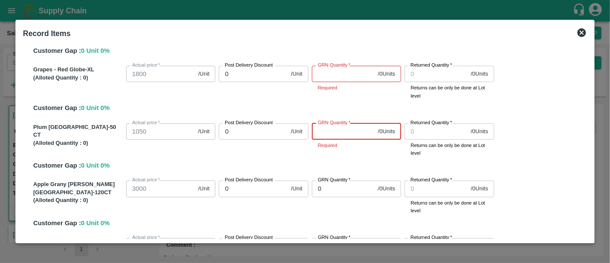
click at [320, 136] on input "GRN Quantity   *" at bounding box center [343, 131] width 63 height 16
click at [326, 74] on input "GRN Quantity   *" at bounding box center [343, 74] width 63 height 16
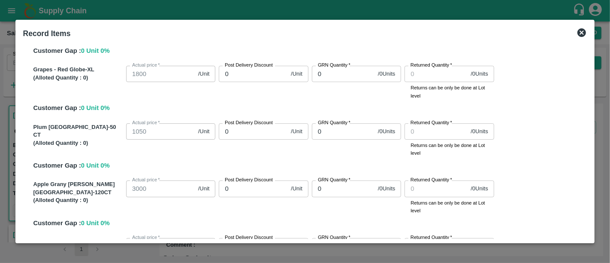
click at [310, 102] on div "Grapes - Red Globe-XL (Alloted Quantity : 0 ) Actual price   * 1800 /Unit Actua…" at bounding box center [308, 87] width 557 height 51
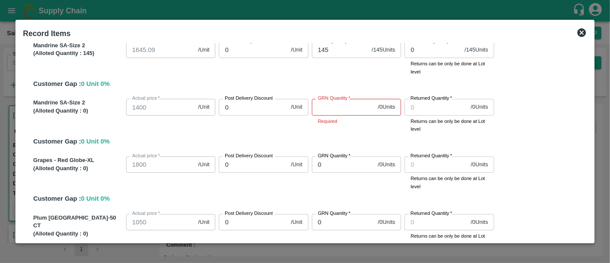
scroll to position [322, 0]
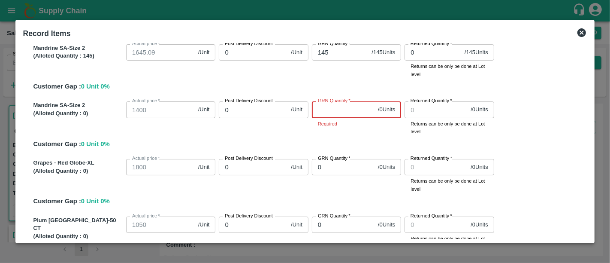
click at [319, 107] on input "GRN Quantity   *" at bounding box center [343, 109] width 63 height 16
click at [321, 132] on div "GRN Quantity   * 0 / 0 Units GRN Quantity" at bounding box center [354, 116] width 93 height 37
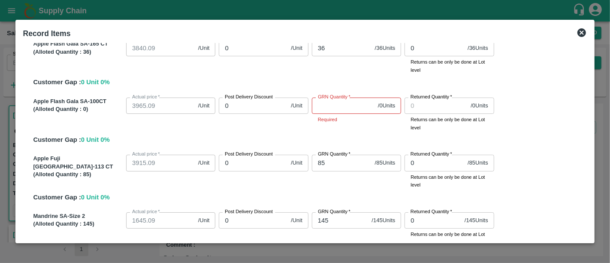
scroll to position [164, 0]
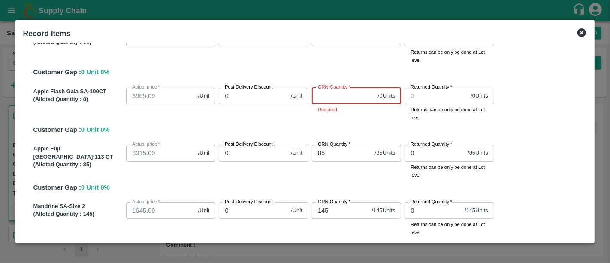
click at [323, 101] on input "GRN Quantity   *" at bounding box center [343, 96] width 63 height 16
click at [308, 122] on div "Apple Flash Gala SA-100CT (Alloted Quantity : 0 ) Actual price   * 3965.09 /Uni…" at bounding box center [308, 109] width 557 height 51
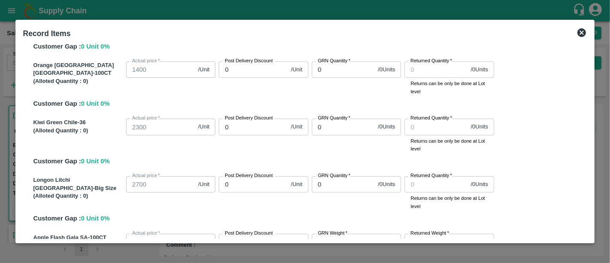
scroll to position [692, 0]
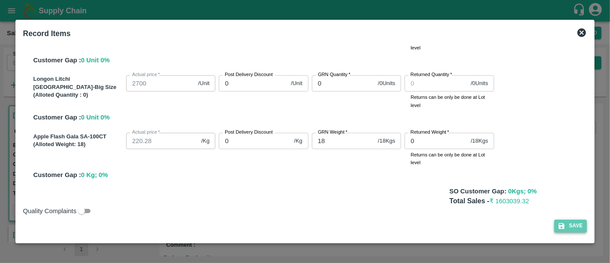
click at [556, 221] on button "Save" at bounding box center [570, 225] width 33 height 12
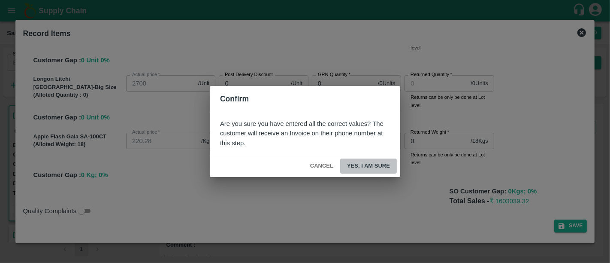
click at [384, 162] on button "Yes, I am sure" at bounding box center [368, 165] width 57 height 15
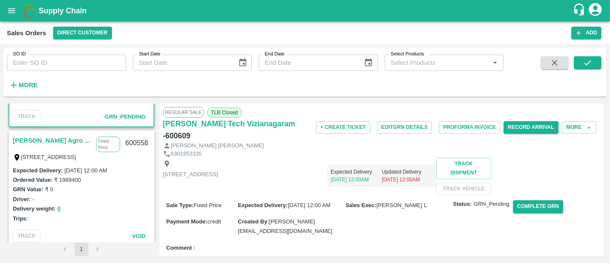
scroll to position [0, 0]
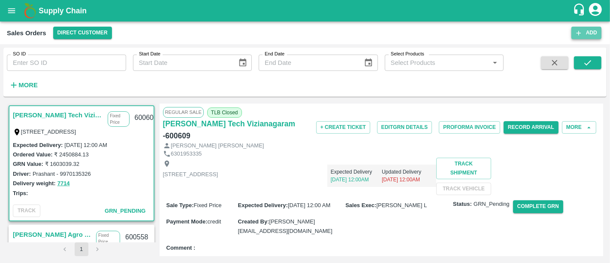
click at [582, 31] on icon "button" at bounding box center [579, 33] width 8 height 8
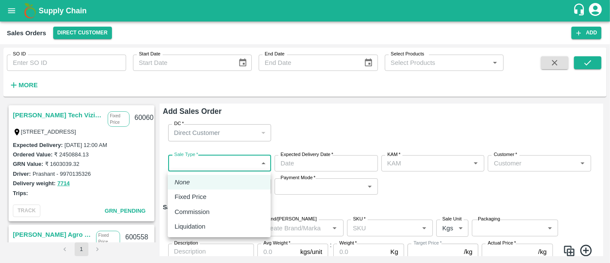
click at [196, 161] on body "Supply Chain Sales Orders Direct Customer Add SO ID SO ID Start Date Start Date…" at bounding box center [305, 131] width 610 height 263
click at [179, 196] on p "Fixed Price" at bounding box center [191, 196] width 32 height 9
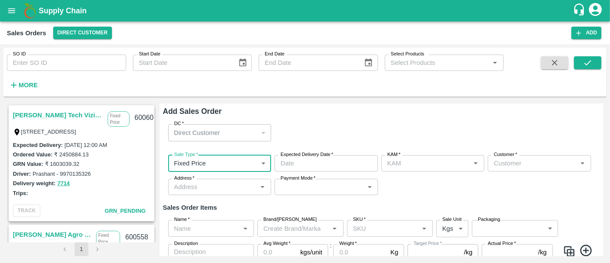
click at [67, 115] on link "[PERSON_NAME] Tech Vizianagaram" at bounding box center [58, 114] width 91 height 11
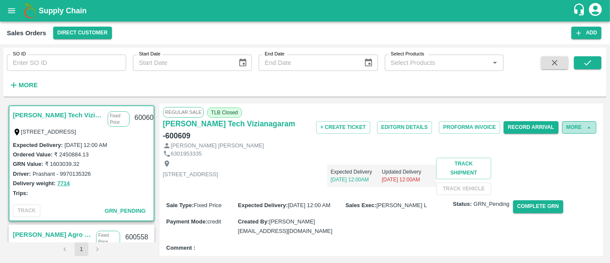
click at [583, 125] on button "More" at bounding box center [579, 127] width 34 height 12
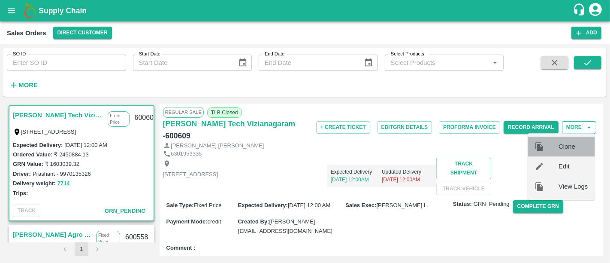
click at [580, 141] on div "Clone" at bounding box center [561, 146] width 67 height 20
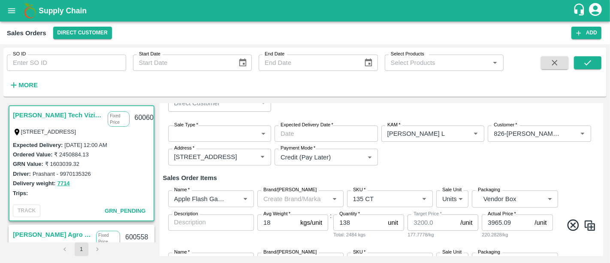
scroll to position [61, 0]
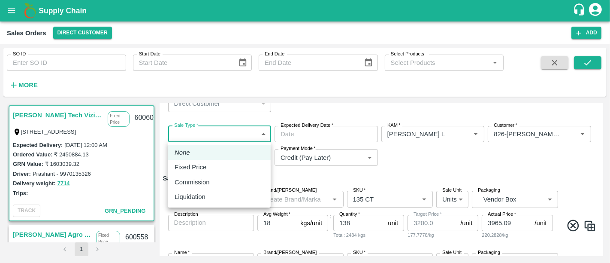
click at [260, 139] on body "Supply Chain Sales Orders Direct Customer Add SO ID SO ID Start Date Start Date…" at bounding box center [305, 131] width 610 height 263
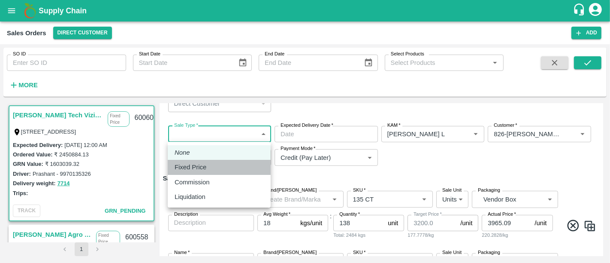
click at [238, 168] on div "Fixed Price" at bounding box center [219, 166] width 89 height 9
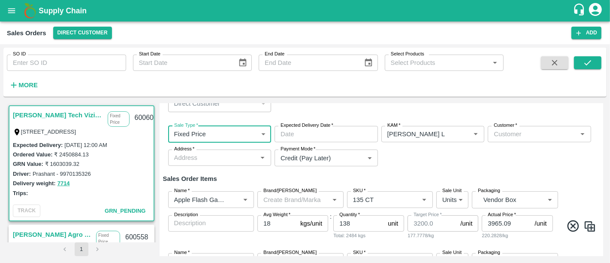
click at [329, 138] on input "Expected Delivery Date   *" at bounding box center [323, 134] width 97 height 16
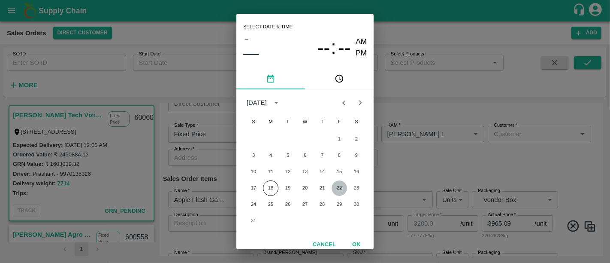
click at [332, 190] on button "22" at bounding box center [339, 187] width 15 height 15
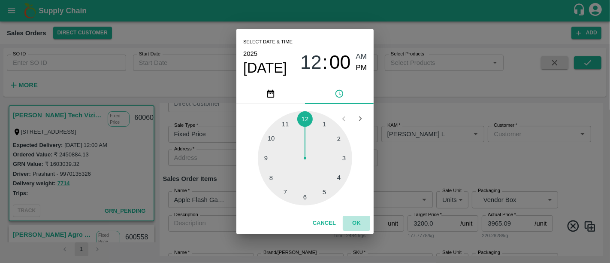
click at [353, 219] on button "OK" at bounding box center [356, 222] width 27 height 15
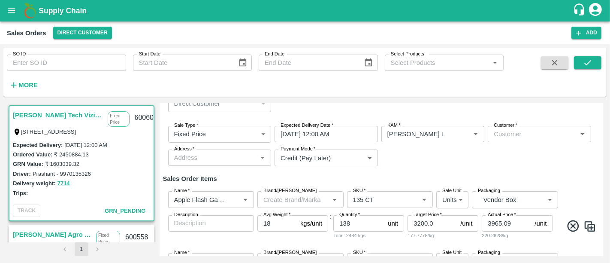
click at [437, 169] on div "Sale Type   * Fixed Price 1 Sale Type Expected Delivery Date   * [DATE] 12:00 A…" at bounding box center [381, 146] width 437 height 54
click at [508, 134] on input "Customer   *" at bounding box center [532, 133] width 84 height 11
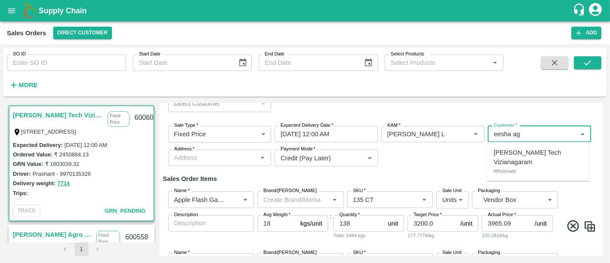
click at [504, 154] on p "[PERSON_NAME] Tech Vizianagaram" at bounding box center [538, 157] width 89 height 19
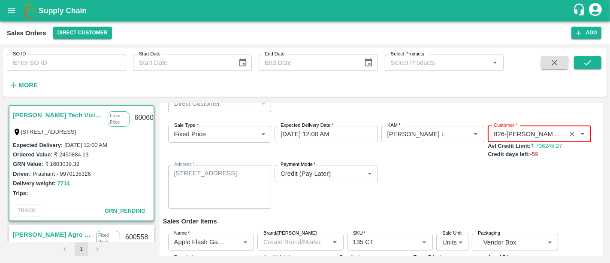
click at [420, 164] on div "Sale Type   * Fixed Price 1 Sale Type Expected Delivery Date   * [DATE] 12:00 A…" at bounding box center [381, 167] width 437 height 97
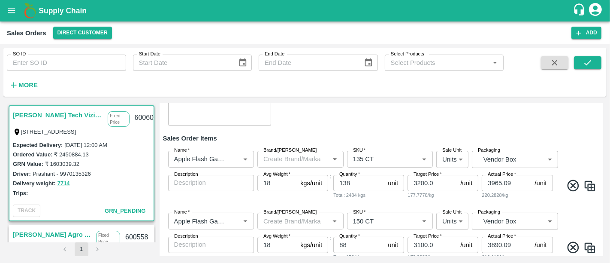
scroll to position [146, 0]
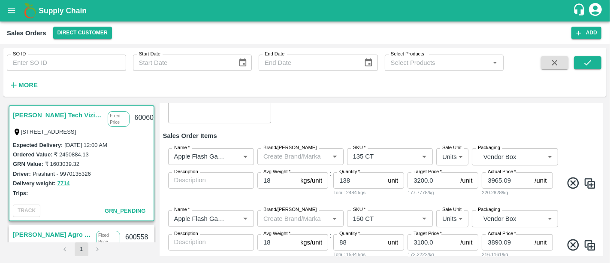
click at [571, 186] on icon at bounding box center [573, 183] width 14 height 14
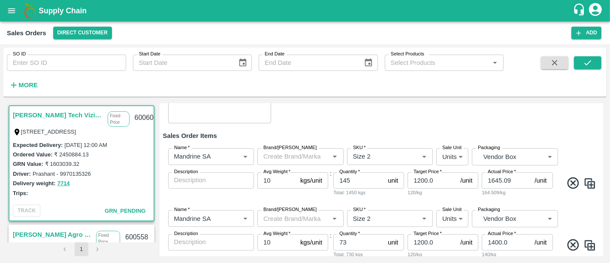
click at [571, 186] on icon at bounding box center [573, 183] width 14 height 14
click at [435, 132] on h6 "Sales Order Items" at bounding box center [381, 135] width 437 height 11
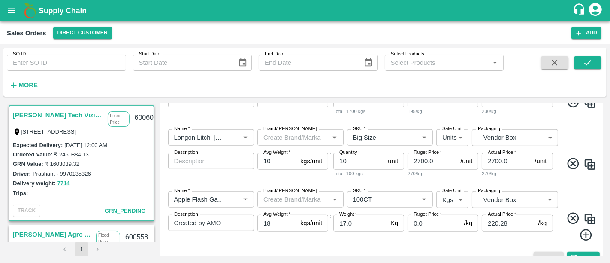
scroll to position [536, 0]
click at [568, 217] on icon at bounding box center [573, 218] width 14 height 14
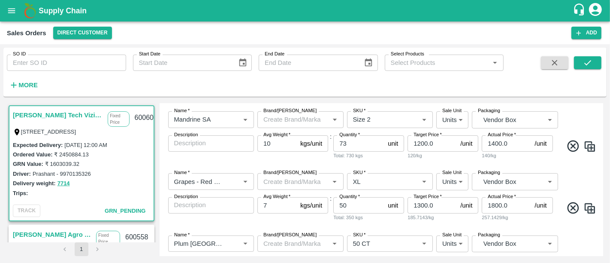
scroll to position [0, 0]
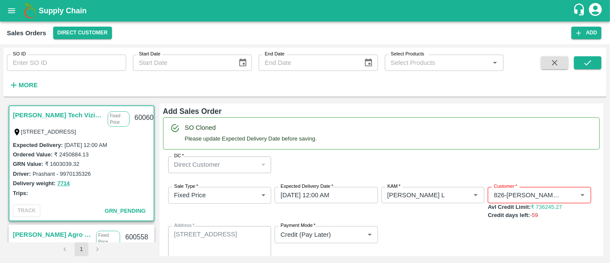
click at [514, 157] on div "DC   * Direct Customer 6 DC" at bounding box center [381, 164] width 437 height 30
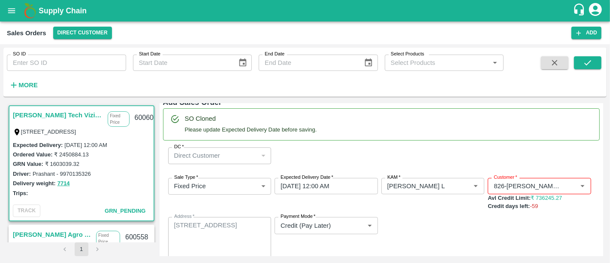
click at [452, 214] on div "Sale Type   * Fixed Price 1 Sale Type Expected Delivery Date   * [DATE] 12:00 A…" at bounding box center [381, 219] width 437 height 97
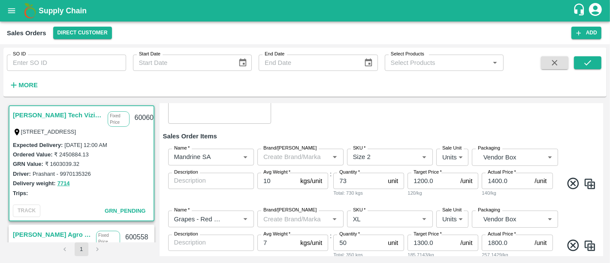
scroll to position [139, 0]
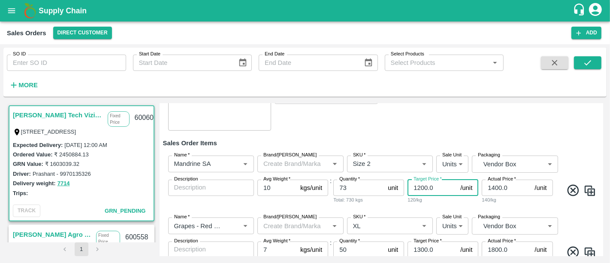
drag, startPoint x: 435, startPoint y: 187, endPoint x: 411, endPoint y: 188, distance: 24.5
click at [411, 188] on input "1200.0" at bounding box center [432, 187] width 49 height 16
click at [380, 128] on div "Sale Type   * Fixed Price 1 Sale Type Expected Delivery Date   * [DATE] 12:00 A…" at bounding box center [381, 89] width 437 height 97
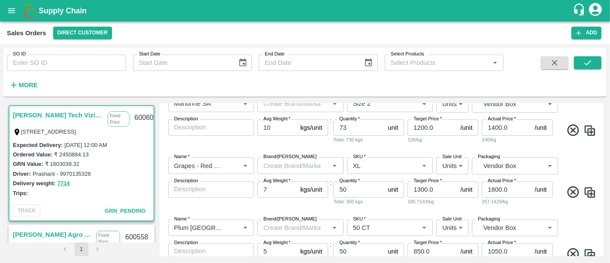
scroll to position [202, 0]
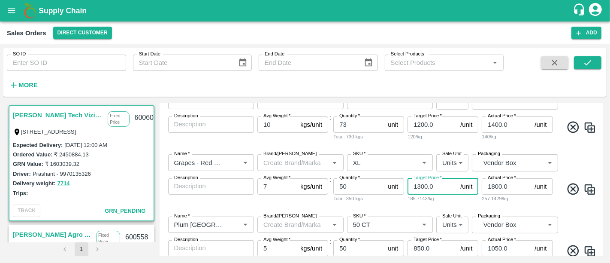
click at [439, 188] on input "1300.0" at bounding box center [432, 186] width 49 height 16
paste input "25"
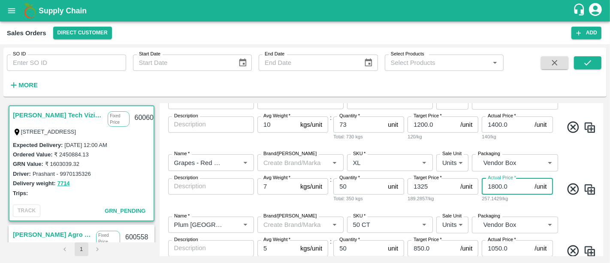
click at [507, 187] on input "1800.0" at bounding box center [506, 186] width 49 height 16
paste input "325"
click at [505, 205] on div "Name   * Name   * Brand/[PERSON_NAME]/[PERSON_NAME]   * SKU   * Sale Unit Units…" at bounding box center [381, 178] width 437 height 62
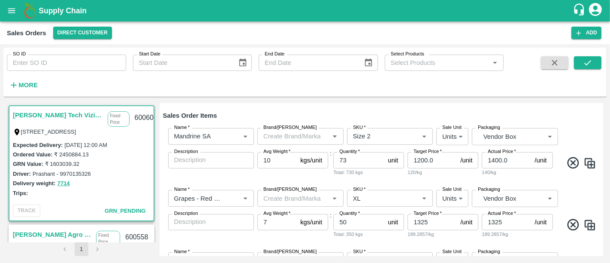
scroll to position [166, 0]
click at [424, 158] on input "1200.0" at bounding box center [432, 160] width 49 height 16
paste input "325"
click at [498, 162] on input "1400.0" at bounding box center [506, 160] width 49 height 16
paste input "325"
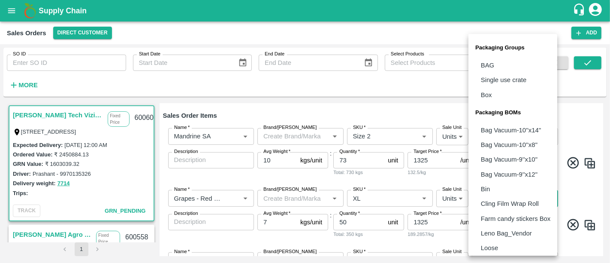
click at [501, 189] on body "Supply Chain Sales Orders Direct Customer Add SO ID SO ID Start Date Start Date…" at bounding box center [305, 131] width 610 height 263
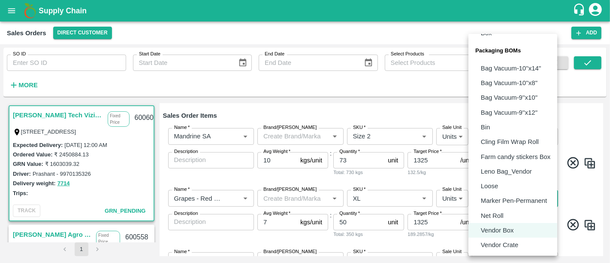
click at [414, 172] on div at bounding box center [305, 131] width 610 height 263
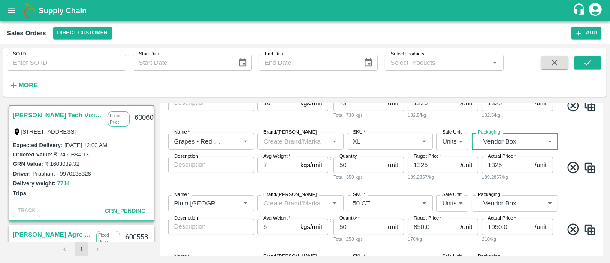
scroll to position [224, 0]
click at [423, 185] on div "Name   * Name   * Brand/[PERSON_NAME]/[PERSON_NAME]   * SKU   * Sale Unit Units…" at bounding box center [381, 156] width 437 height 62
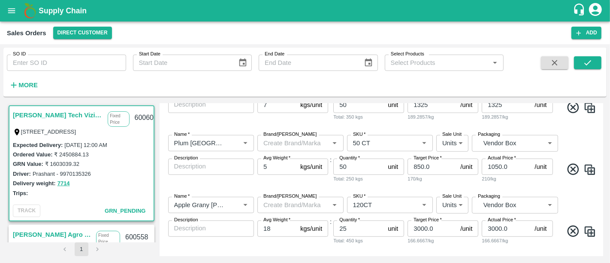
scroll to position [284, 0]
click at [429, 167] on input "850.0" at bounding box center [432, 166] width 49 height 16
paste input "975"
click at [498, 162] on input "1050.0" at bounding box center [506, 166] width 49 height 16
paste input "975"
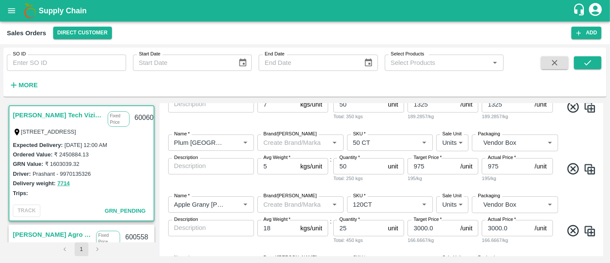
click at [498, 185] on div "Name   * Name   * Brand/[PERSON_NAME]/[PERSON_NAME]   * SKU   * Sale Unit Units…" at bounding box center [381, 158] width 437 height 62
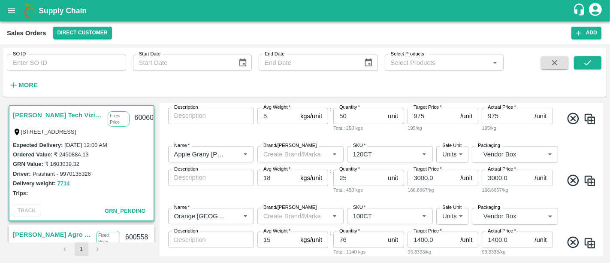
scroll to position [356, 0]
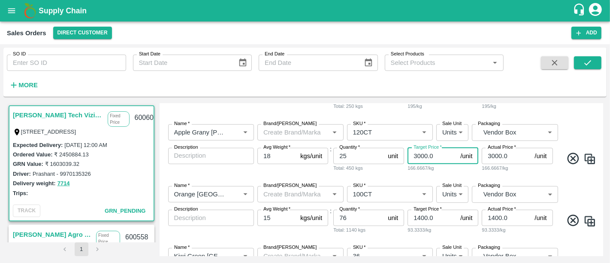
click at [436, 155] on input "3000.0" at bounding box center [432, 156] width 49 height 16
paste input "35"
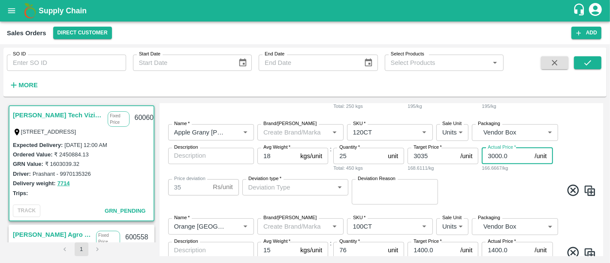
click at [507, 154] on input "3000.0" at bounding box center [506, 156] width 49 height 16
paste input "35"
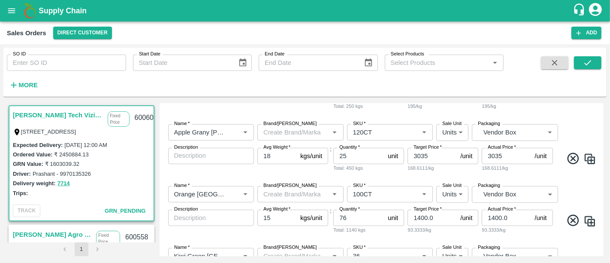
click at [497, 176] on div "Name   * Name   * Brand/[PERSON_NAME]/[PERSON_NAME]   * SKU   * Sale Unit Units…" at bounding box center [381, 148] width 437 height 62
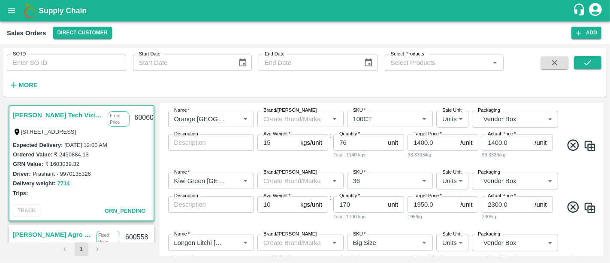
scroll to position [432, 0]
click at [429, 138] on input "1400.0" at bounding box center [432, 142] width 49 height 16
paste input "675"
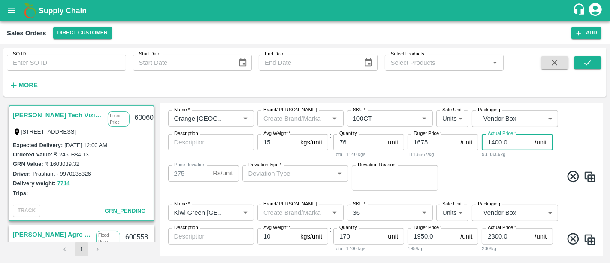
click at [495, 149] on input "1400.0" at bounding box center [506, 142] width 49 height 16
paste input "675"
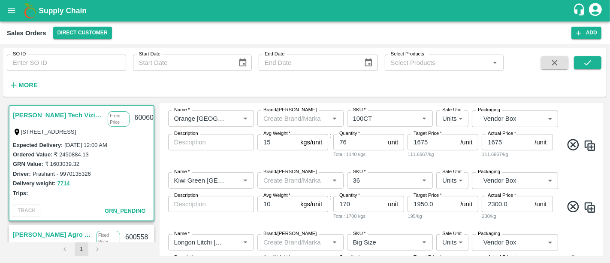
click at [490, 169] on label "Packaging" at bounding box center [489, 171] width 22 height 7
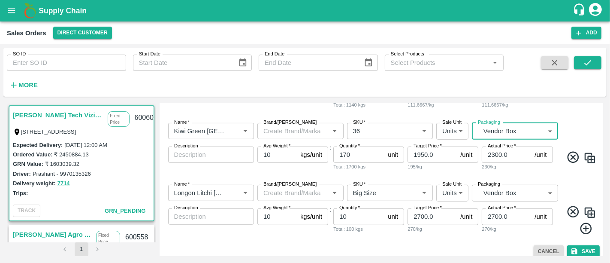
scroll to position [481, 0]
click at [429, 217] on input "2700.0" at bounding box center [432, 216] width 49 height 16
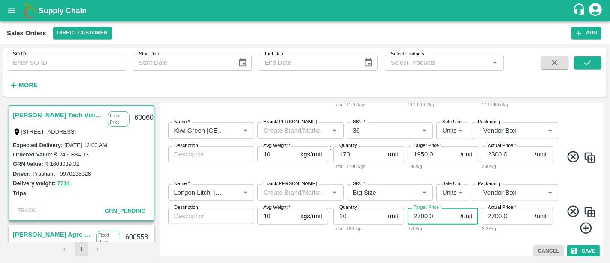
paste input "text"
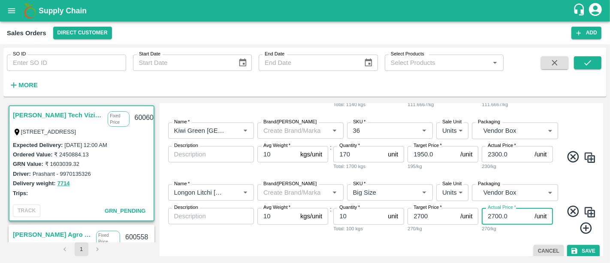
click at [489, 219] on input "2700.0" at bounding box center [506, 216] width 49 height 16
paste input "number"
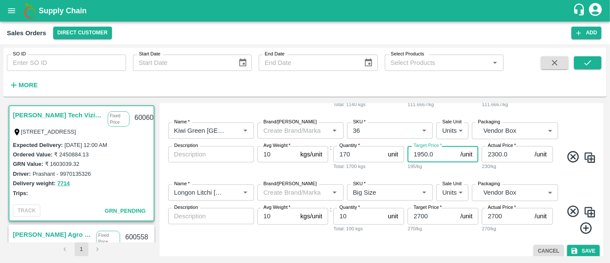
click at [433, 157] on input "1950.0" at bounding box center [432, 154] width 49 height 16
paste input "2225"
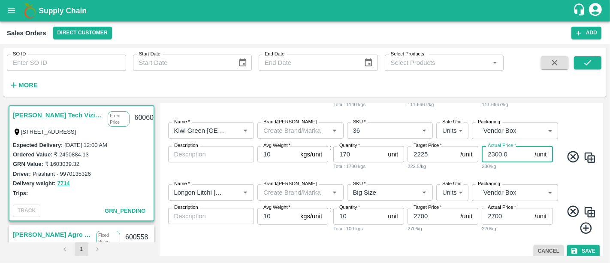
click at [516, 157] on input "2300.0" at bounding box center [506, 154] width 49 height 16
paste input "225"
click at [502, 175] on div "Name   * Name   * Brand/[PERSON_NAME]/[PERSON_NAME]   * SKU   * Sale Unit Units…" at bounding box center [381, 146] width 437 height 62
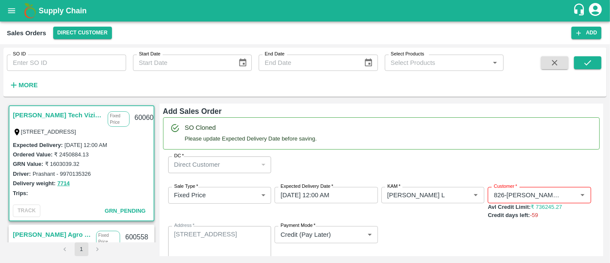
scroll to position [486, 0]
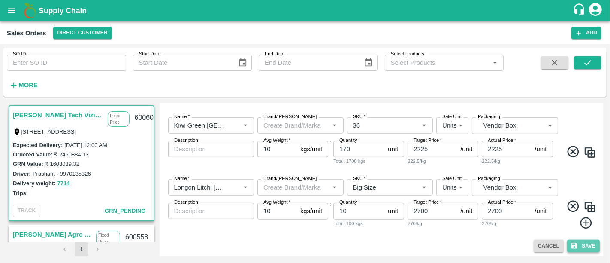
click at [568, 240] on button "Save" at bounding box center [583, 245] width 33 height 12
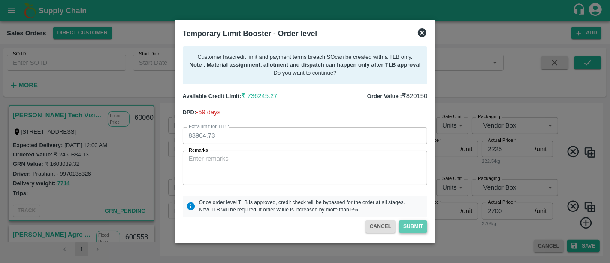
click at [414, 228] on button "Submit" at bounding box center [413, 226] width 28 height 12
